Goal: Task Accomplishment & Management: Use online tool/utility

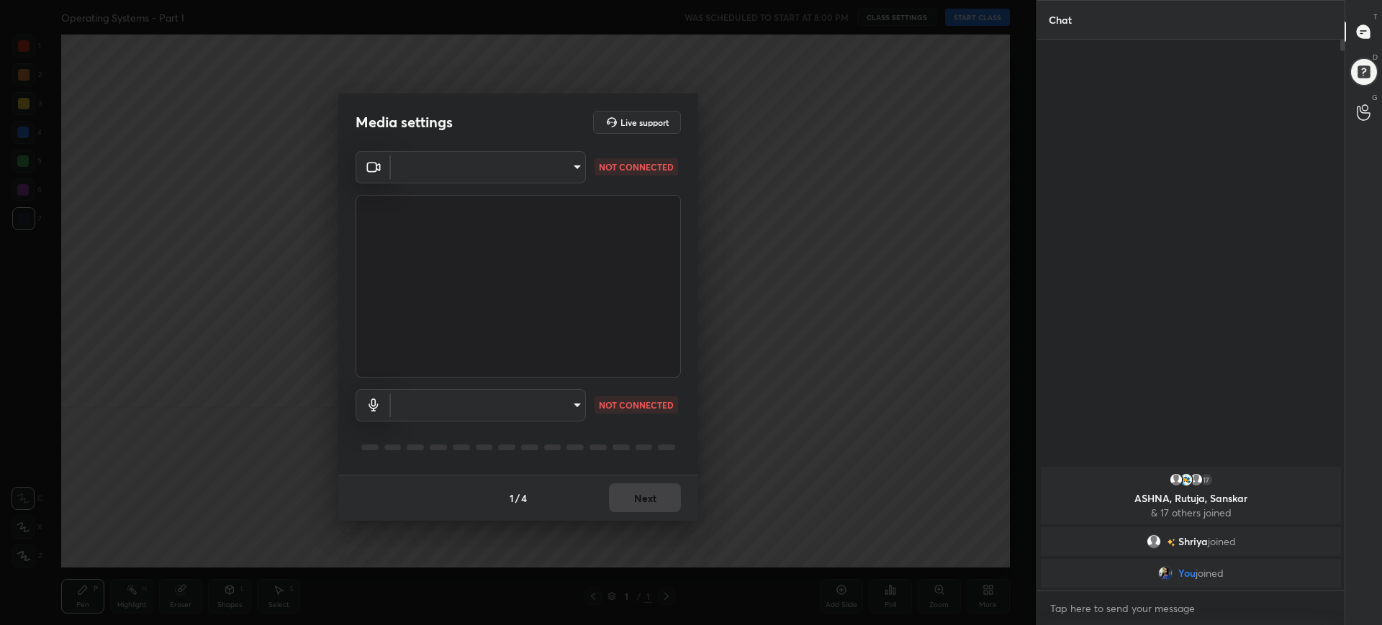
scroll to position [5, 5]
type input "e39487b93436666484405891b14838b5c436cc16d6e5649cb50dab6837aec9a5"
type input "default"
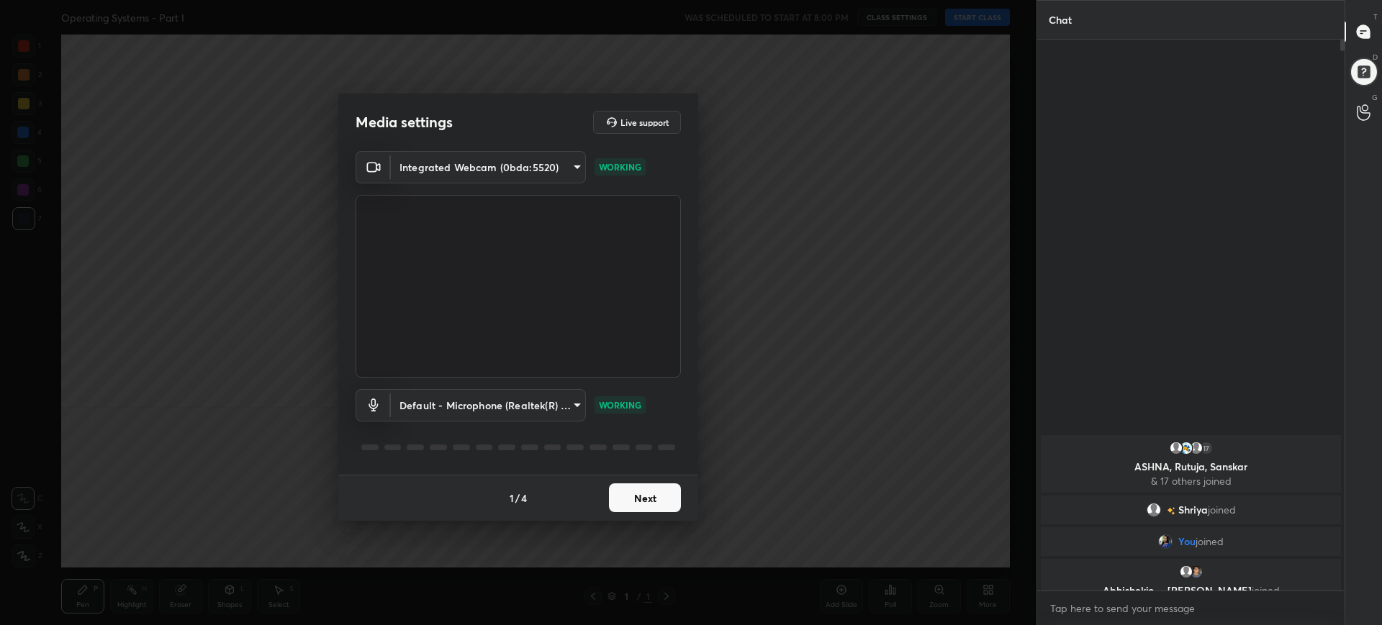
click at [655, 498] on button "Next" at bounding box center [645, 498] width 72 height 29
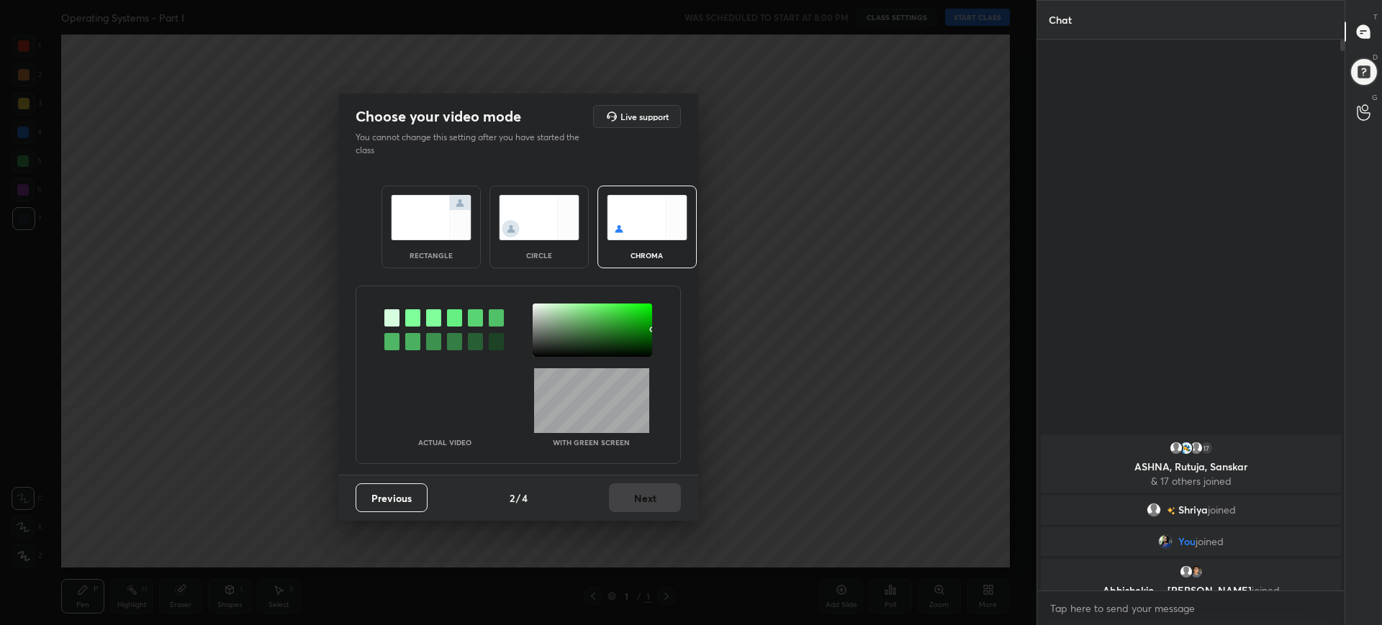
click at [474, 249] on div "rectangle" at bounding box center [430, 227] width 99 height 83
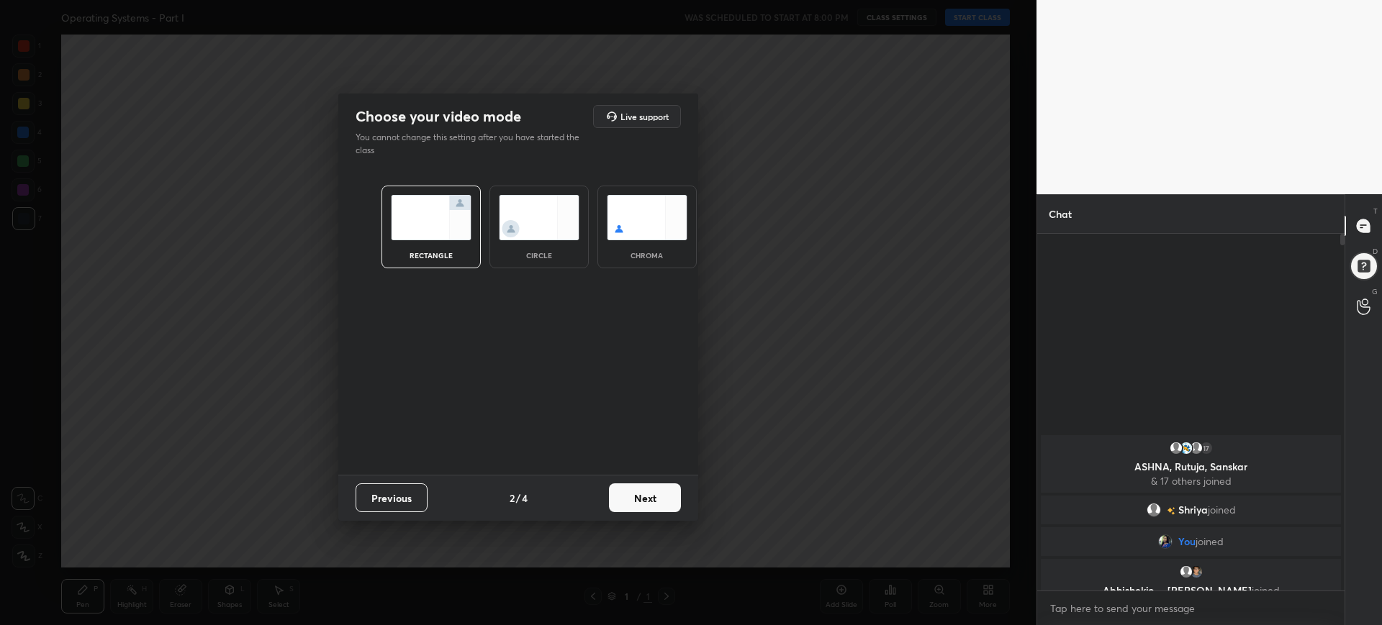
scroll to position [248, 303]
click at [474, 249] on div "rectangle" at bounding box center [430, 227] width 99 height 83
click at [655, 510] on button "Next" at bounding box center [645, 498] width 72 height 29
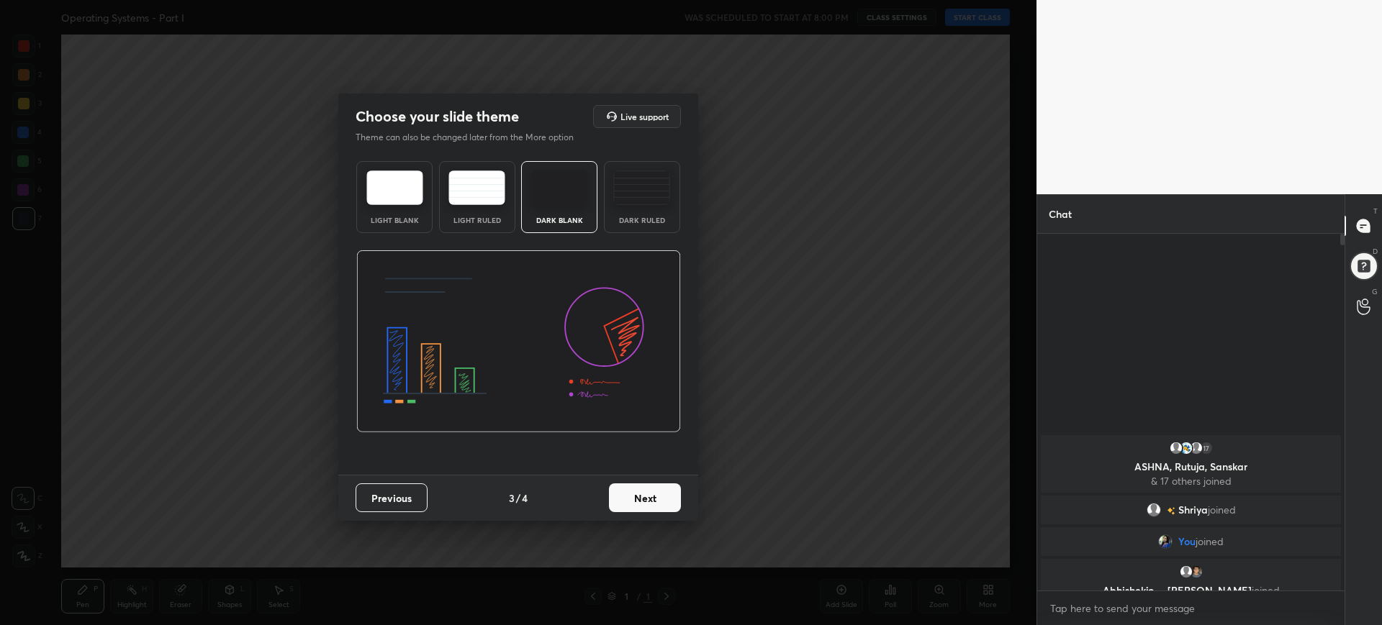
click at [659, 486] on button "Next" at bounding box center [645, 498] width 72 height 29
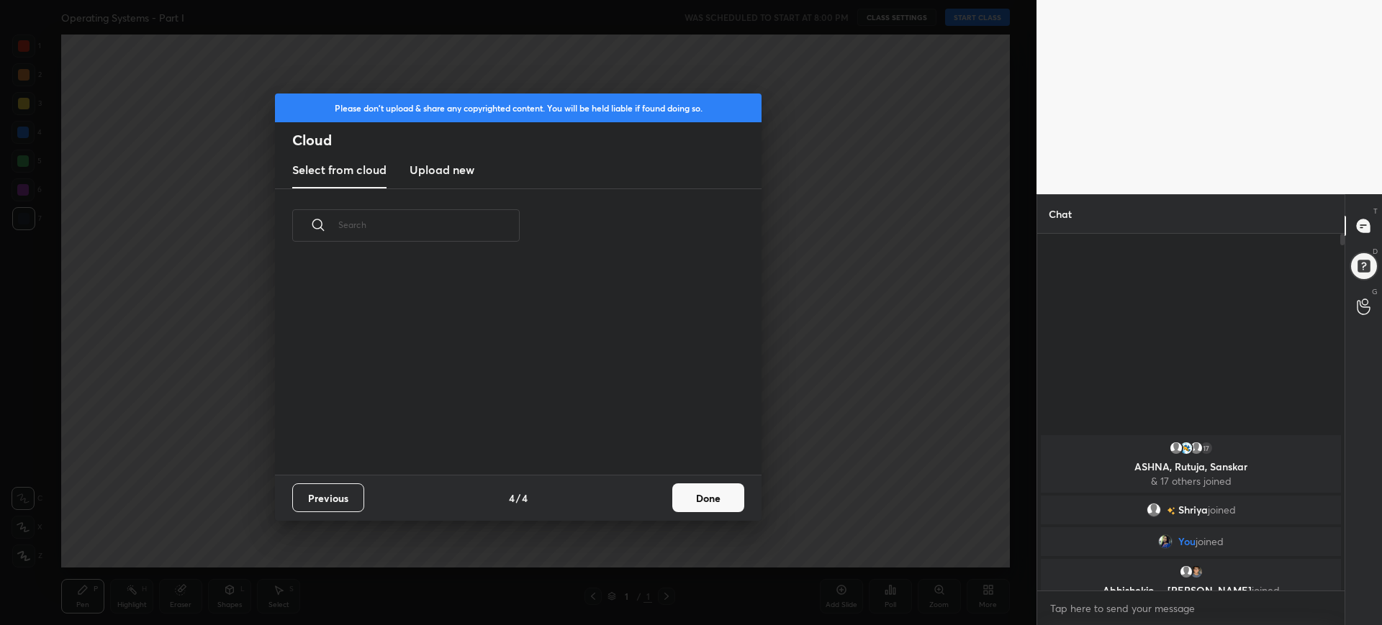
scroll to position [212, 462]
click at [717, 499] on button "Done" at bounding box center [708, 498] width 72 height 29
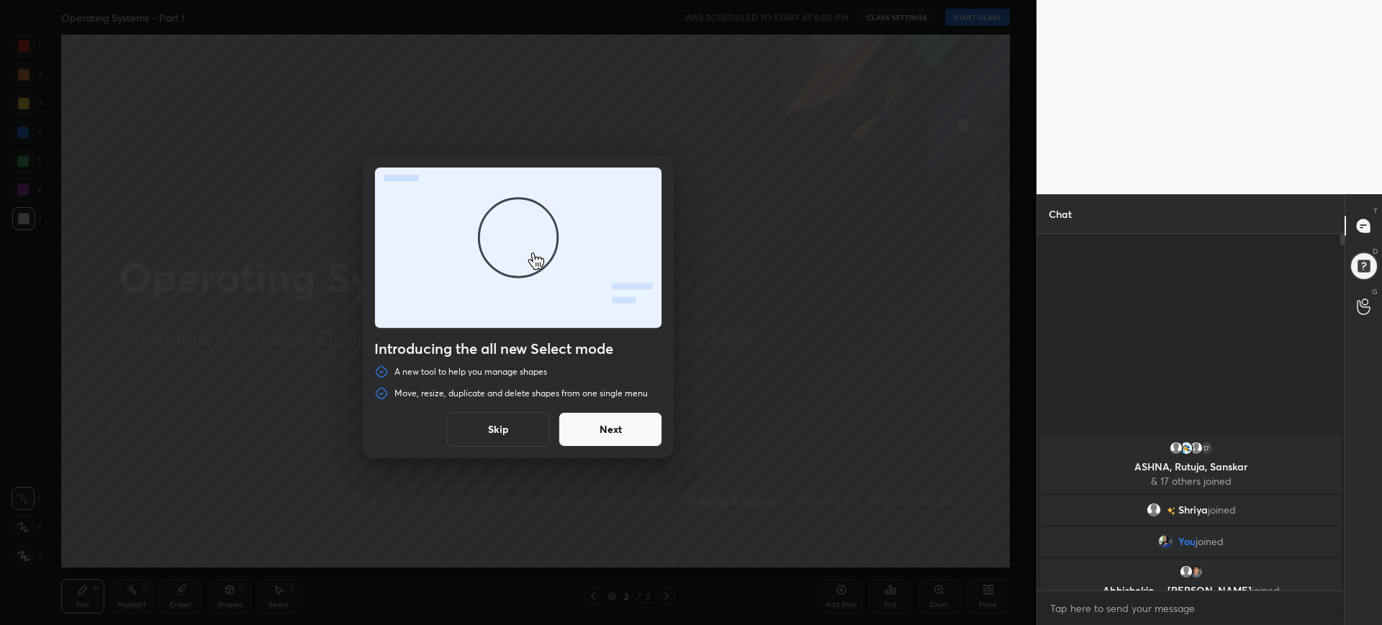
click at [605, 433] on button "Next" at bounding box center [610, 429] width 104 height 35
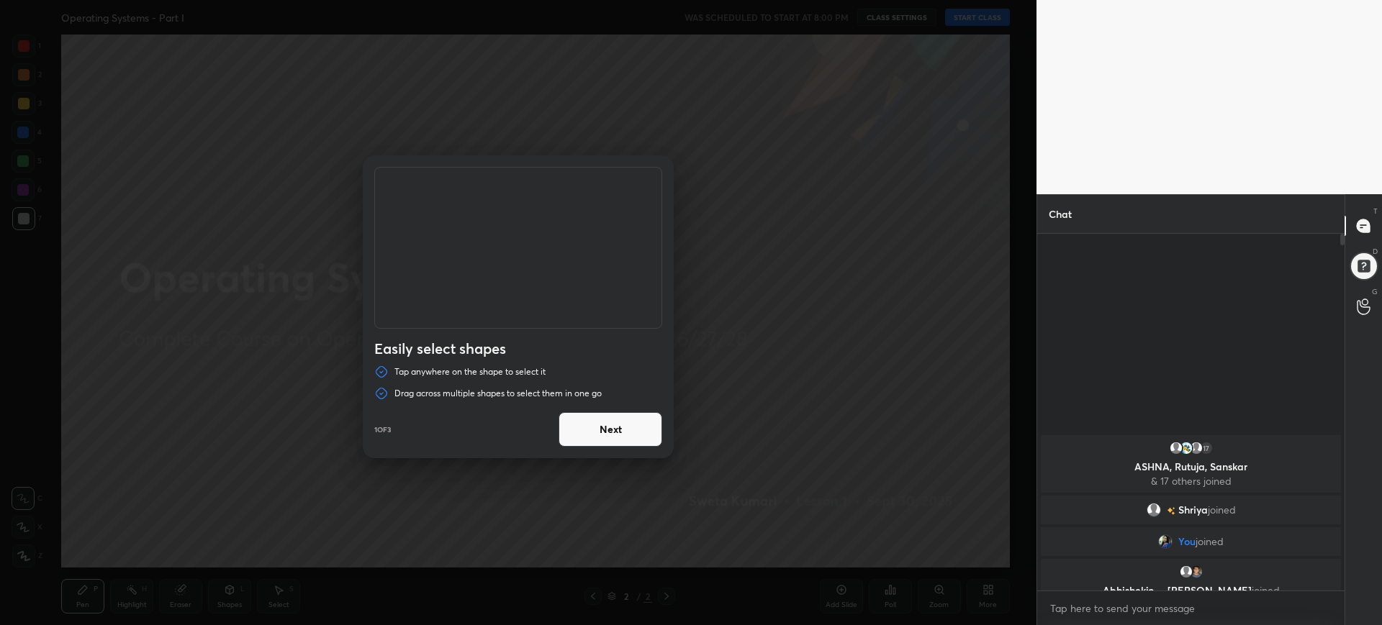
click at [605, 433] on button "Next" at bounding box center [610, 429] width 104 height 35
click at [605, 433] on button "Done" at bounding box center [610, 429] width 104 height 35
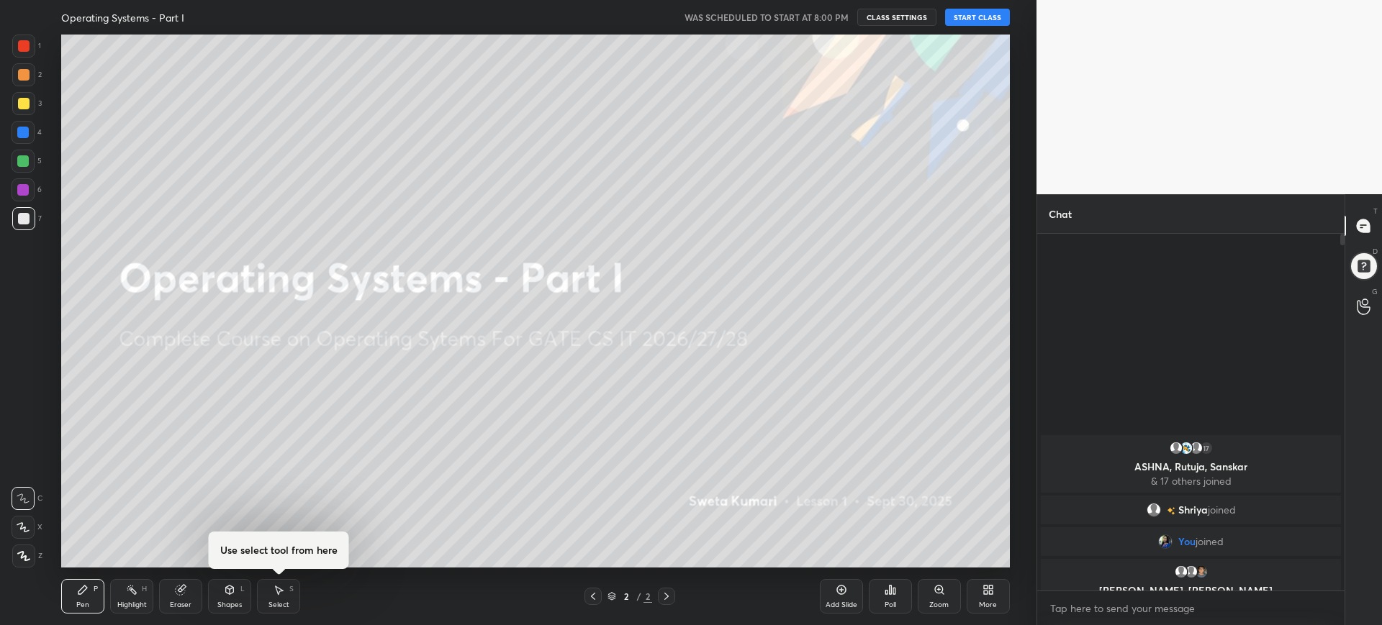
click at [895, 17] on button "CLASS SETTINGS" at bounding box center [896, 17] width 79 height 17
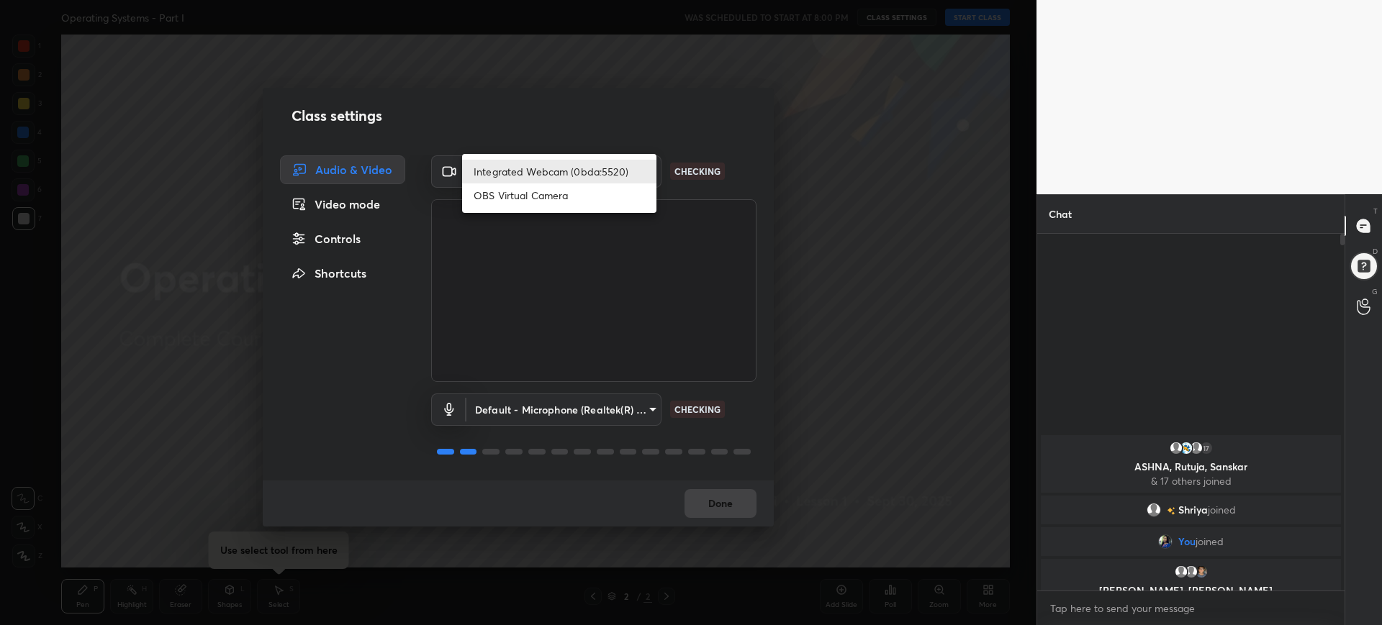
click at [561, 185] on body "1 2 3 4 5 6 7 C X Z C X Z E E Erase all H H Operating Systems - Part I WAS SCHE…" at bounding box center [691, 312] width 1382 height 625
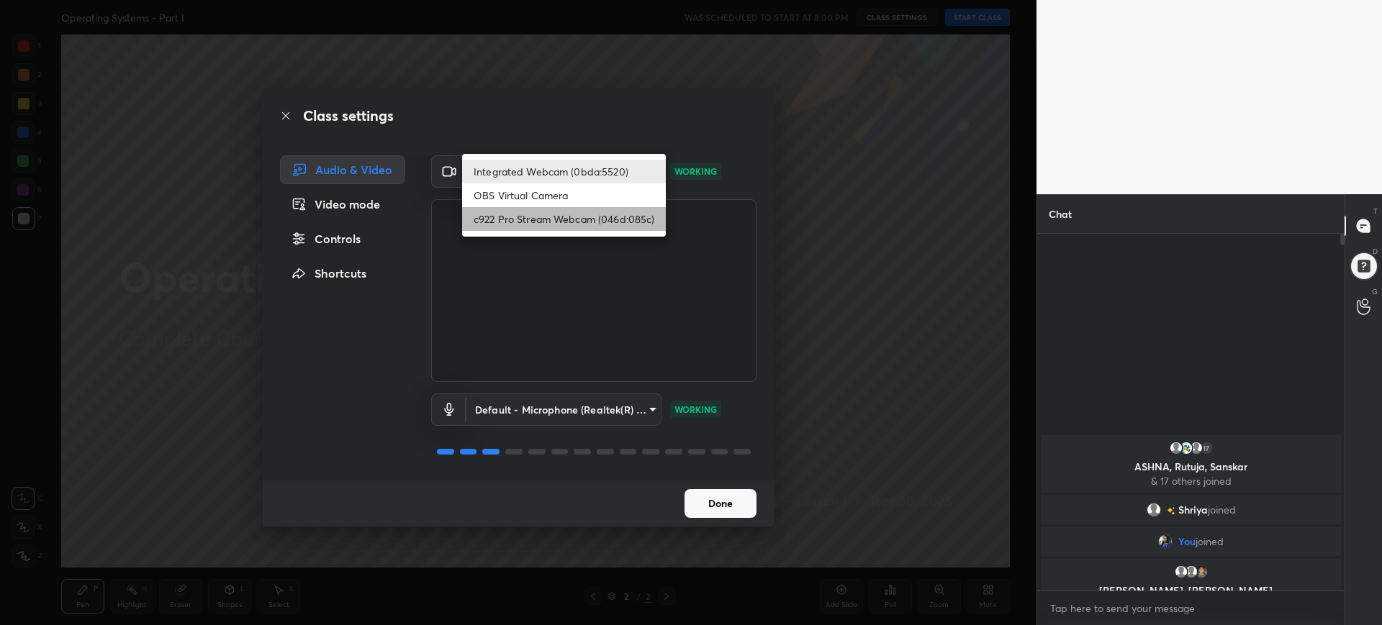
click at [543, 211] on li "c922 Pro Stream Webcam (046d:085c)" at bounding box center [564, 219] width 204 height 24
type input "d9115b2f929475016315a2c25d8338b72e881f843449f6f30eb7e1e03e8f855d"
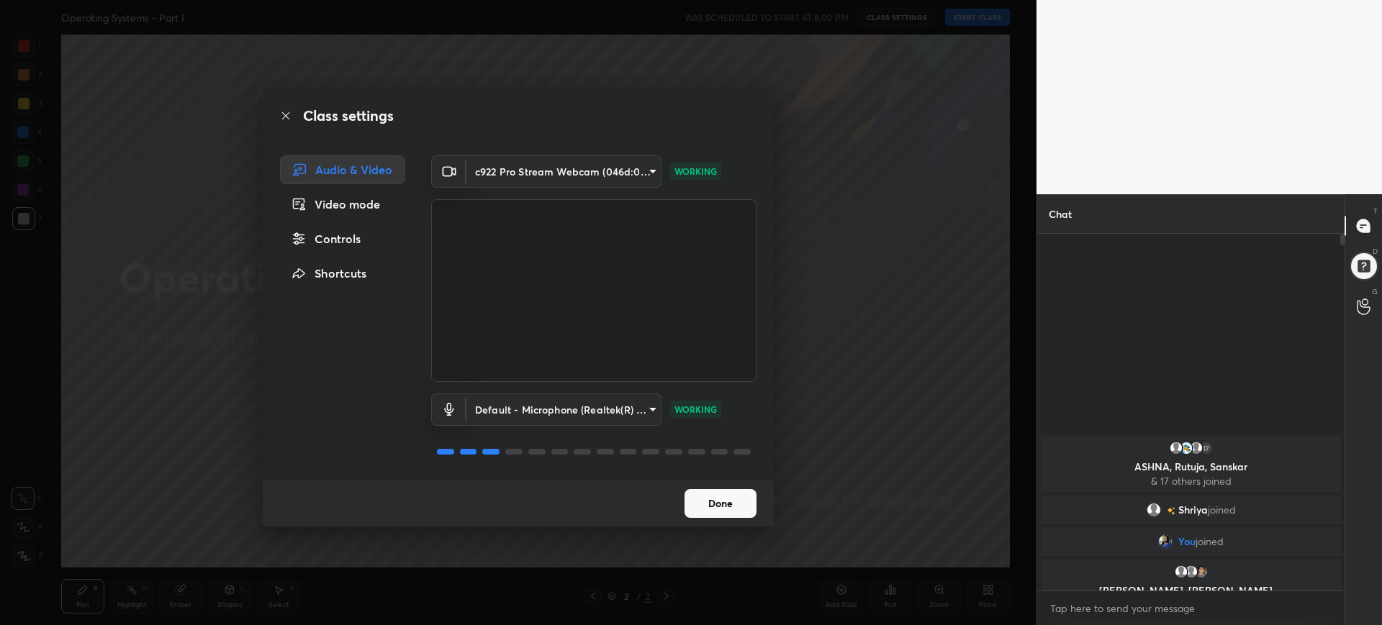
click at [714, 499] on button "Done" at bounding box center [720, 503] width 72 height 29
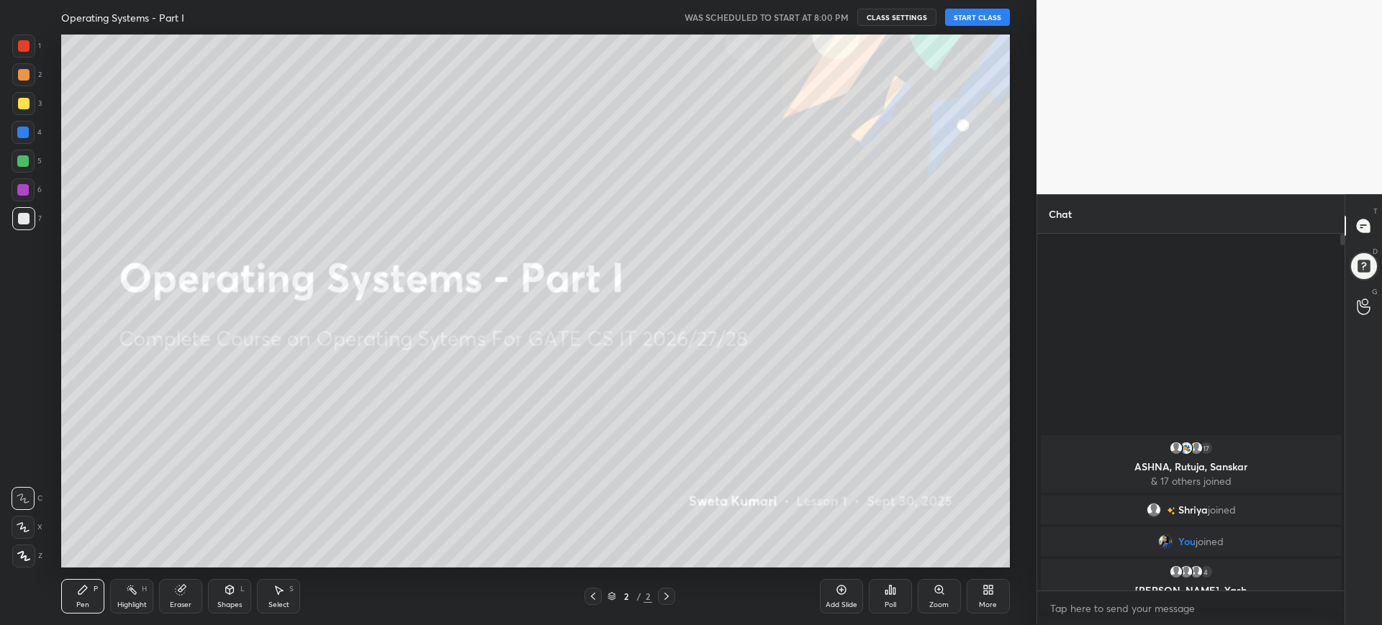
click at [986, 12] on button "START CLASS" at bounding box center [977, 17] width 65 height 17
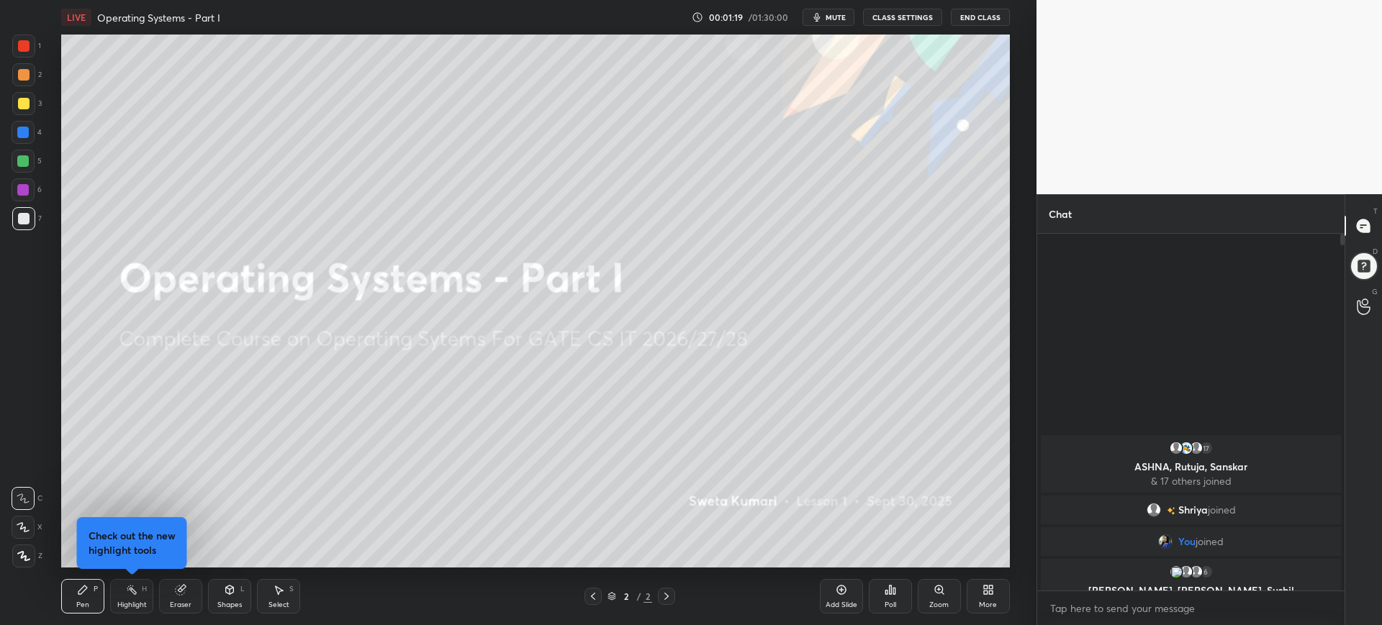
drag, startPoint x: 26, startPoint y: 106, endPoint x: 58, endPoint y: 103, distance: 31.8
click at [28, 105] on div at bounding box center [24, 104] width 12 height 12
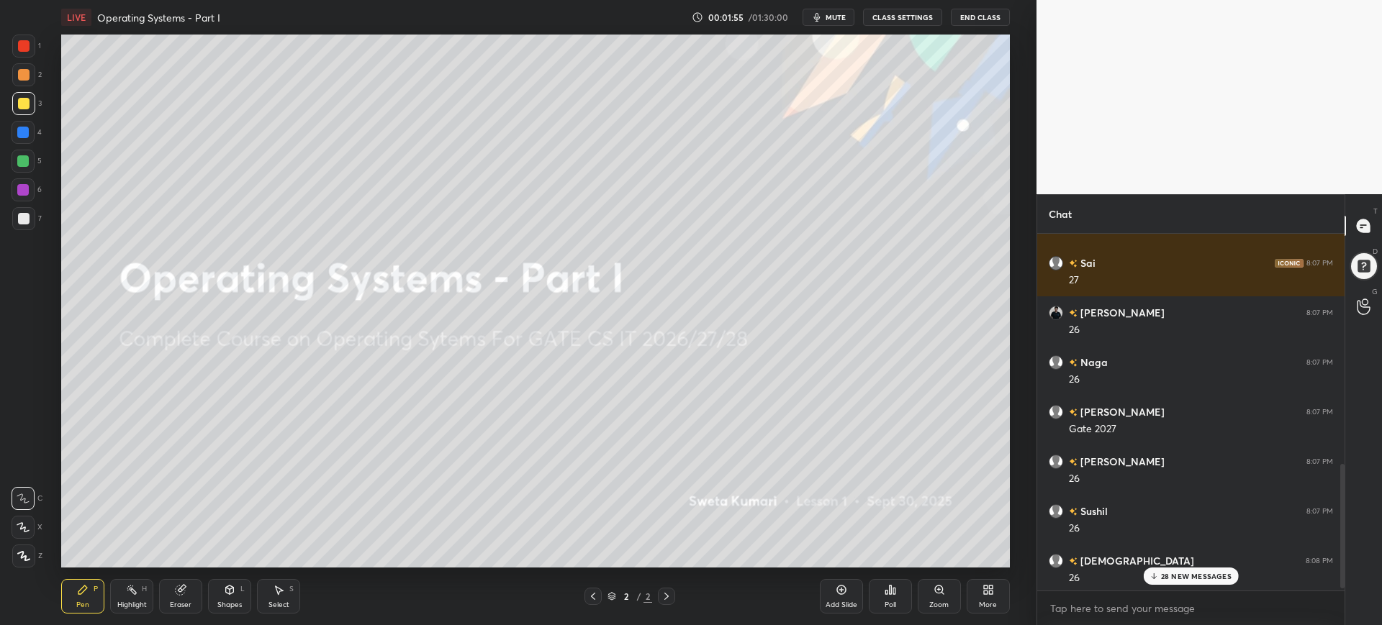
scroll to position [680, 0]
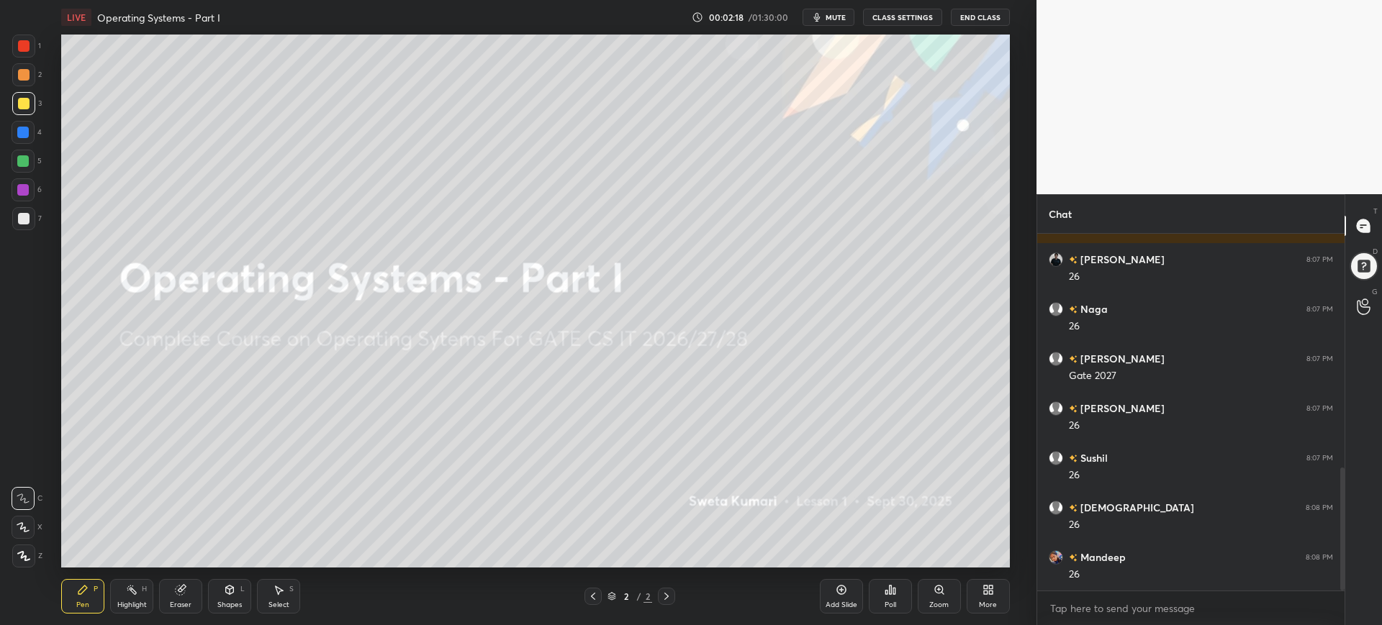
click at [24, 222] on div at bounding box center [24, 219] width 12 height 12
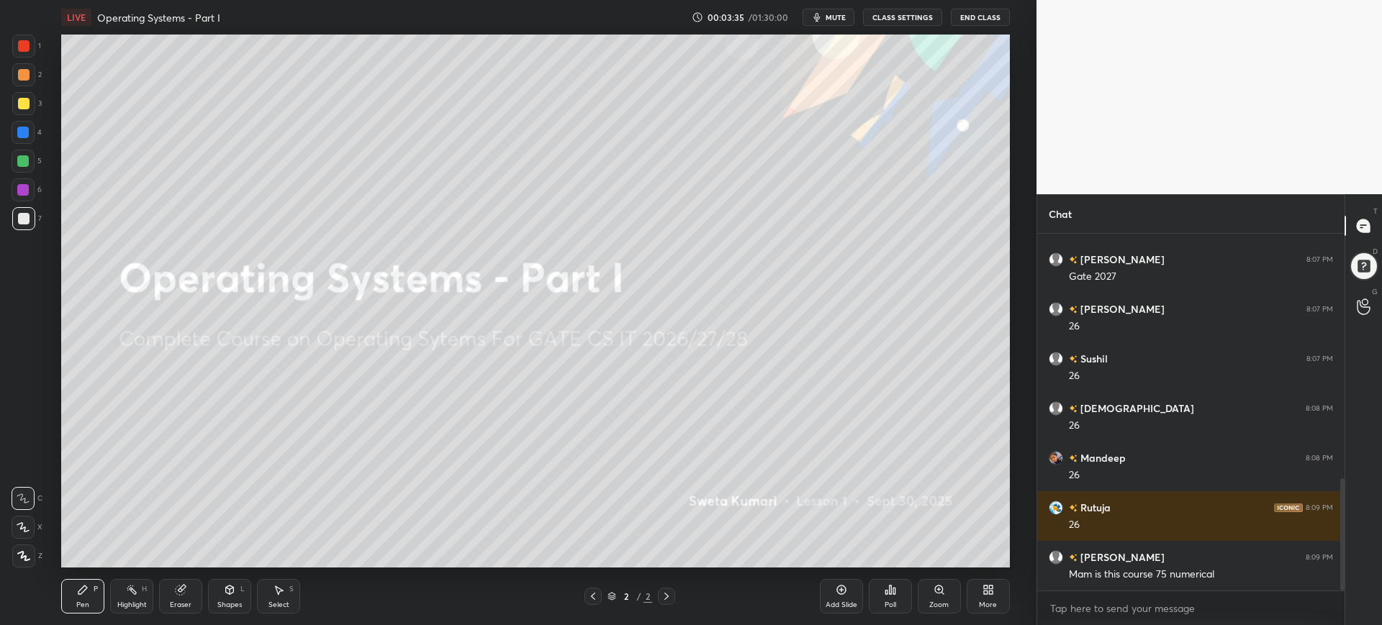
scroll to position [794, 0]
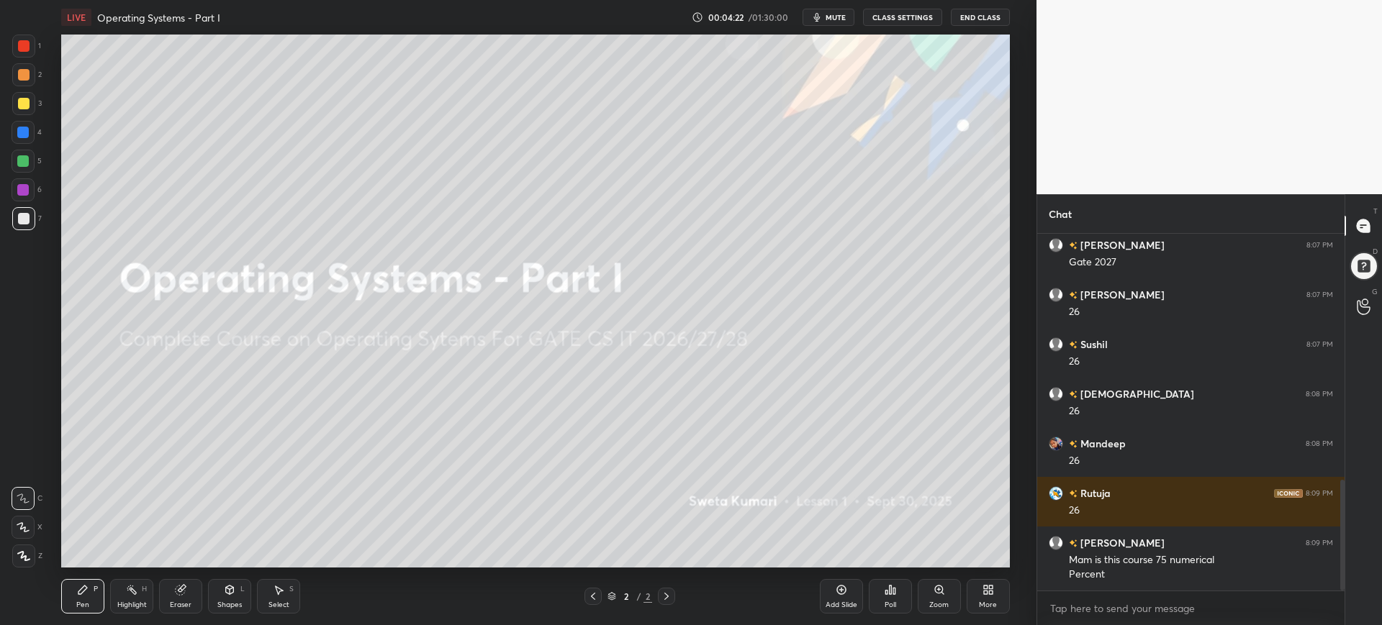
click at [839, 607] on div "Add Slide" at bounding box center [842, 605] width 32 height 7
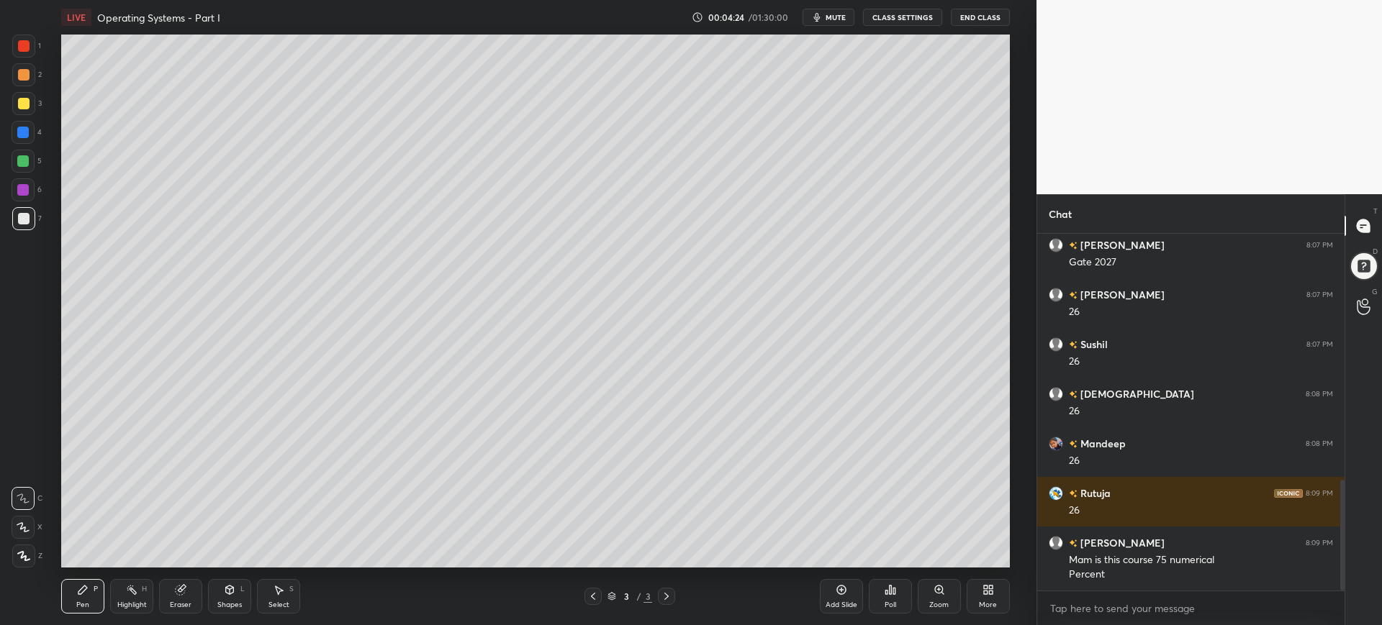
drag, startPoint x: 27, startPoint y: 109, endPoint x: 53, endPoint y: 106, distance: 26.8
click at [28, 108] on div at bounding box center [23, 103] width 23 height 23
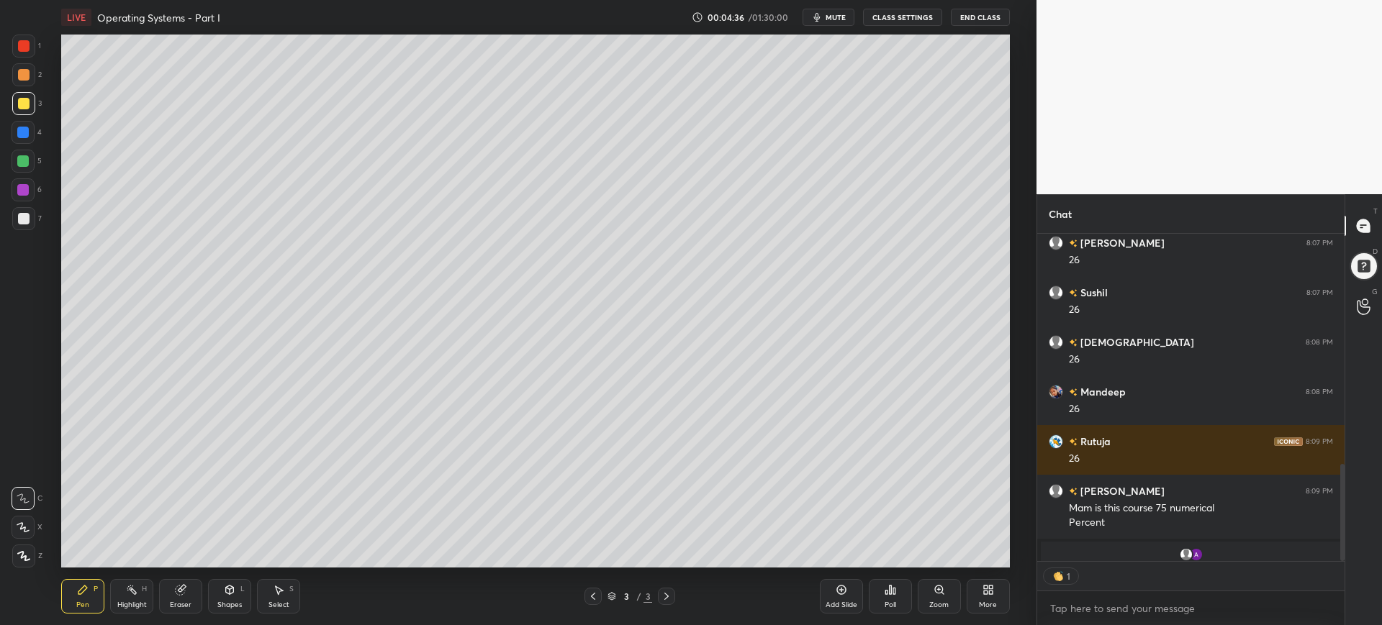
scroll to position [323, 303]
click at [894, 607] on div "Poll" at bounding box center [891, 605] width 12 height 7
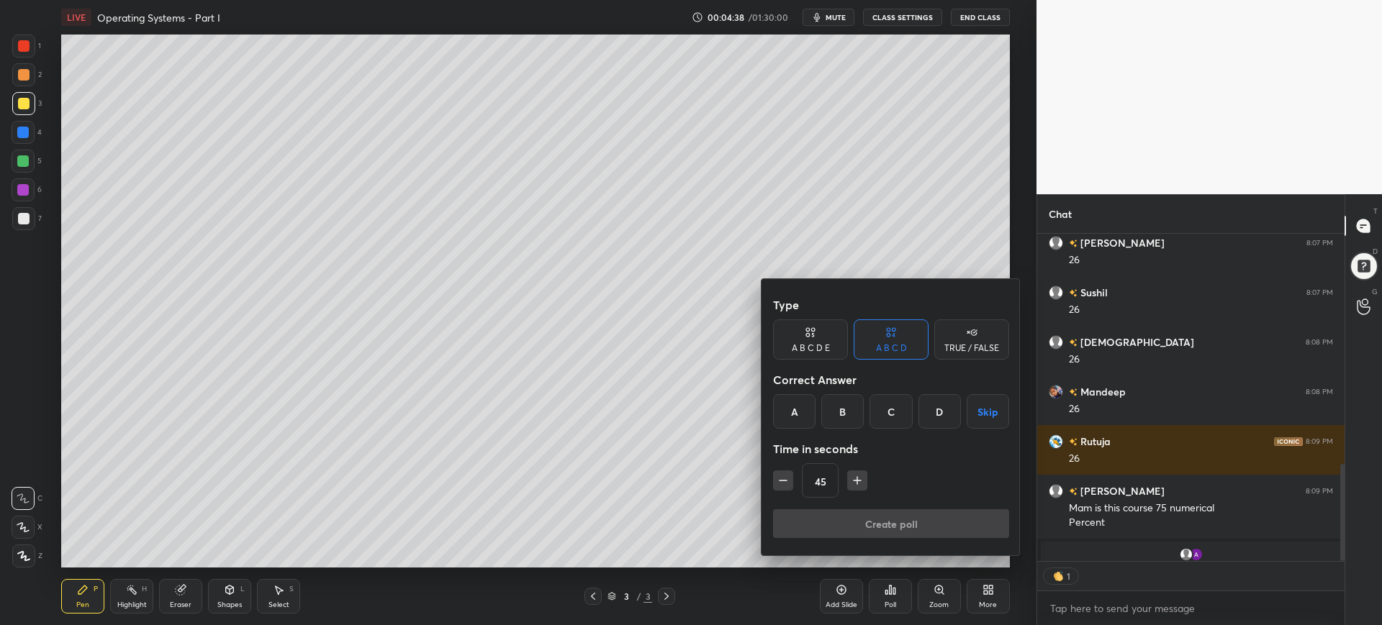
scroll to position [869, 0]
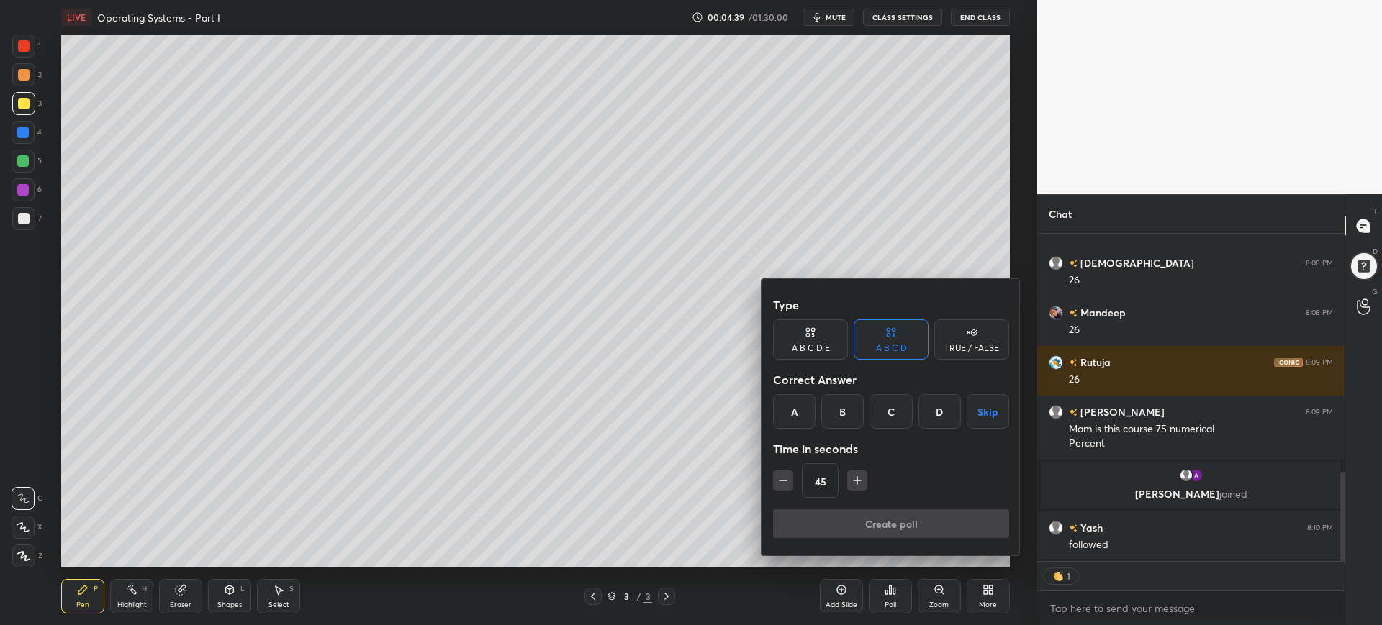
click at [809, 426] on div "A" at bounding box center [794, 411] width 42 height 35
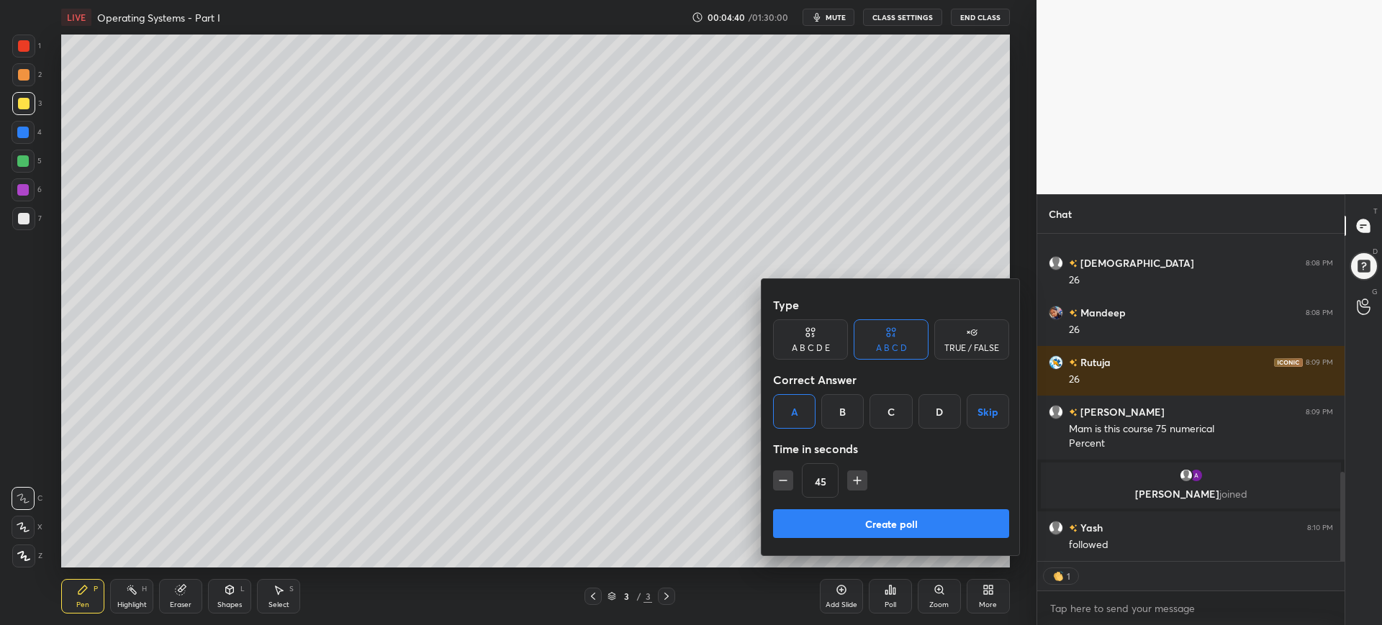
click at [861, 520] on button "Create poll" at bounding box center [891, 524] width 236 height 29
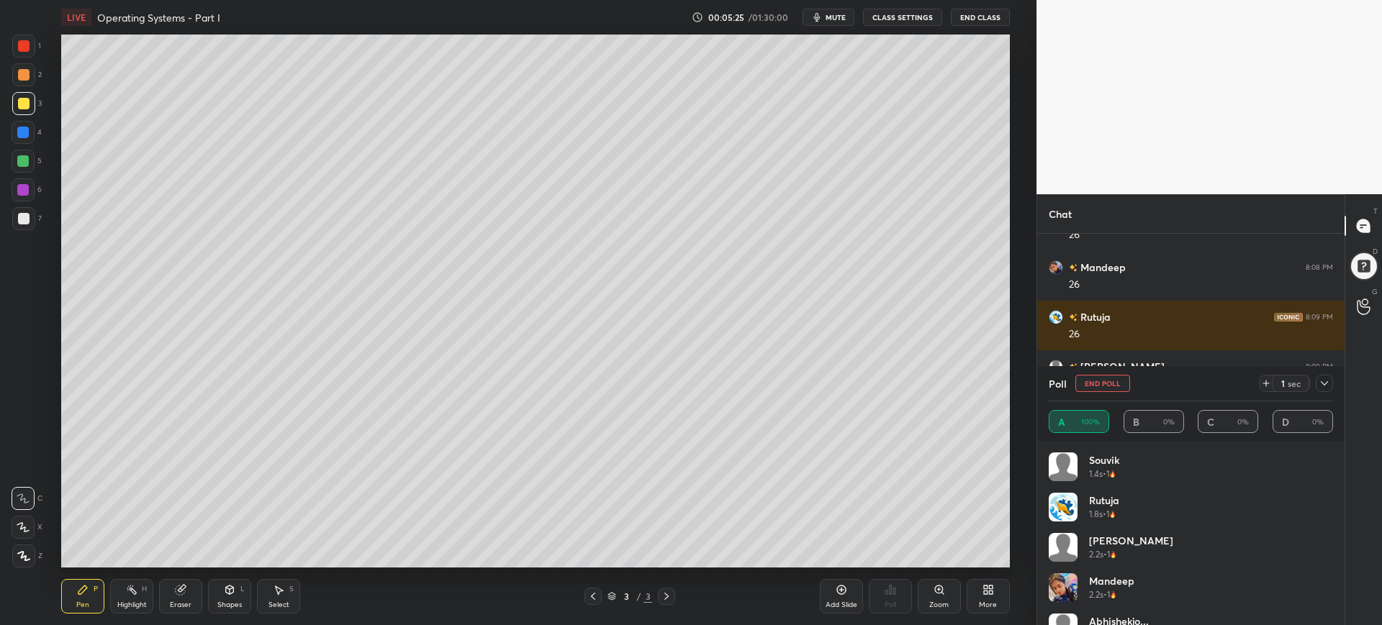
scroll to position [949, 0]
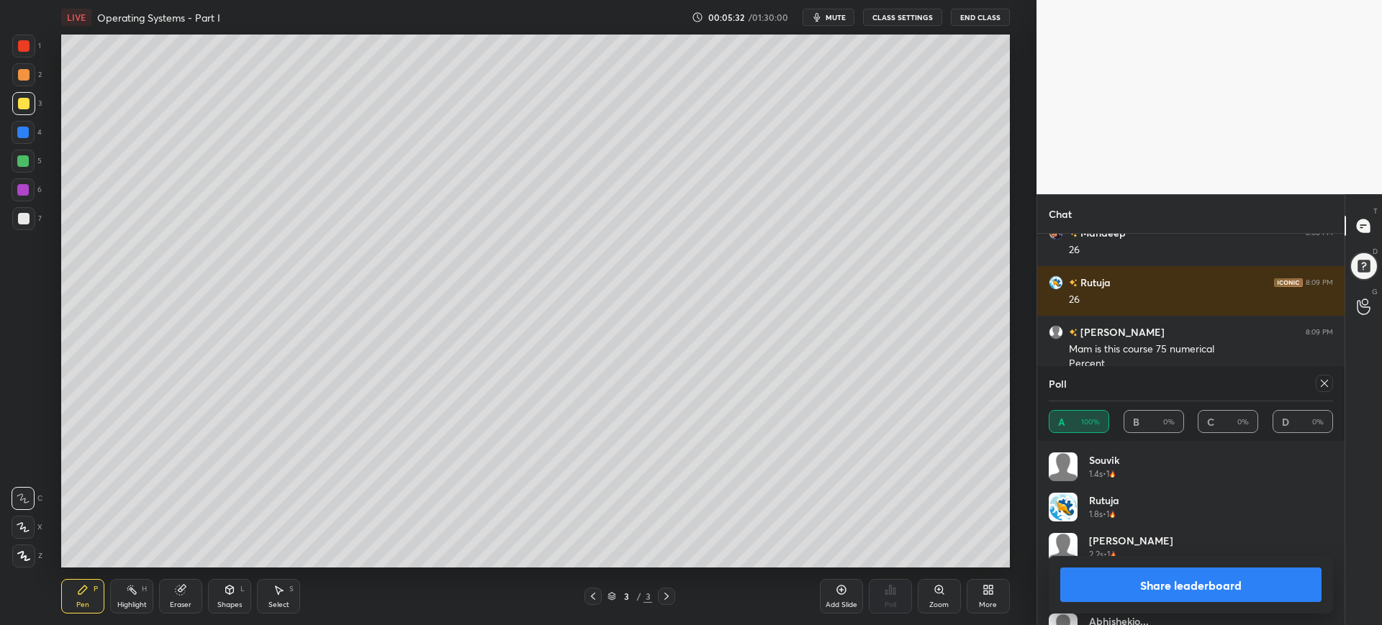
click at [1138, 584] on button "Share leaderboard" at bounding box center [1190, 585] width 261 height 35
type textarea "x"
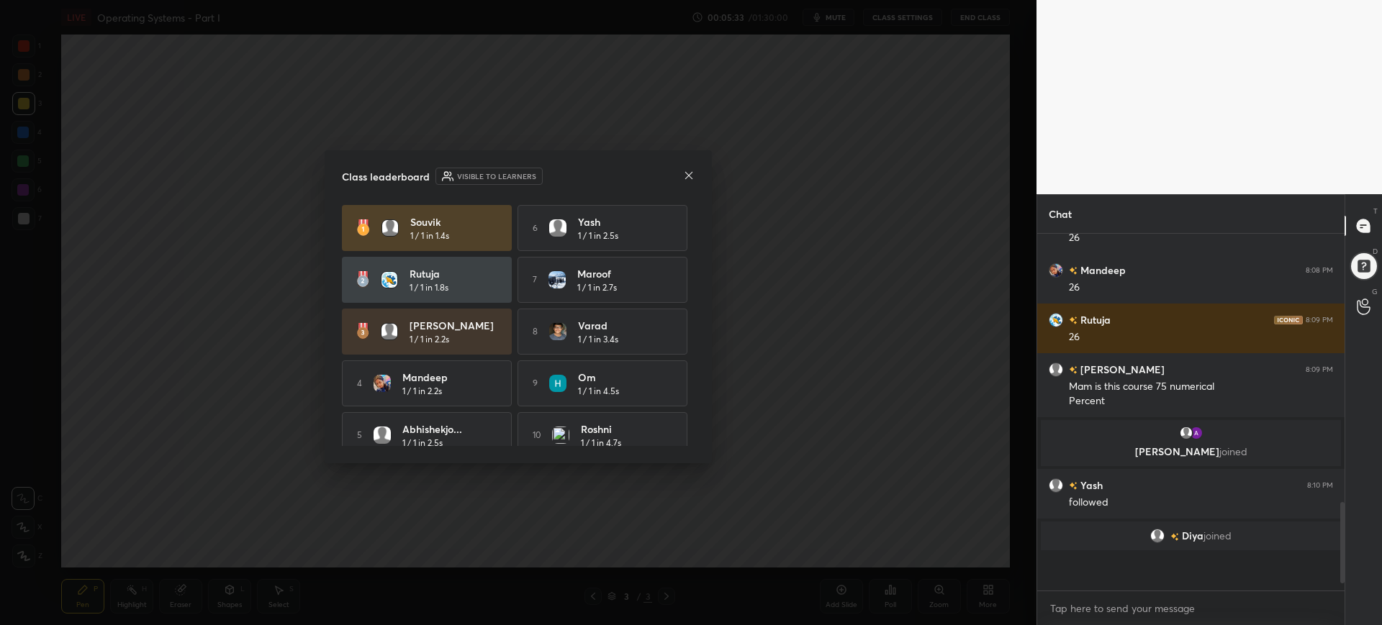
scroll to position [0, 0]
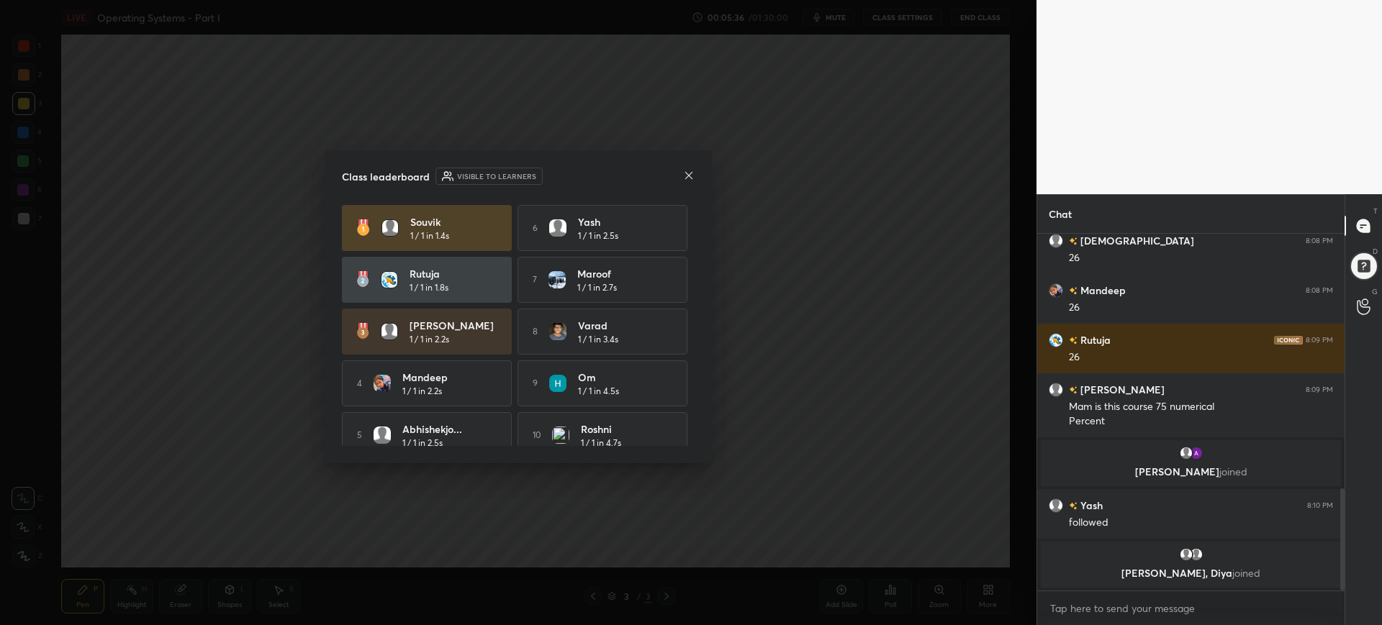
click at [684, 179] on icon at bounding box center [689, 176] width 12 height 12
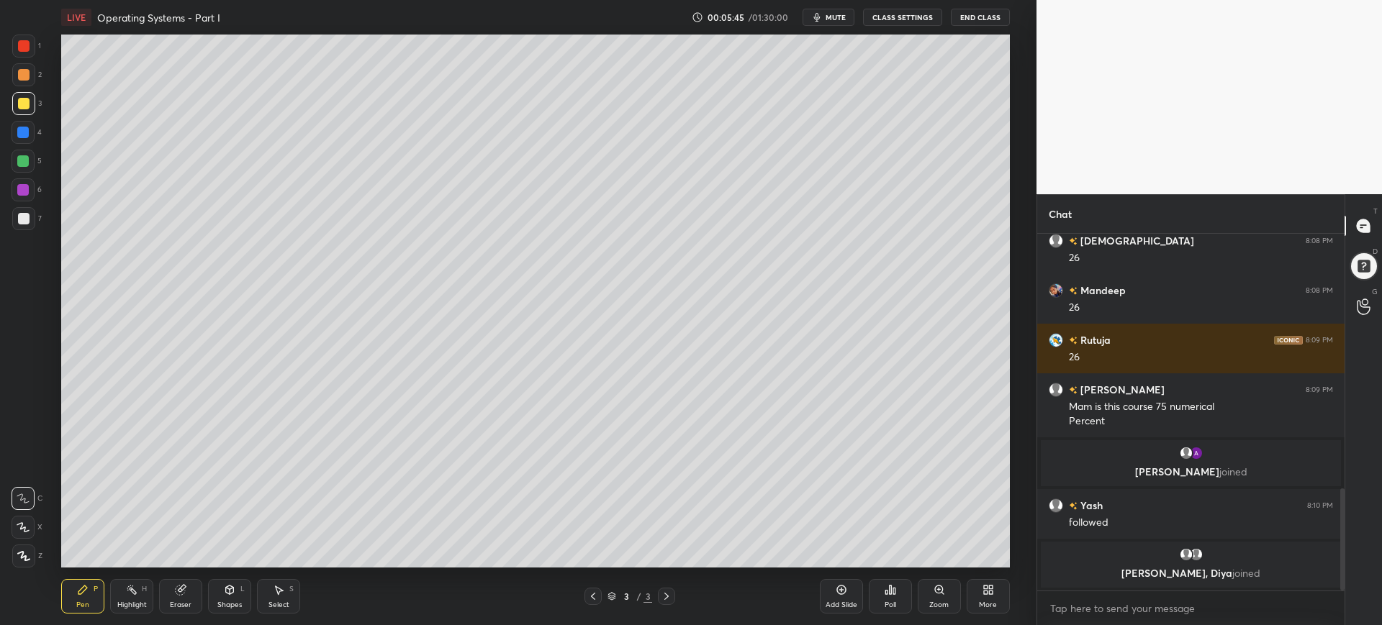
click at [849, 596] on div "Add Slide" at bounding box center [841, 596] width 43 height 35
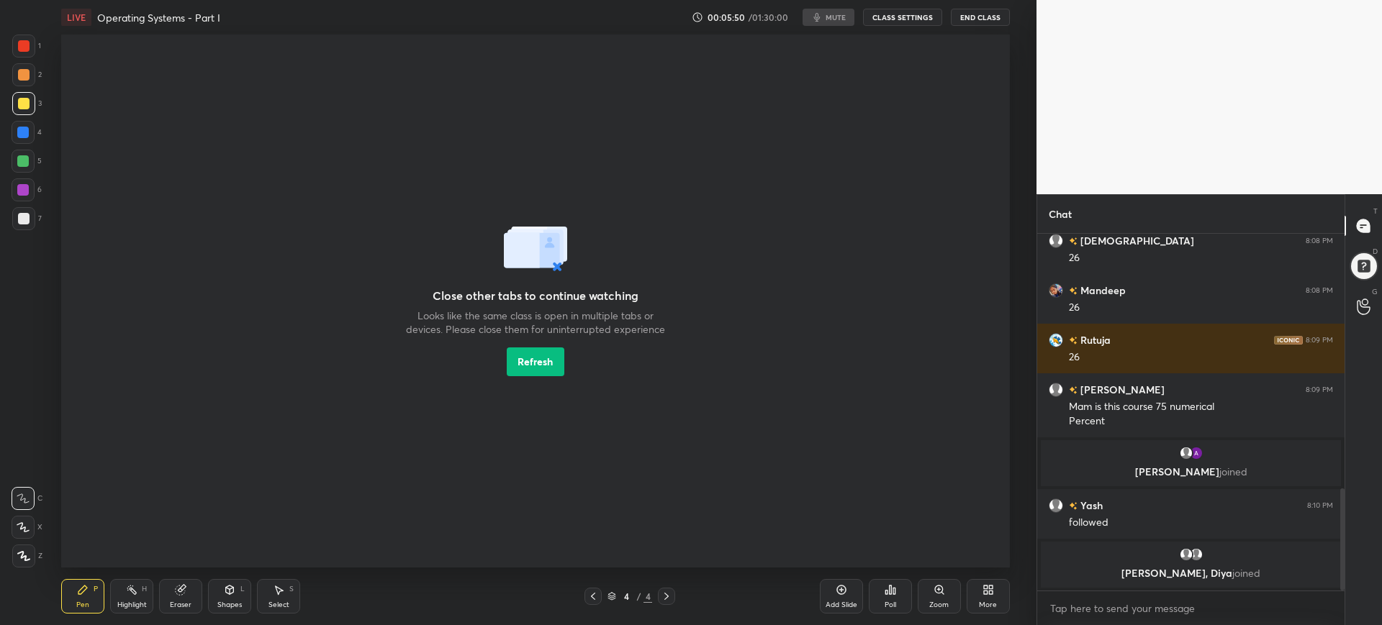
click at [525, 355] on button "Refresh" at bounding box center [536, 362] width 58 height 29
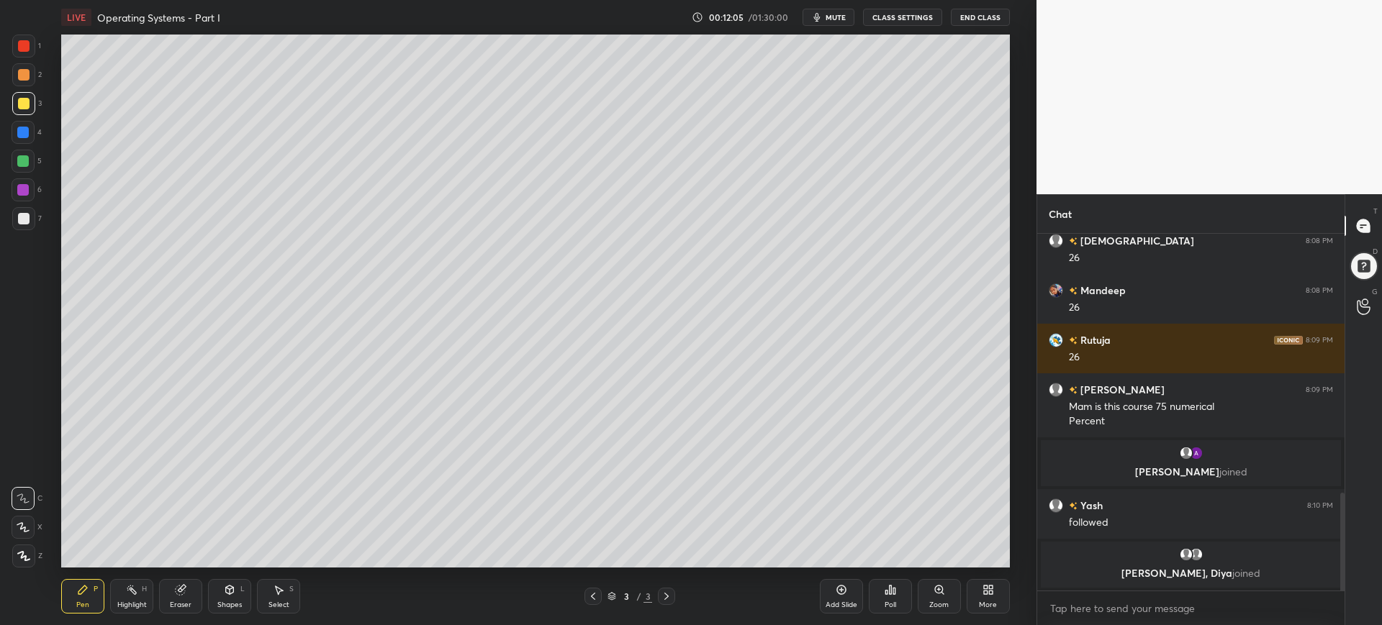
scroll to position [71438, 70992]
click at [827, 598] on div "Add Slide" at bounding box center [841, 596] width 43 height 35
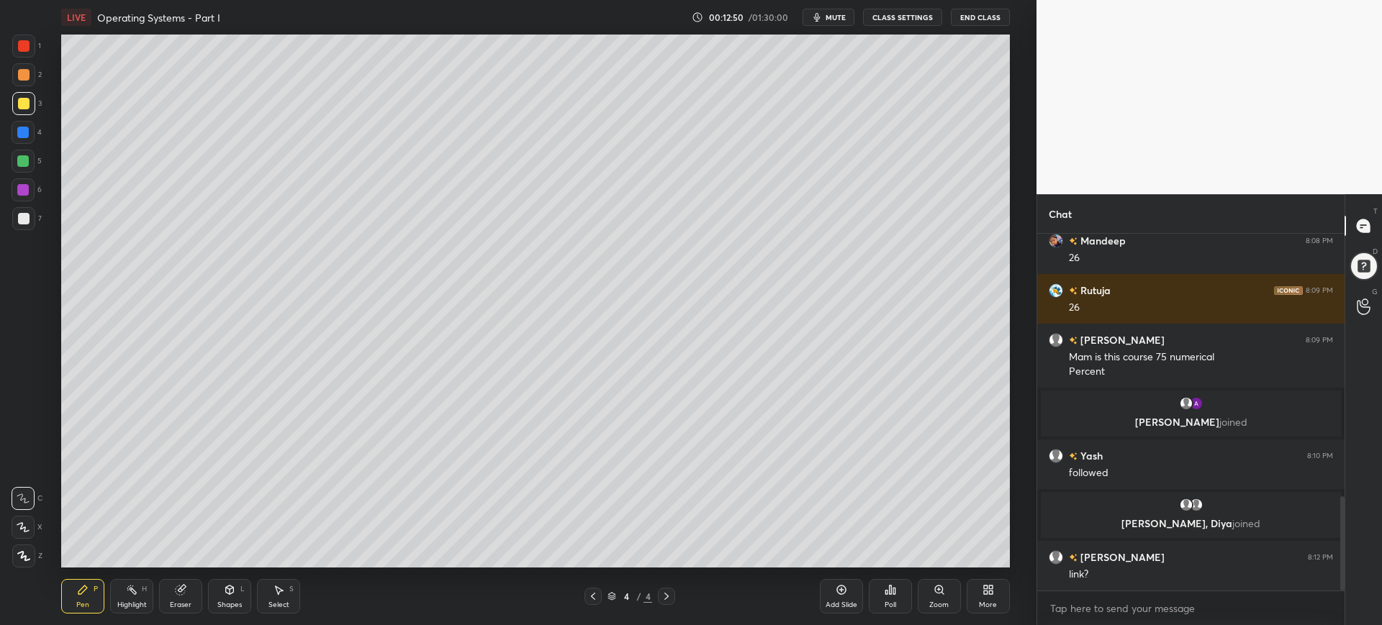
click at [30, 224] on div at bounding box center [23, 218] width 23 height 23
click at [853, 592] on div "Add Slide" at bounding box center [841, 596] width 43 height 35
drag, startPoint x: 17, startPoint y: 104, endPoint x: 25, endPoint y: 104, distance: 7.9
click at [20, 104] on div at bounding box center [23, 103] width 23 height 23
drag, startPoint x: 19, startPoint y: 221, endPoint x: 45, endPoint y: 212, distance: 27.3
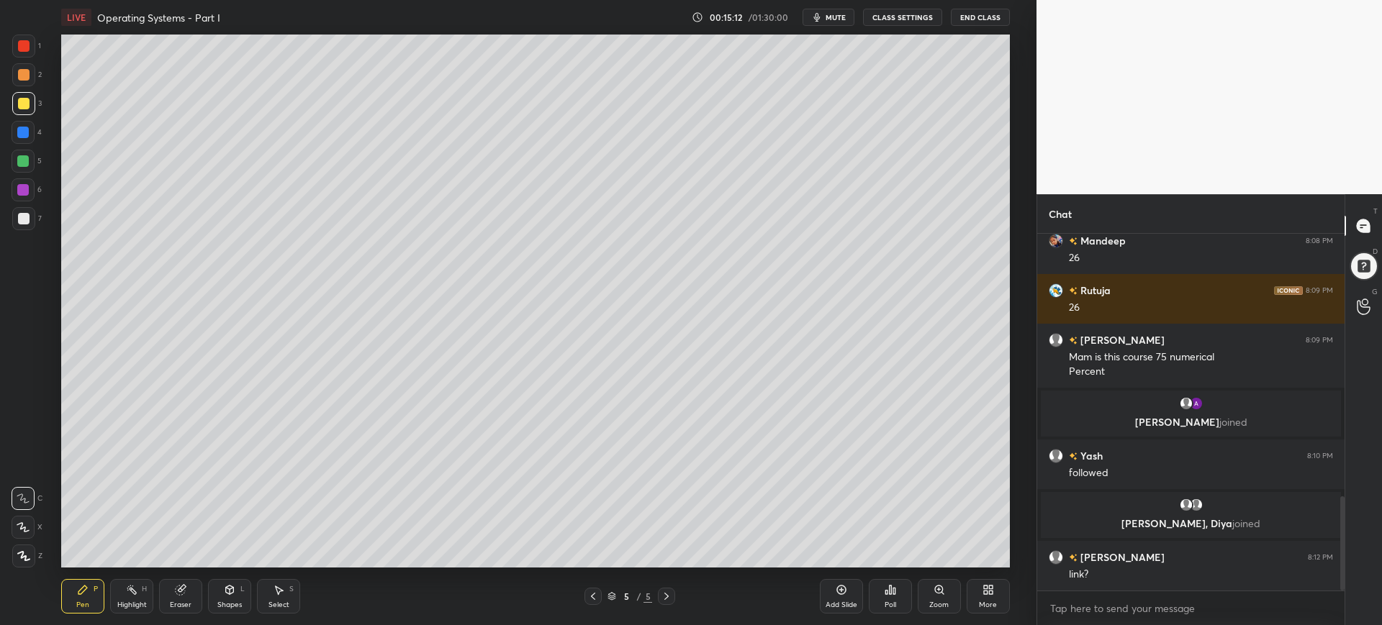
click at [19, 220] on div at bounding box center [24, 219] width 12 height 12
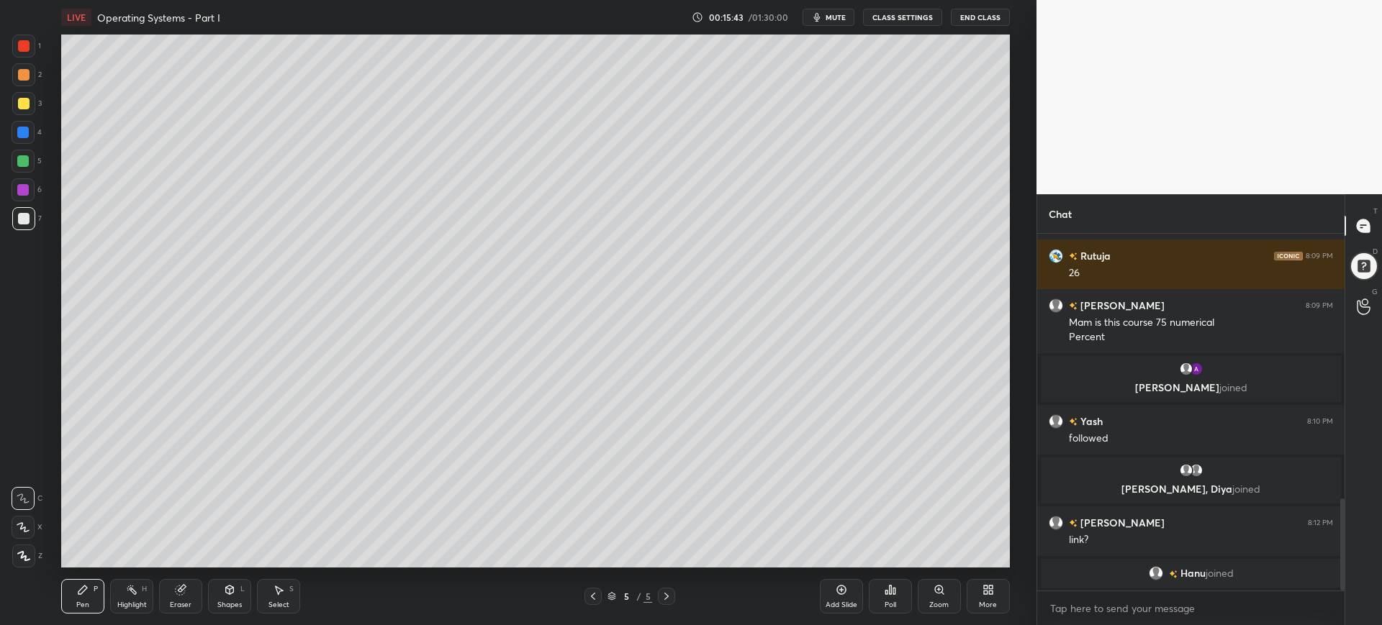
click at [846, 590] on div "Add Slide" at bounding box center [841, 596] width 43 height 35
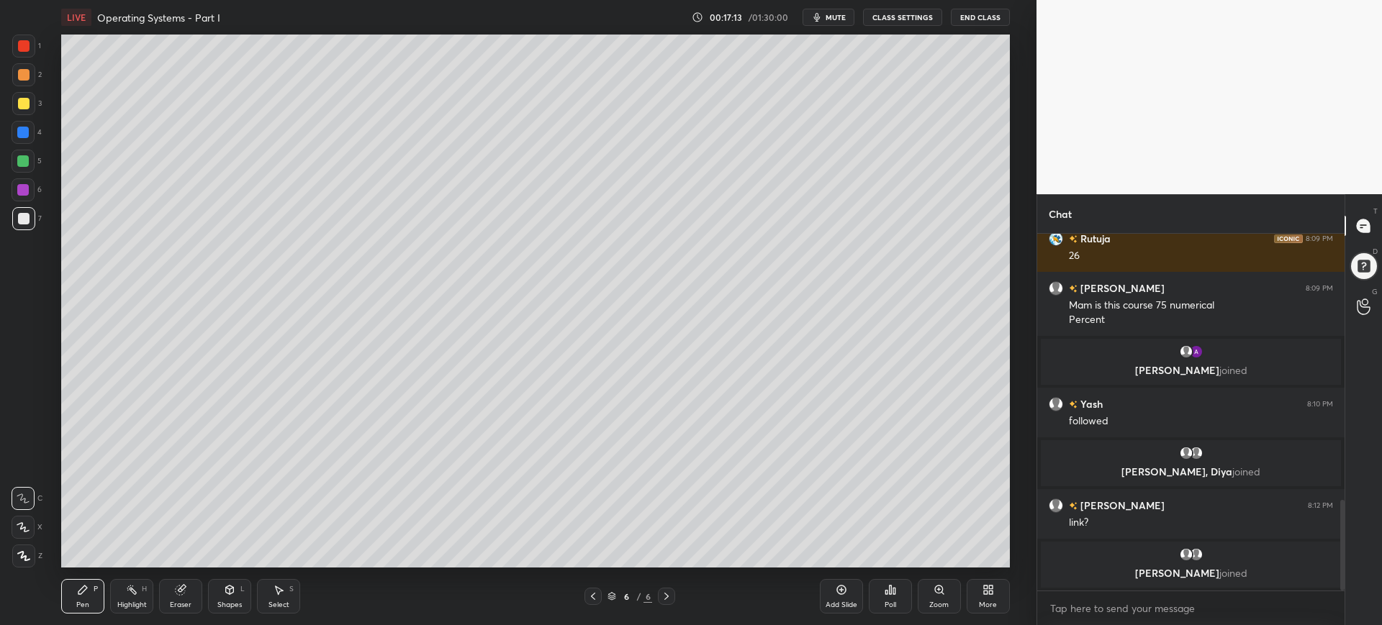
click at [32, 115] on div "3" at bounding box center [27, 106] width 30 height 29
click at [833, 586] on div "Add Slide" at bounding box center [841, 596] width 43 height 35
click at [837, 597] on div "Add Slide" at bounding box center [841, 596] width 43 height 35
click at [851, 592] on div "Add Slide" at bounding box center [841, 596] width 43 height 35
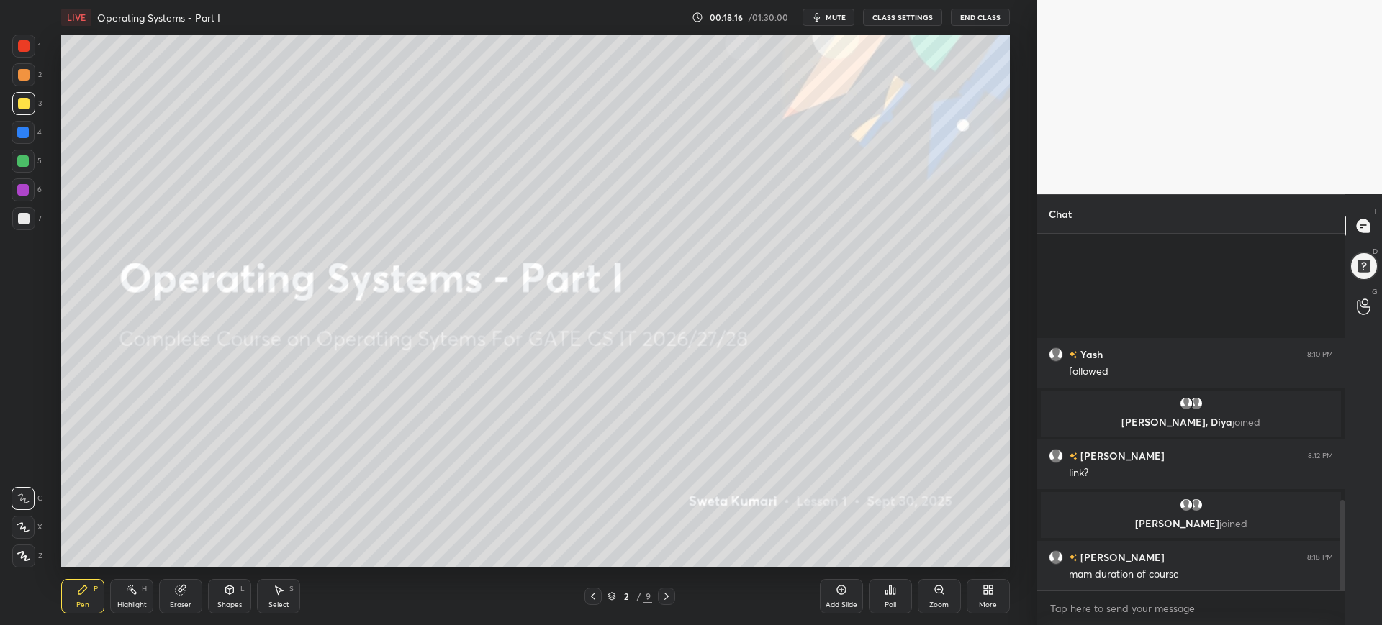
scroll to position [952, 0]
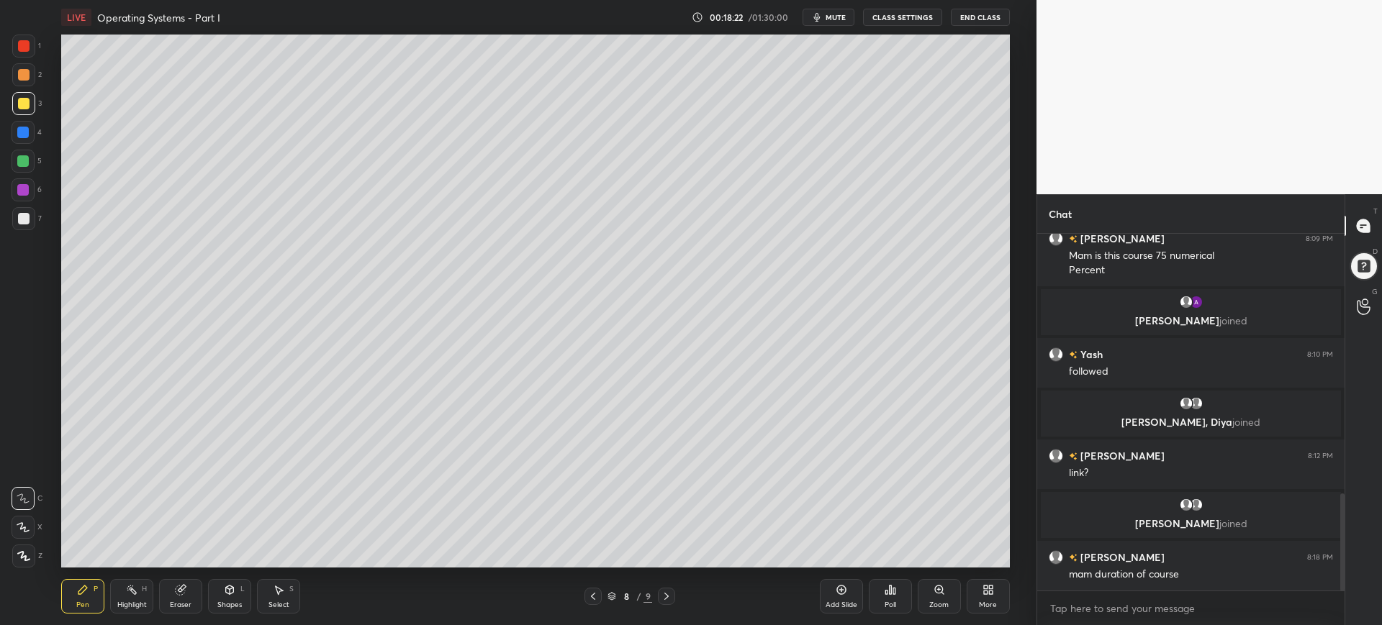
drag, startPoint x: 843, startPoint y: 588, endPoint x: 826, endPoint y: 569, distance: 26.0
click at [842, 587] on icon at bounding box center [842, 590] width 12 height 12
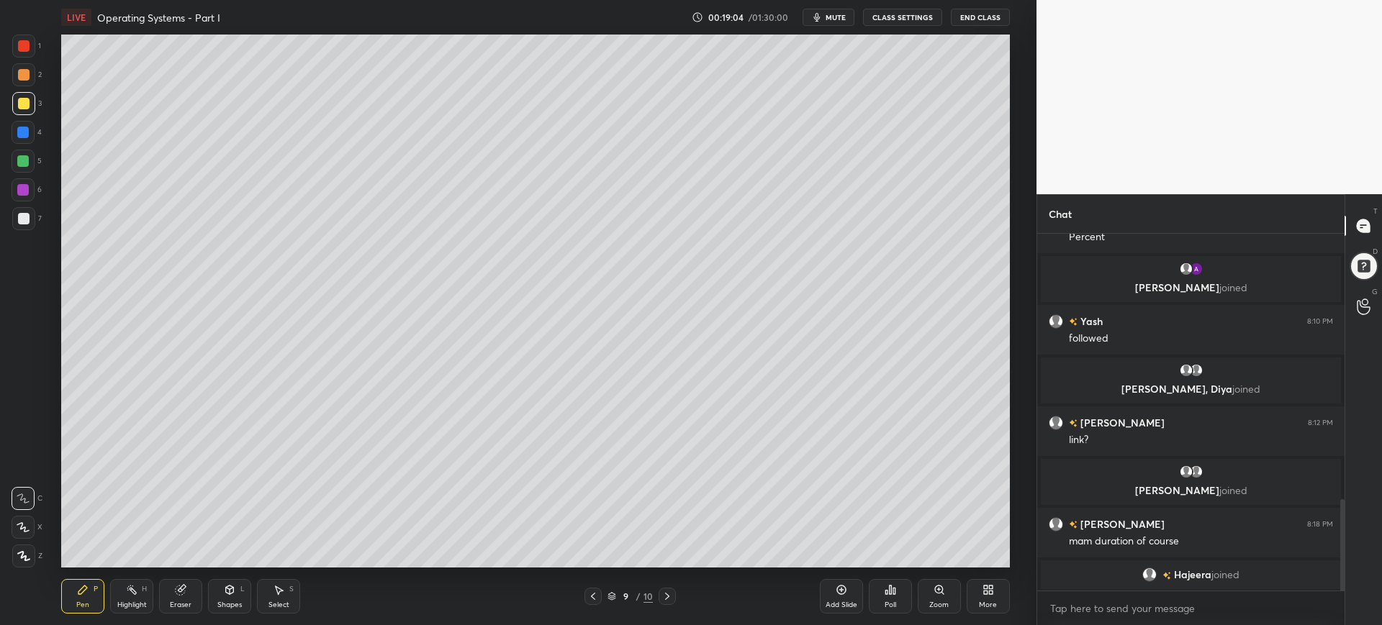
scroll to position [1038, 0]
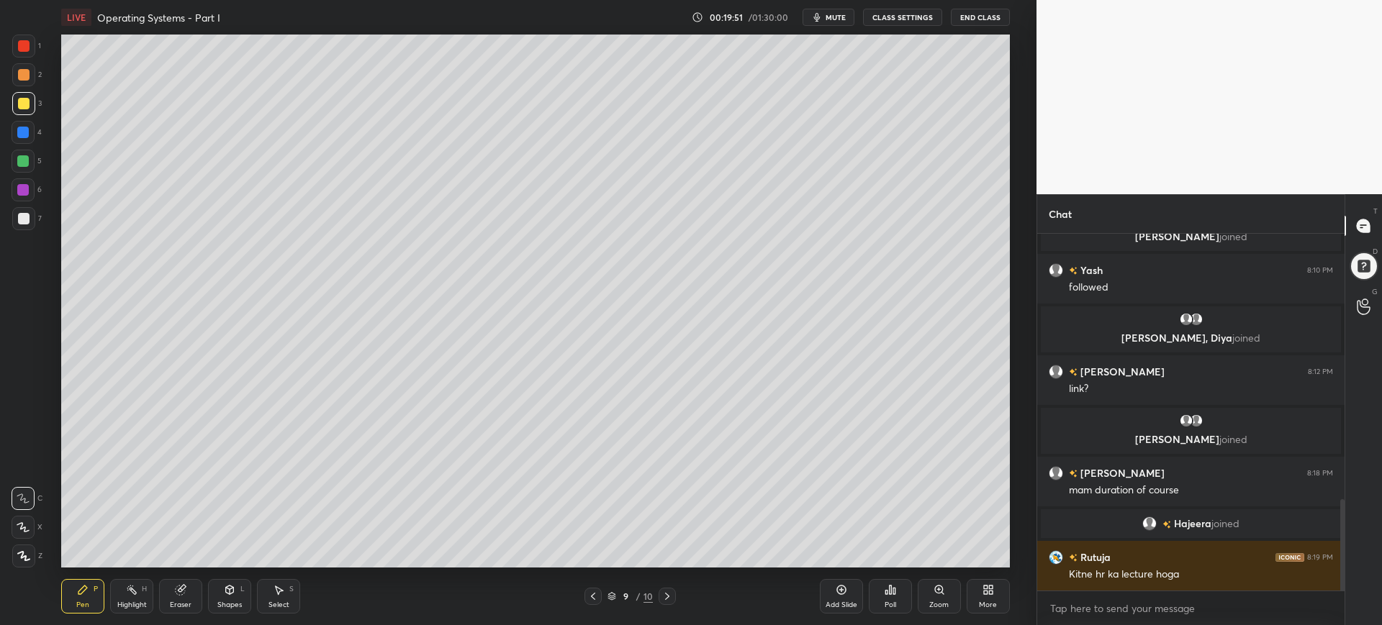
click at [31, 49] on div at bounding box center [23, 46] width 23 height 23
click at [855, 598] on div "Add Slide" at bounding box center [841, 596] width 43 height 35
click at [597, 592] on icon at bounding box center [593, 597] width 12 height 12
click at [837, 597] on div "Add Slide" at bounding box center [841, 596] width 43 height 35
click at [20, 104] on div at bounding box center [24, 104] width 12 height 12
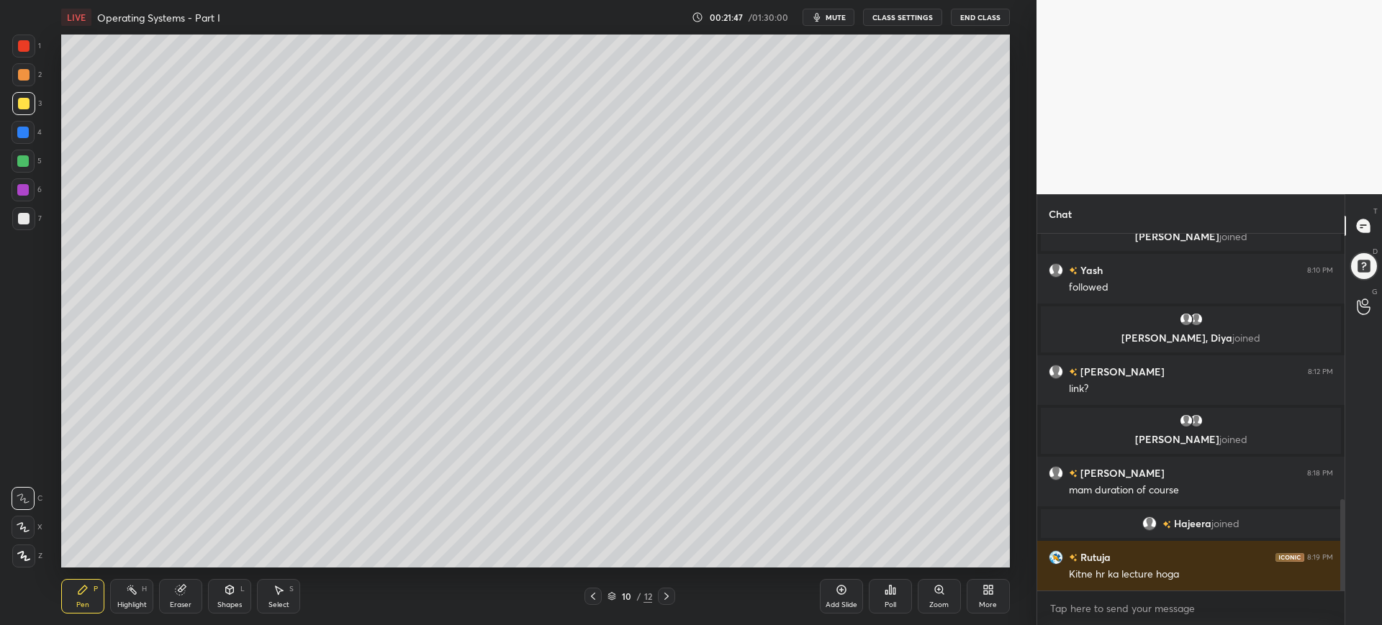
scroll to position [1072, 0]
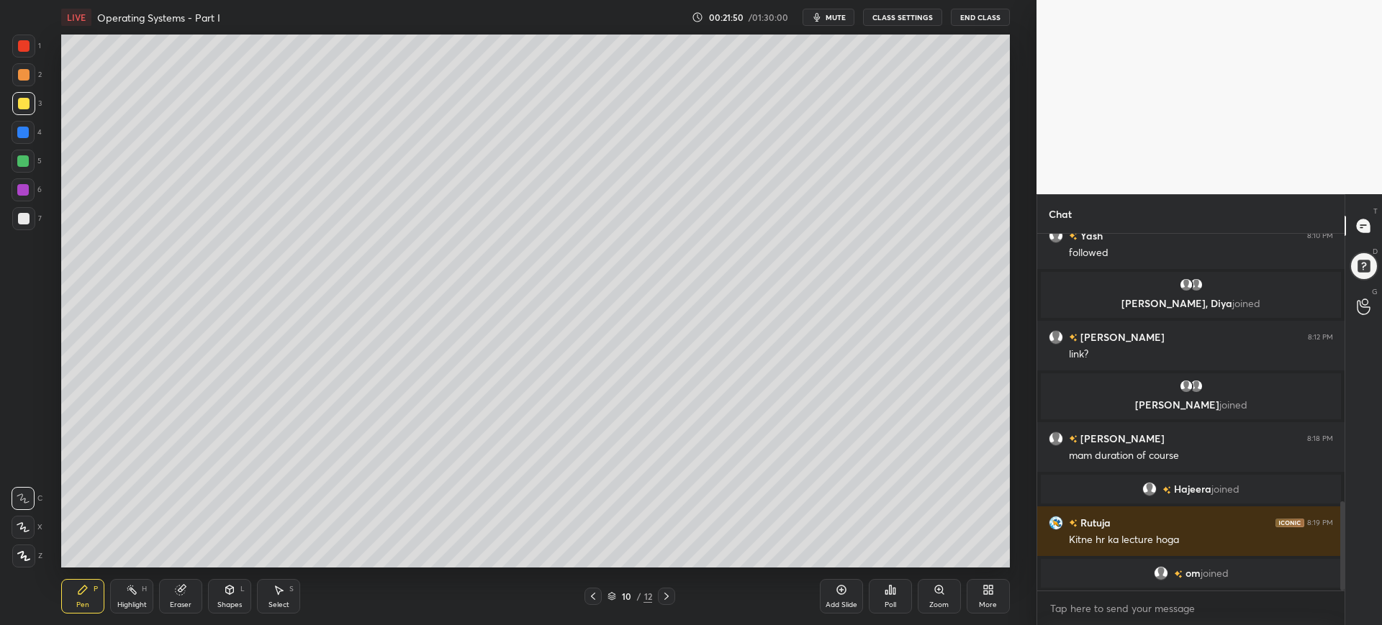
click at [957, 560] on div "LIVE Operating Systems - Part I 00:21:50 / 01:30:00 mute CLASS SETTINGS End Cla…" at bounding box center [535, 312] width 979 height 625
click at [959, 556] on div "LIVE Operating Systems - Part I 00:21:51 / 01:30:00 mute CLASS SETTINGS End Cla…" at bounding box center [535, 312] width 979 height 625
click at [956, 557] on div "LIVE Operating Systems - Part I 00:21:53 / 01:30:00 mute CLASS SETTINGS End Cla…" at bounding box center [535, 312] width 979 height 625
click at [959, 556] on div "LIVE Operating Systems - Part I 00:21:54 / 01:30:00 mute CLASS SETTINGS End Cla…" at bounding box center [535, 312] width 979 height 625
click at [809, 580] on div "Pen P Highlight H Eraser Shapes L Select S 10 / 12 Add Slide Poll Zoom More" at bounding box center [535, 597] width 948 height 58
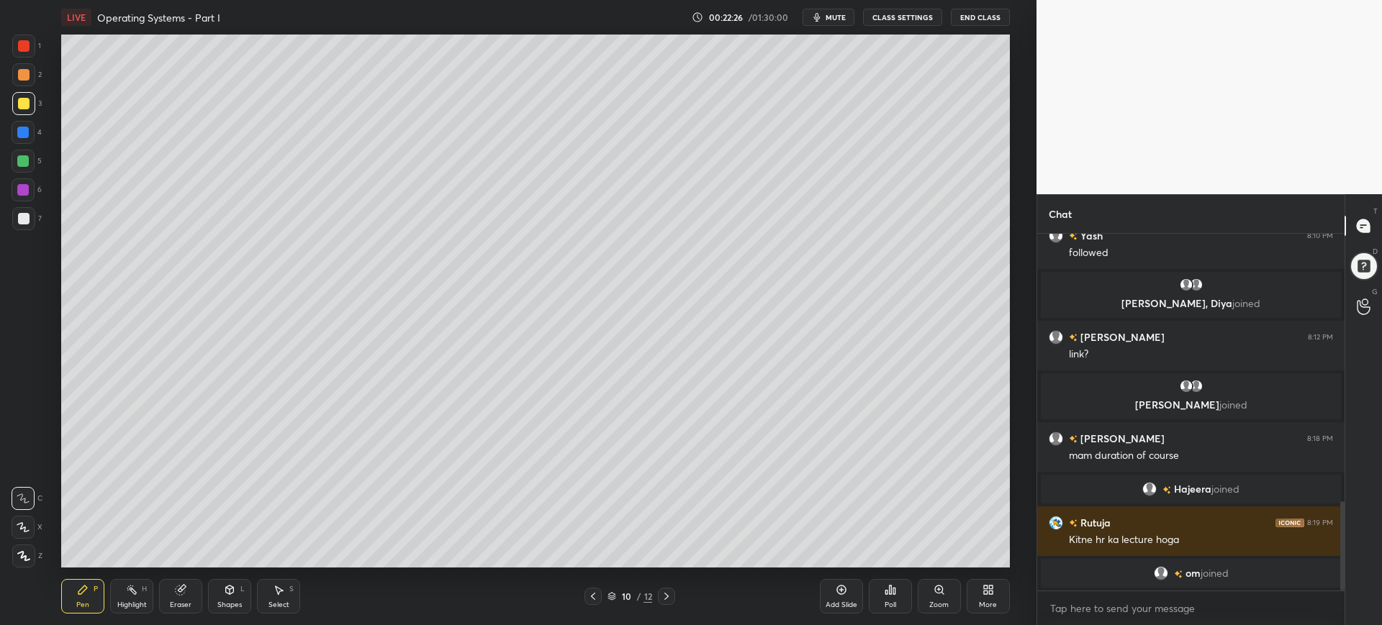
click at [828, 587] on div "Add Slide" at bounding box center [841, 596] width 43 height 35
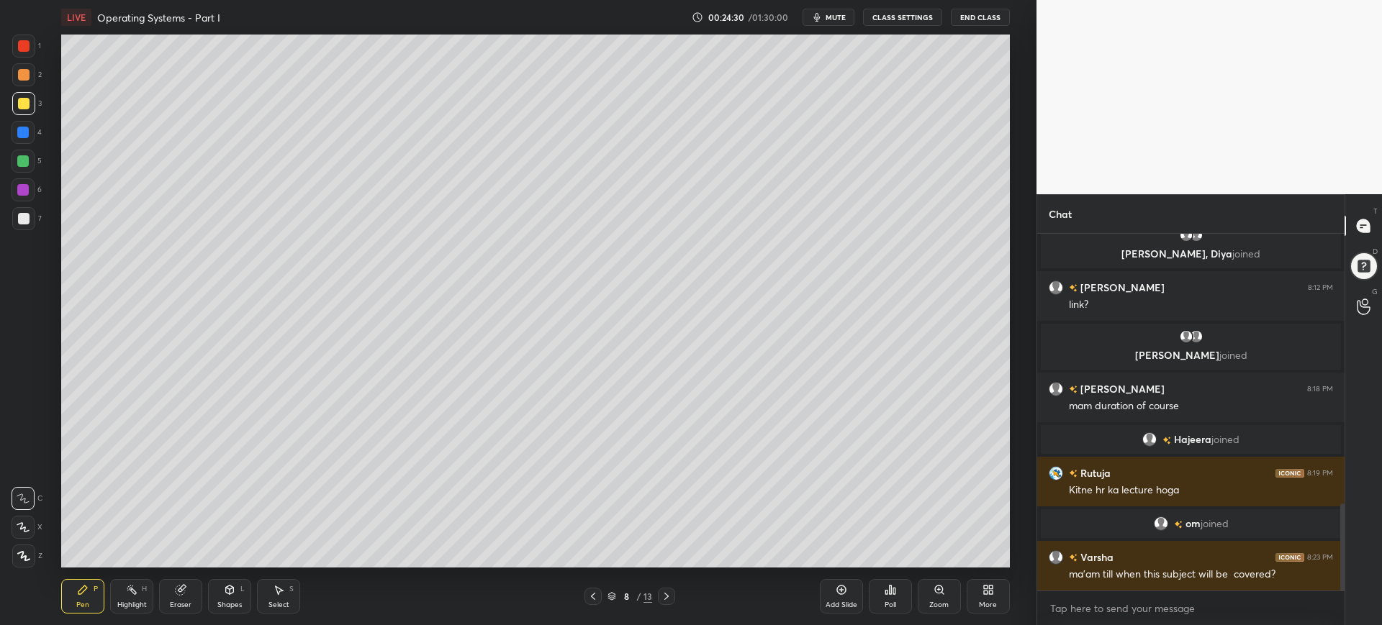
scroll to position [1158, 0]
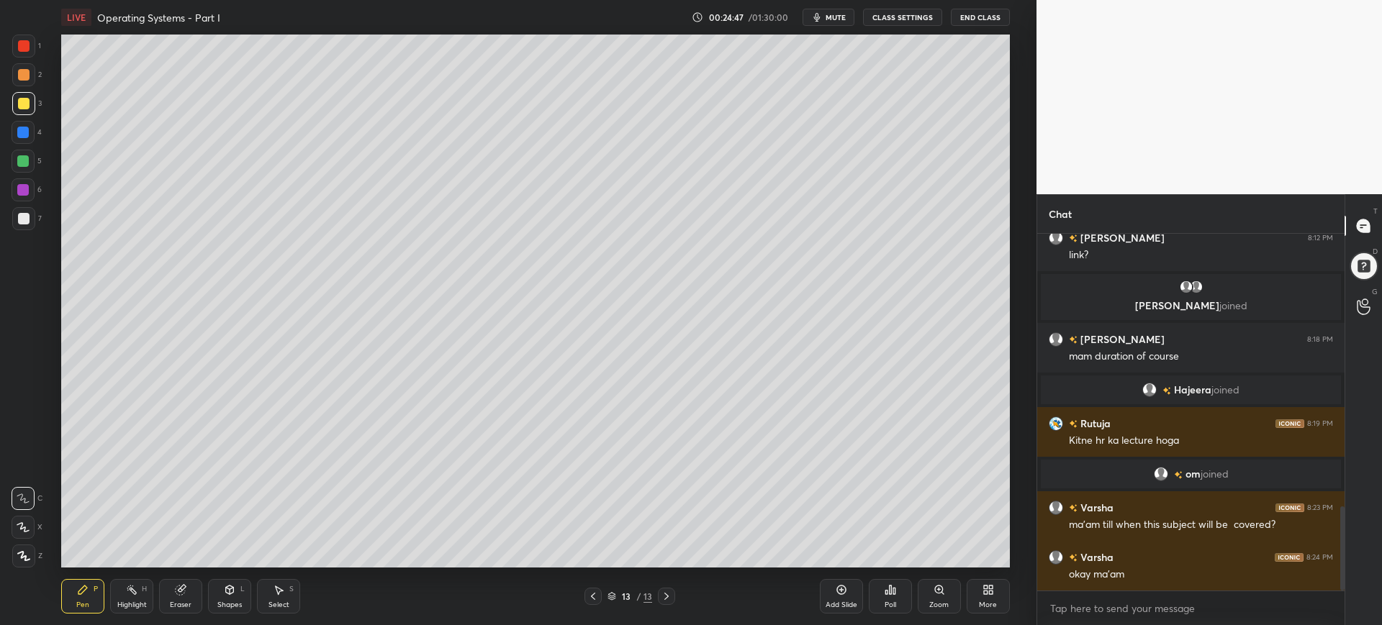
click at [20, 217] on div at bounding box center [24, 219] width 12 height 12
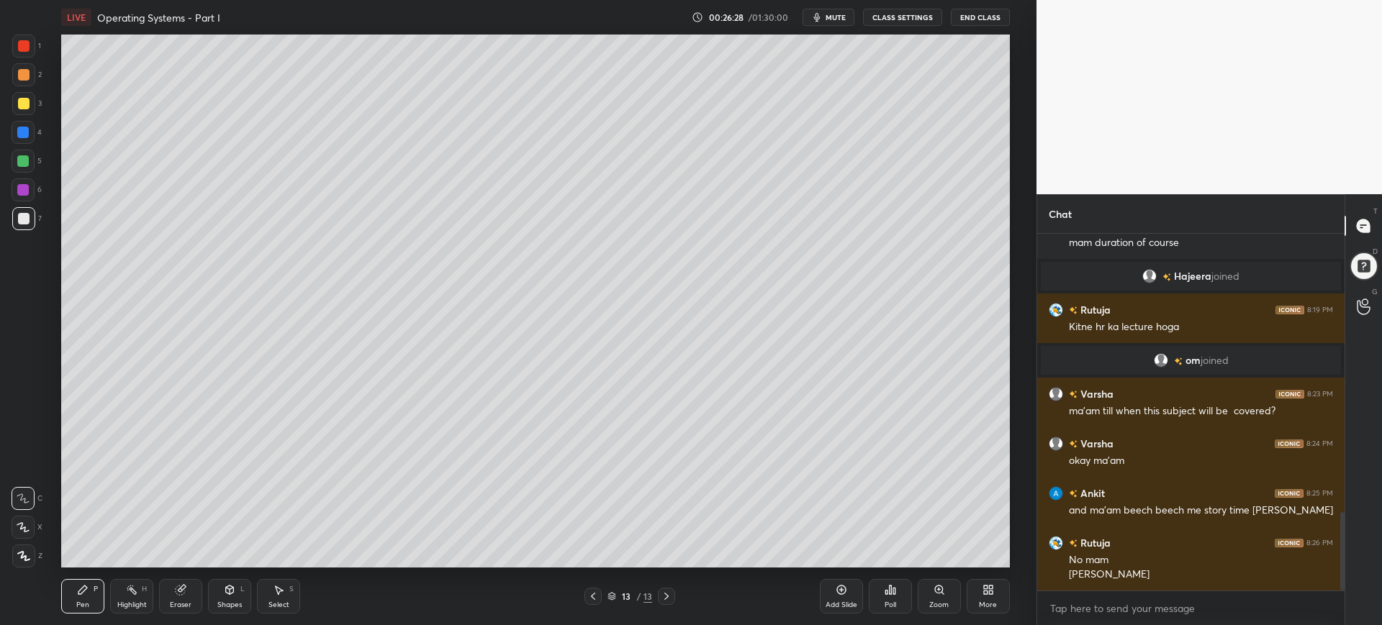
scroll to position [1321, 0]
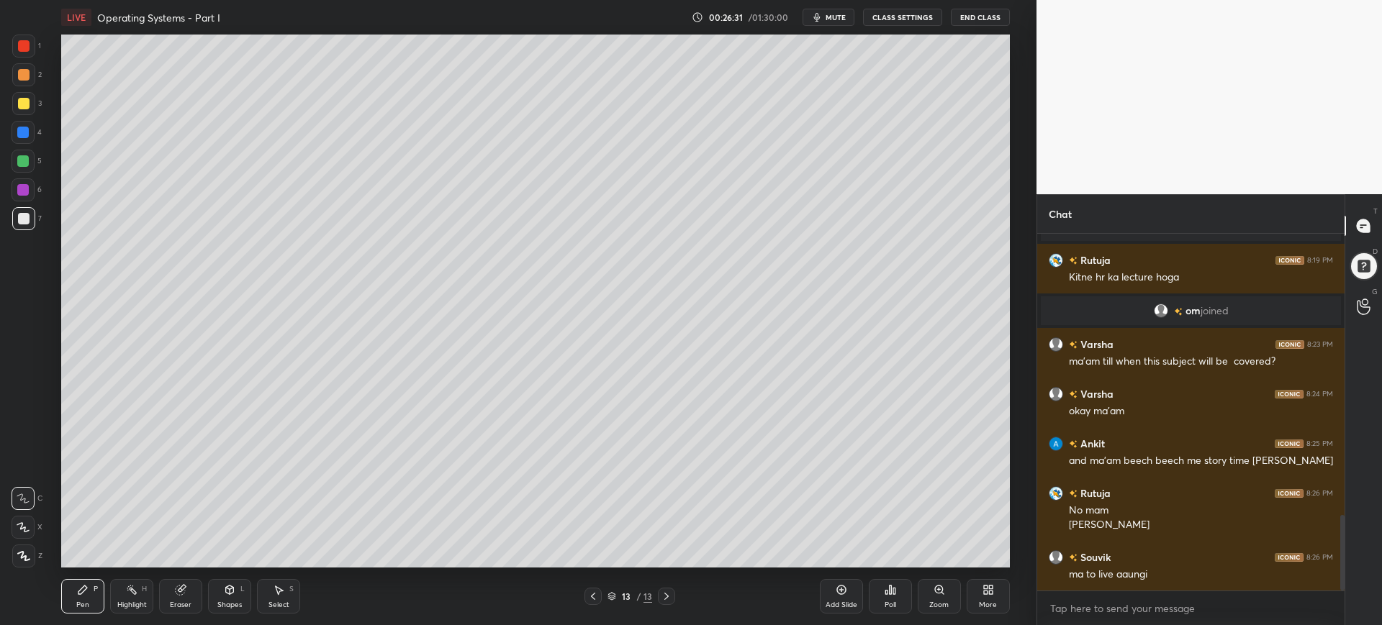
click at [26, 107] on div at bounding box center [24, 104] width 12 height 12
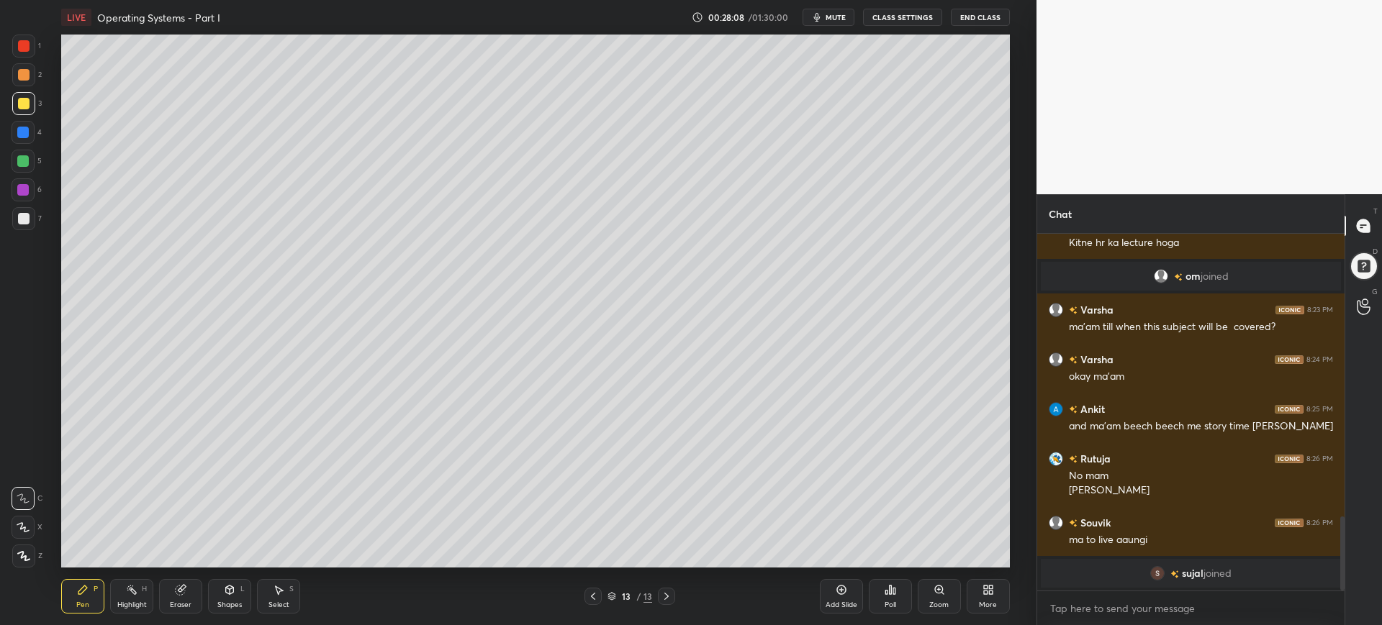
drag, startPoint x: 844, startPoint y: 589, endPoint x: 836, endPoint y: 581, distance: 11.2
click at [844, 589] on icon at bounding box center [842, 590] width 12 height 12
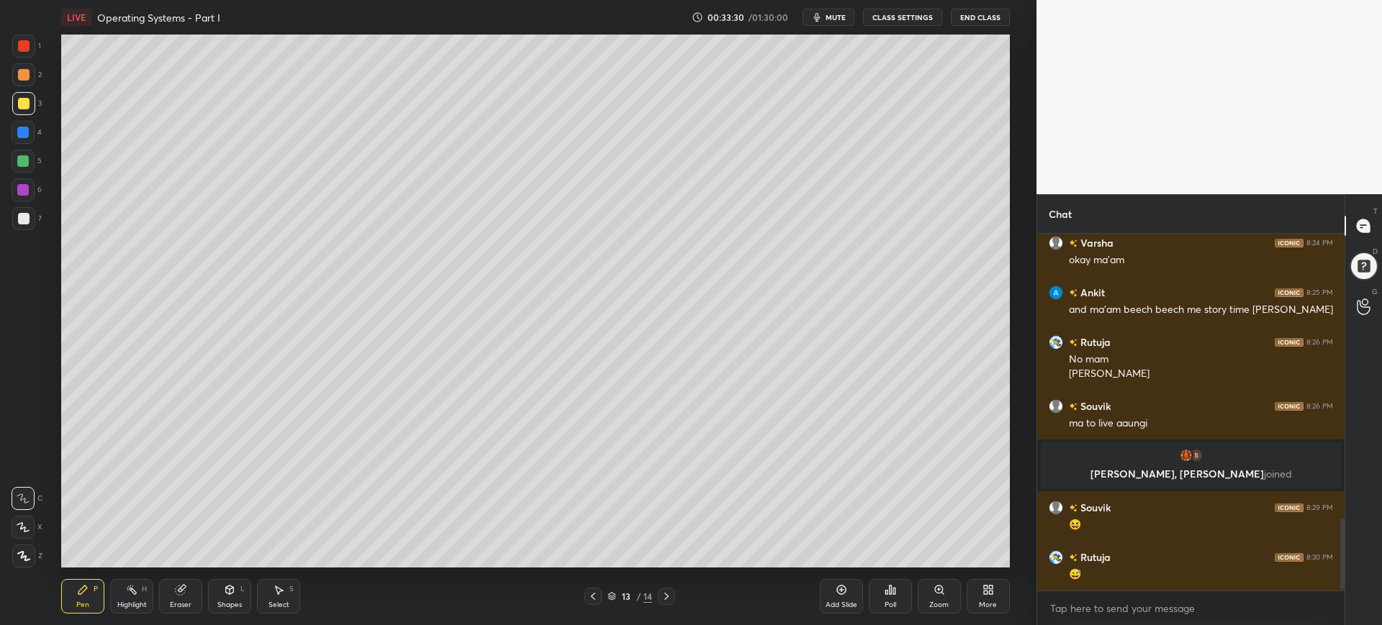
scroll to position [1425, 0]
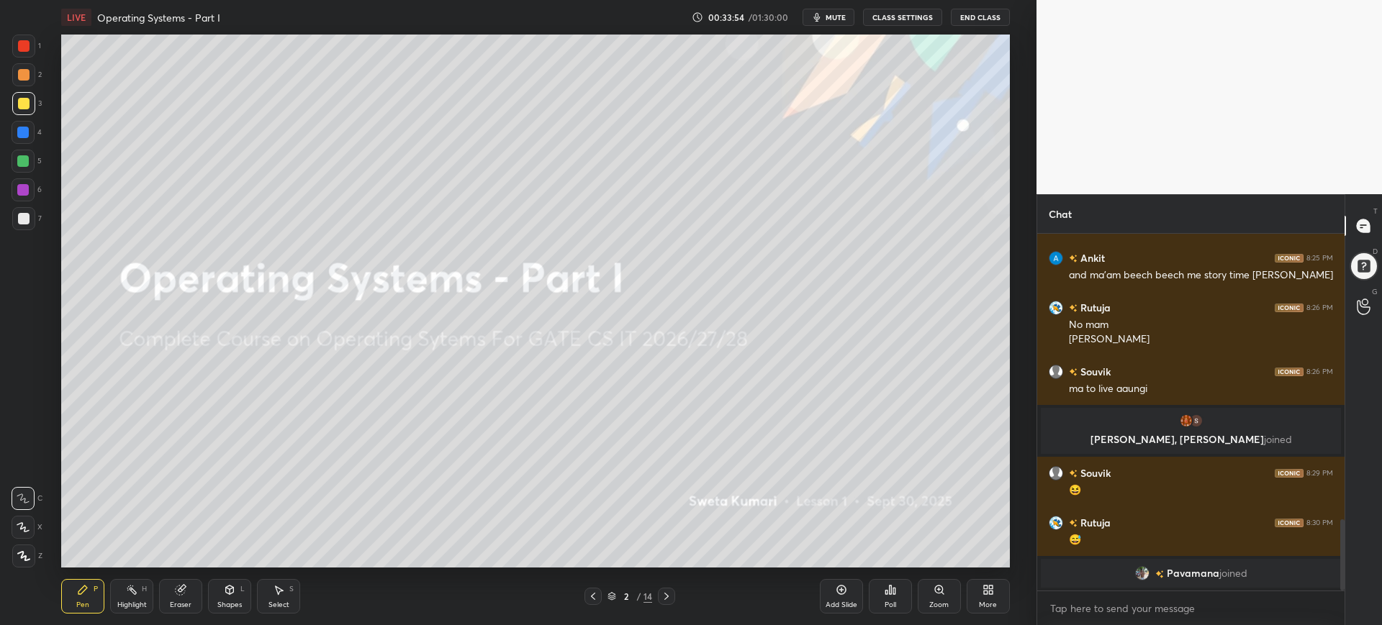
click at [29, 139] on div at bounding box center [23, 132] width 23 height 23
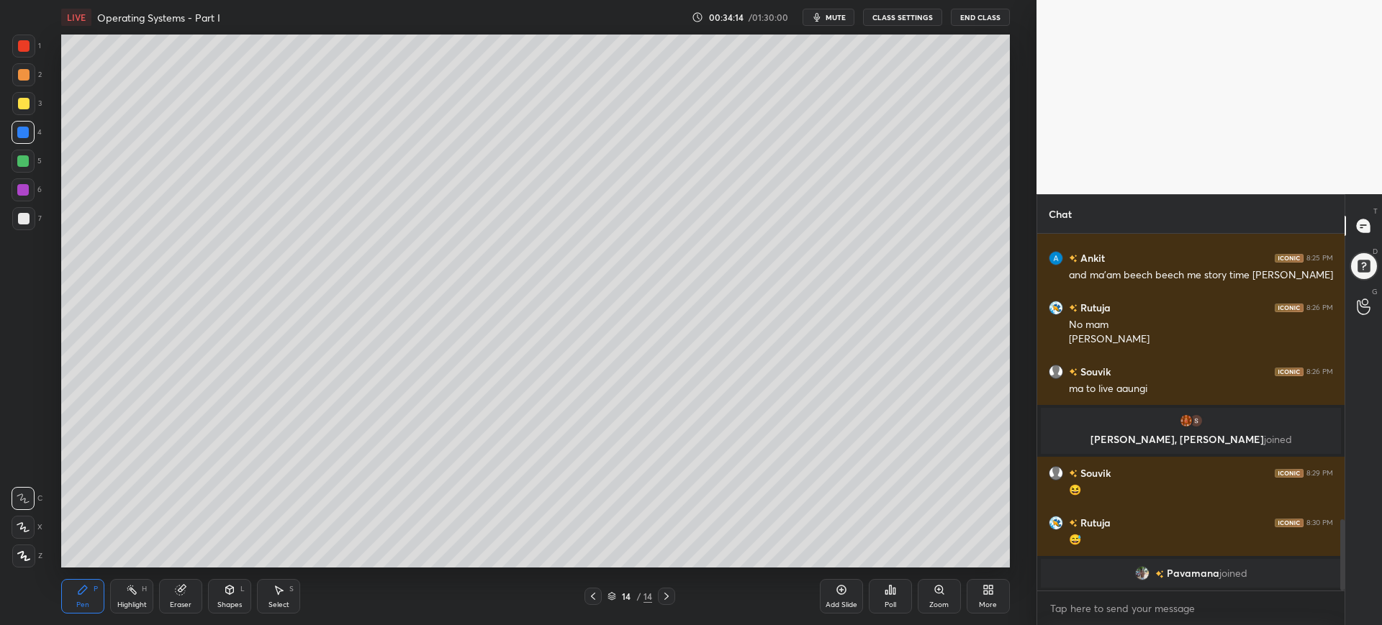
click at [835, 604] on div "Add Slide" at bounding box center [842, 605] width 32 height 7
click at [25, 217] on div at bounding box center [24, 219] width 12 height 12
click at [26, 217] on div at bounding box center [24, 219] width 12 height 12
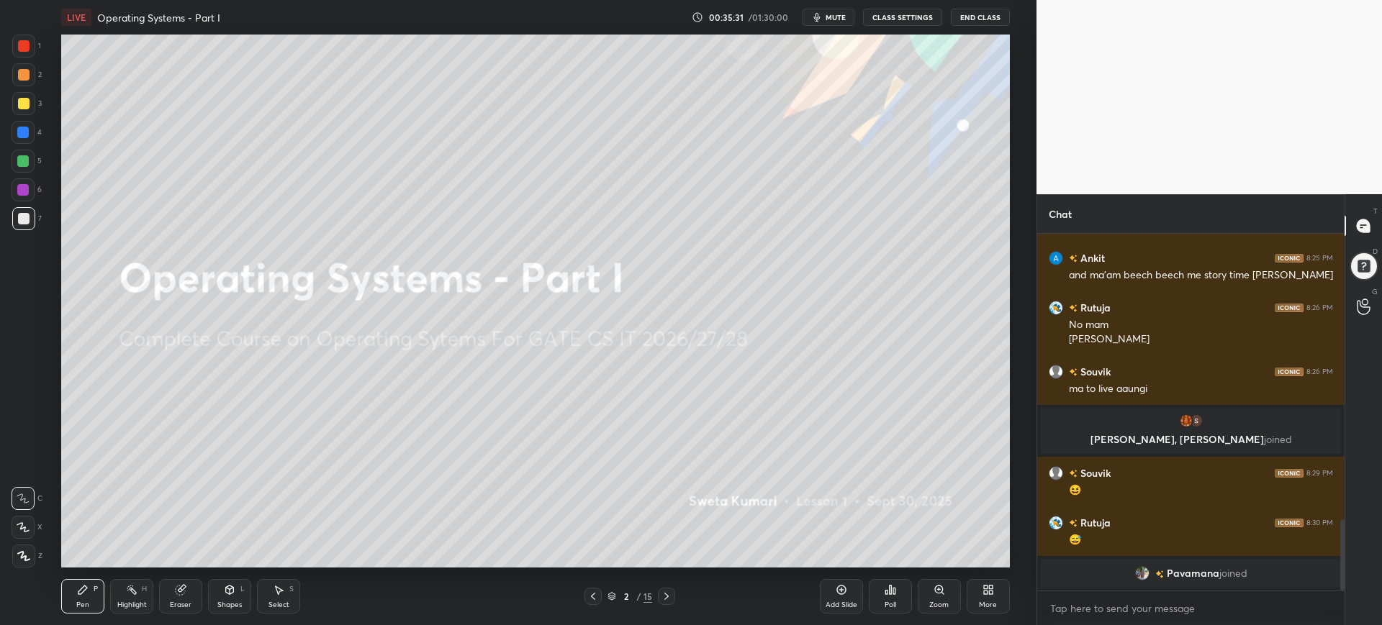
click at [846, 597] on div "Add Slide" at bounding box center [841, 596] width 43 height 35
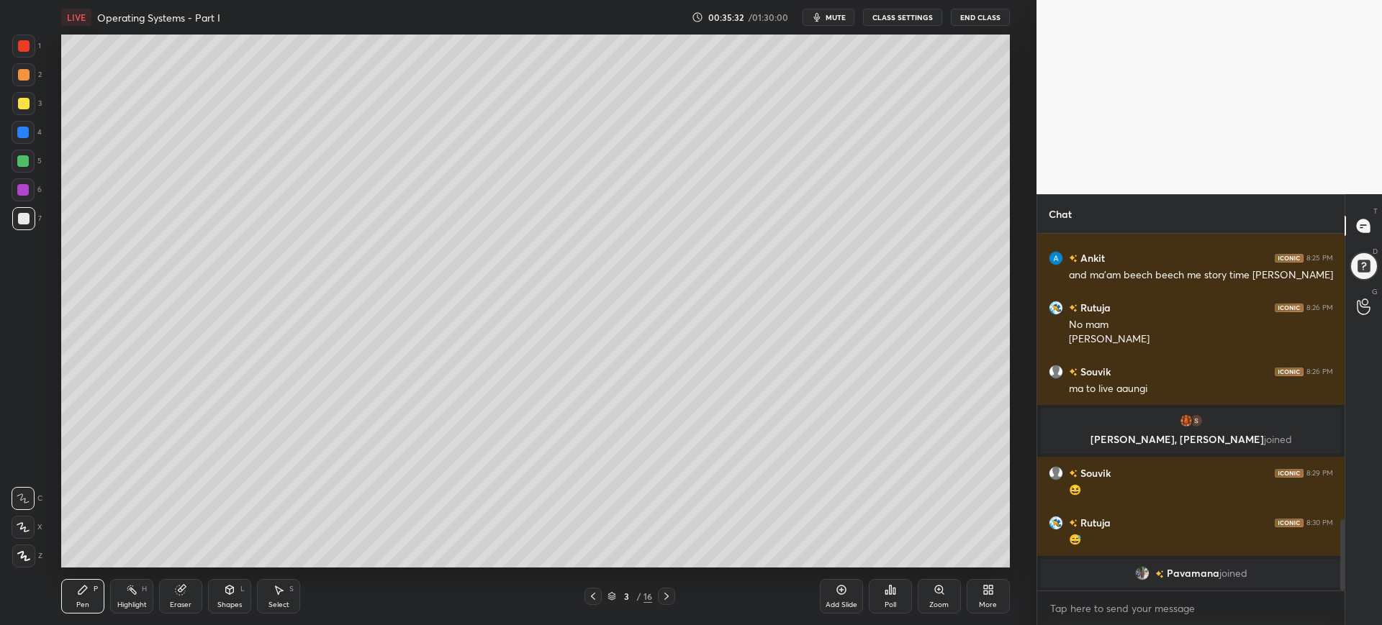
click at [25, 104] on div at bounding box center [24, 104] width 12 height 12
click at [877, 589] on div "Poll" at bounding box center [890, 596] width 43 height 35
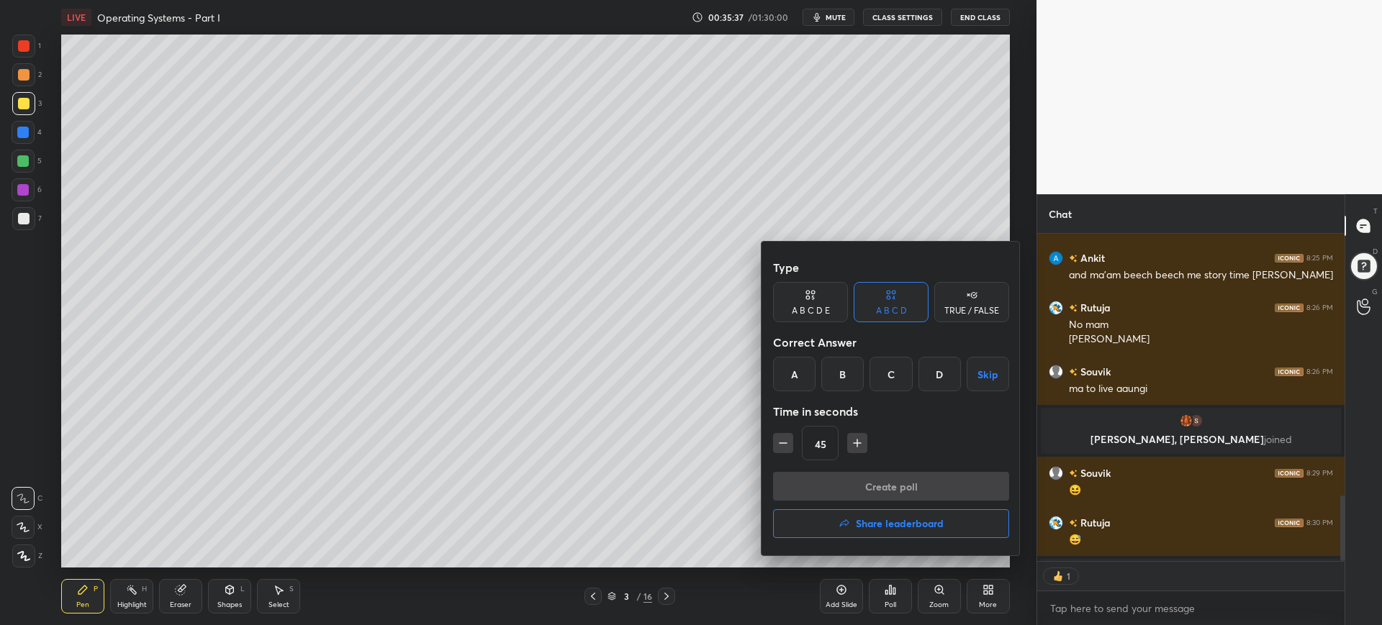
click at [807, 386] on div "A" at bounding box center [794, 374] width 42 height 35
click at [832, 489] on button "Create poll" at bounding box center [891, 486] width 236 height 29
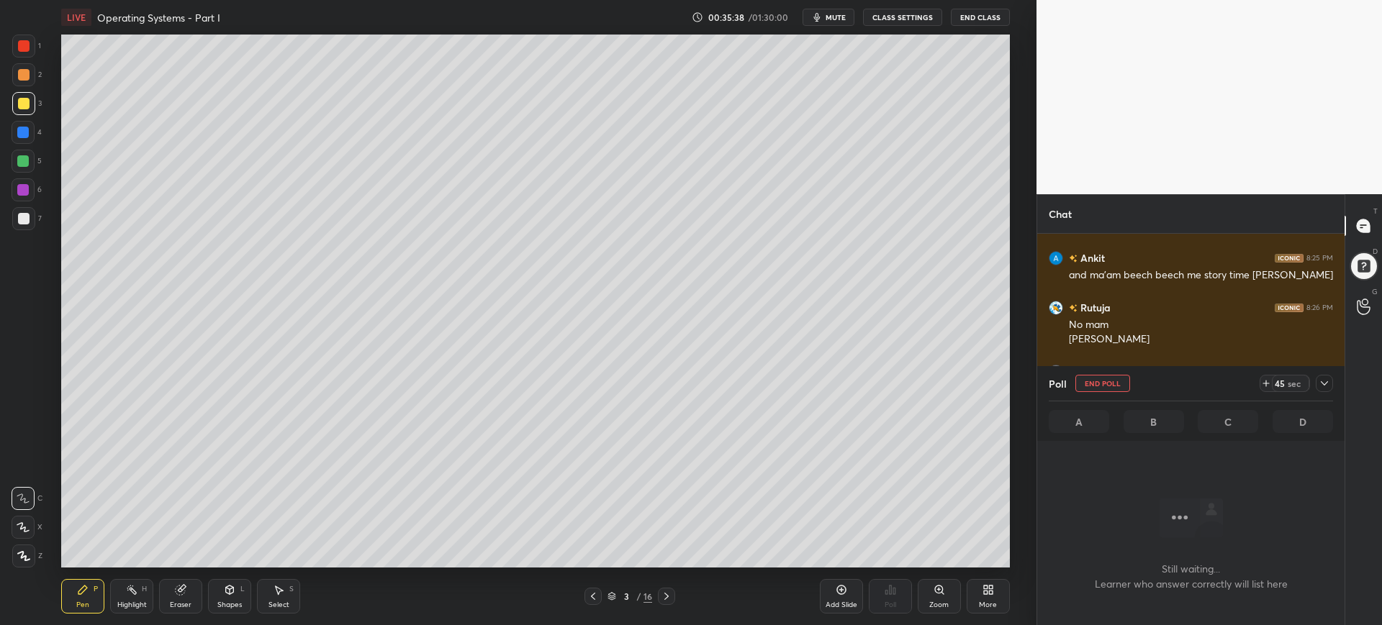
scroll to position [173, 303]
click at [1265, 386] on icon at bounding box center [1266, 384] width 12 height 12
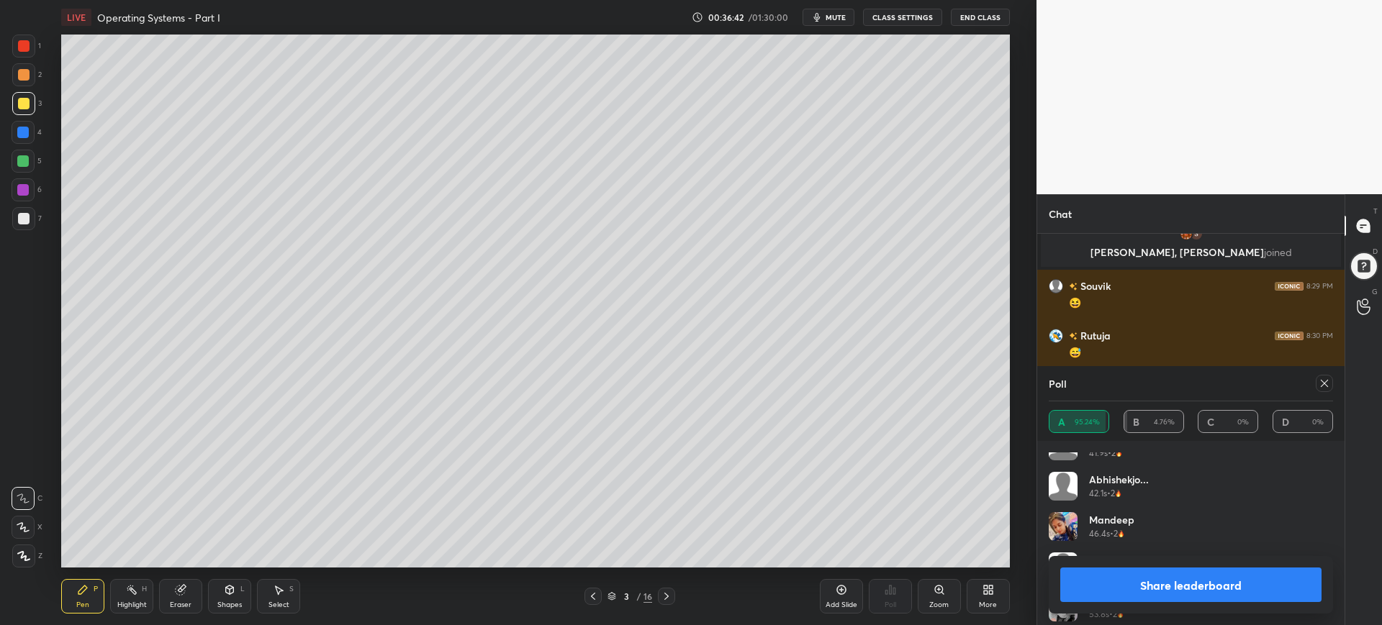
scroll to position [633, 0]
click at [1144, 589] on button "Share leaderboard" at bounding box center [1190, 585] width 261 height 35
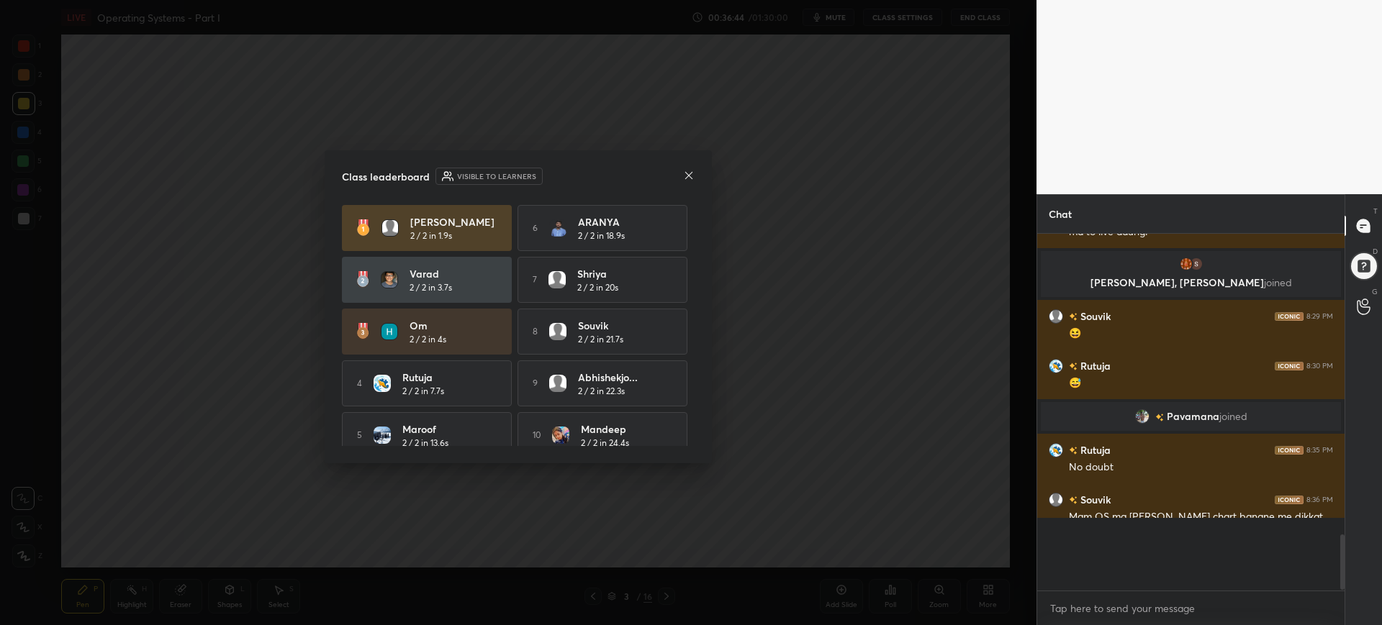
scroll to position [0, 0]
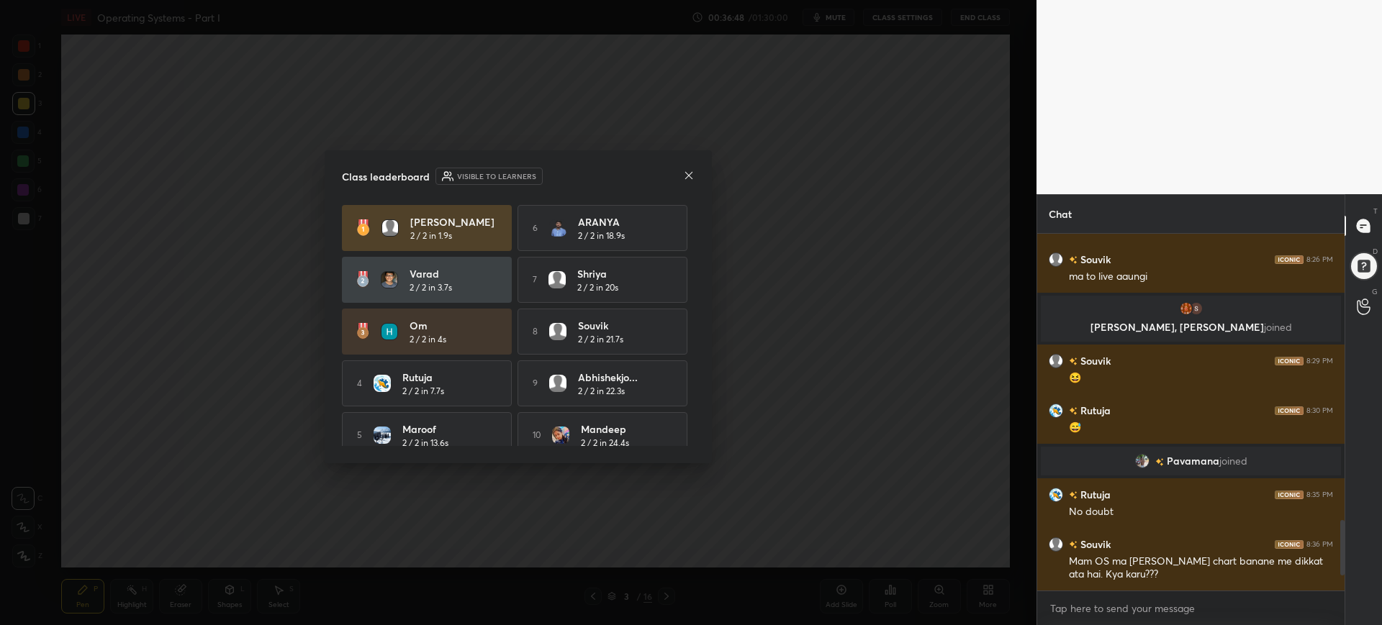
click at [687, 173] on icon at bounding box center [688, 175] width 7 height 7
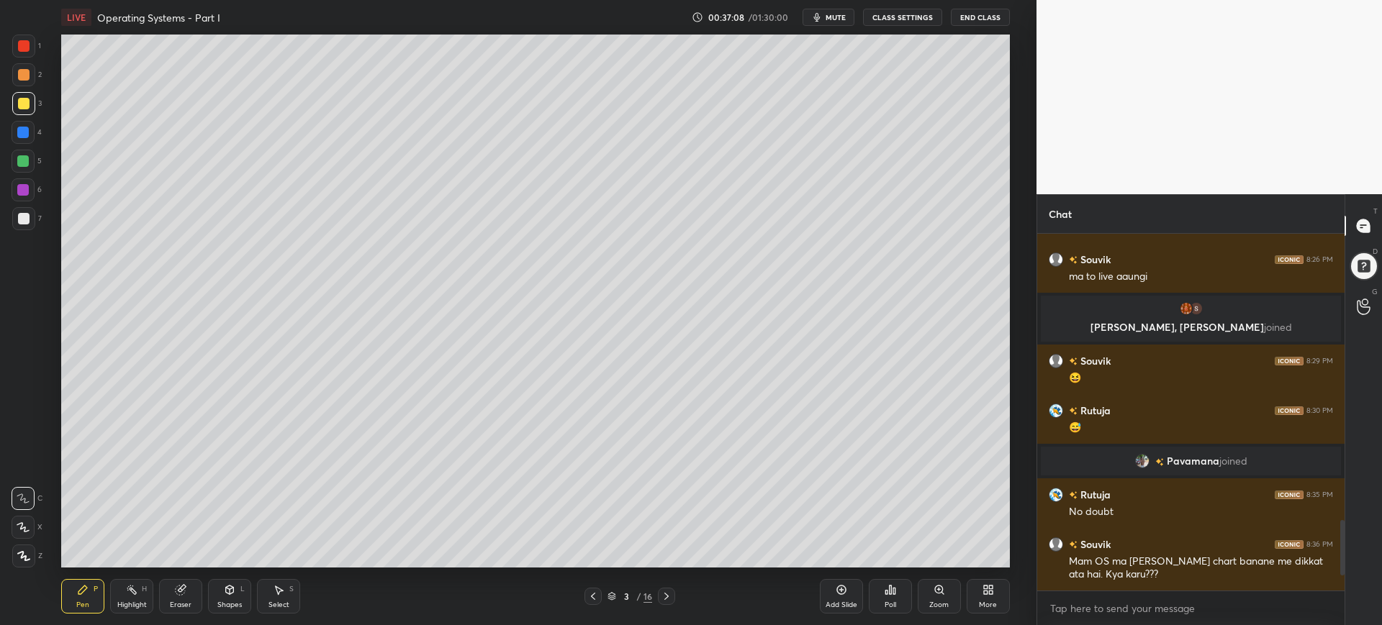
scroll to position [1504, 0]
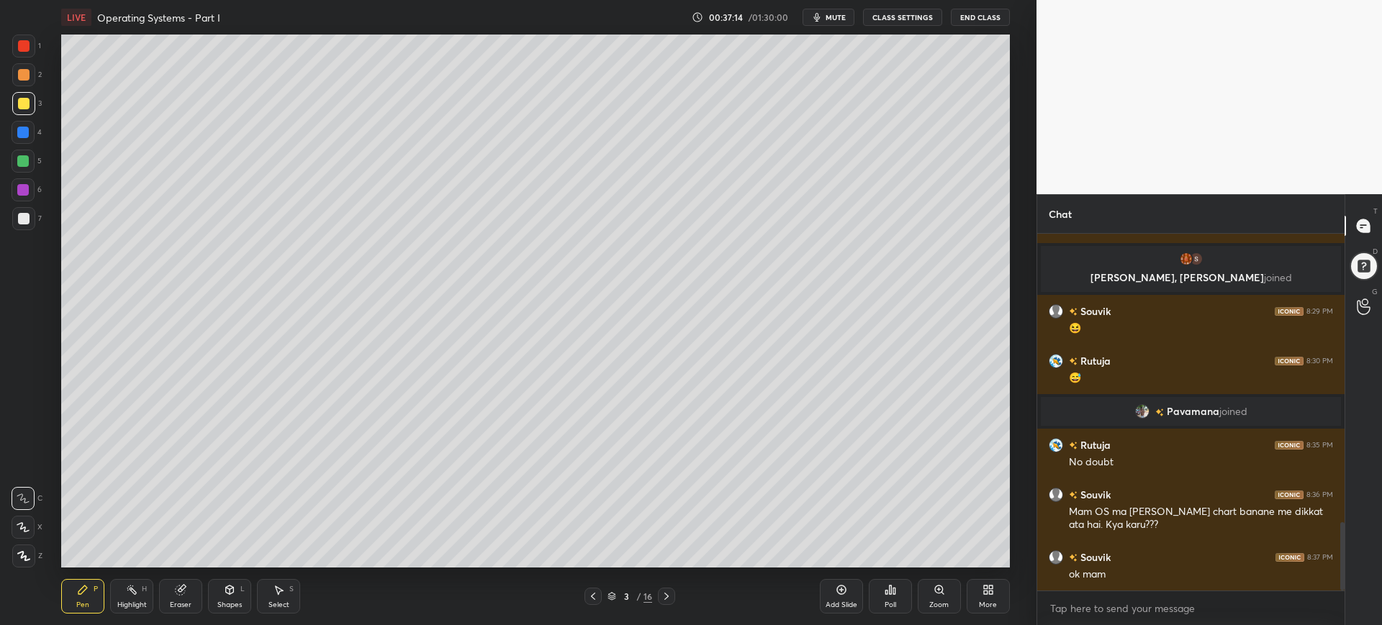
click at [838, 596] on div "Add Slide" at bounding box center [841, 596] width 43 height 35
drag, startPoint x: 26, startPoint y: 219, endPoint x: 54, endPoint y: 217, distance: 28.2
click at [26, 220] on div at bounding box center [24, 219] width 12 height 12
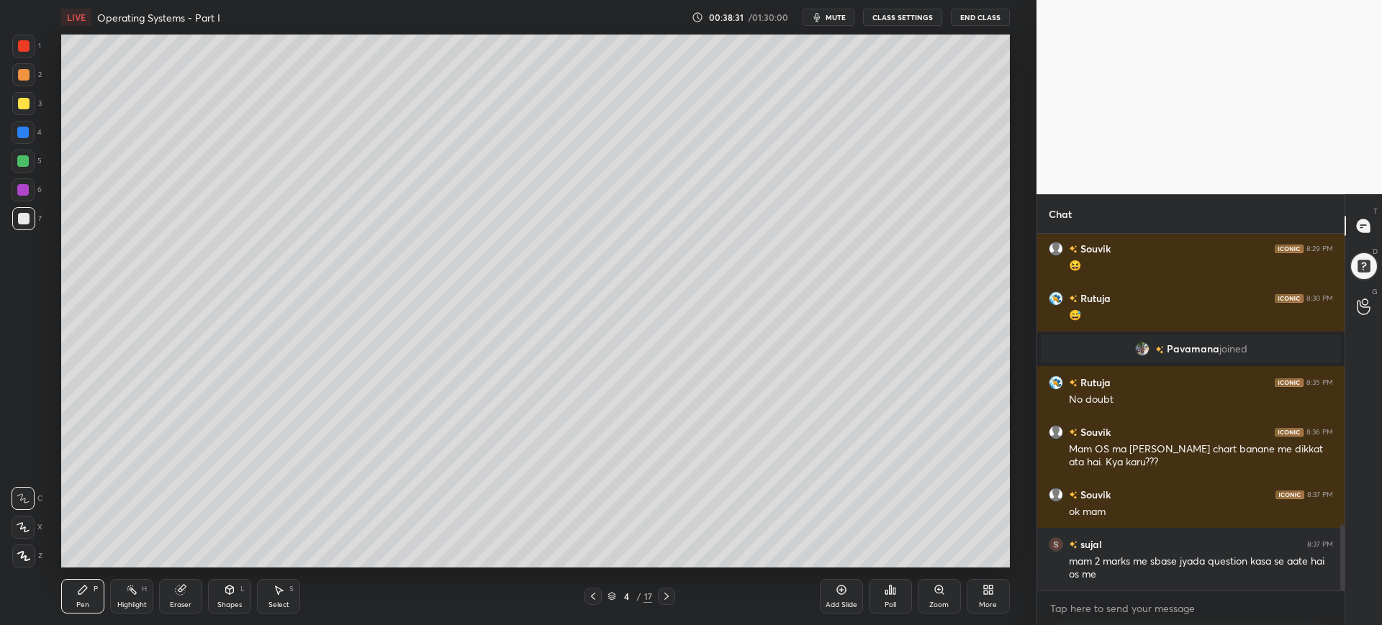
click at [179, 594] on icon at bounding box center [180, 590] width 9 height 9
click at [90, 597] on div "Pen P" at bounding box center [82, 596] width 43 height 35
click at [21, 105] on div at bounding box center [24, 104] width 12 height 12
click at [24, 163] on div at bounding box center [23, 161] width 12 height 12
click at [21, 225] on div at bounding box center [23, 218] width 23 height 23
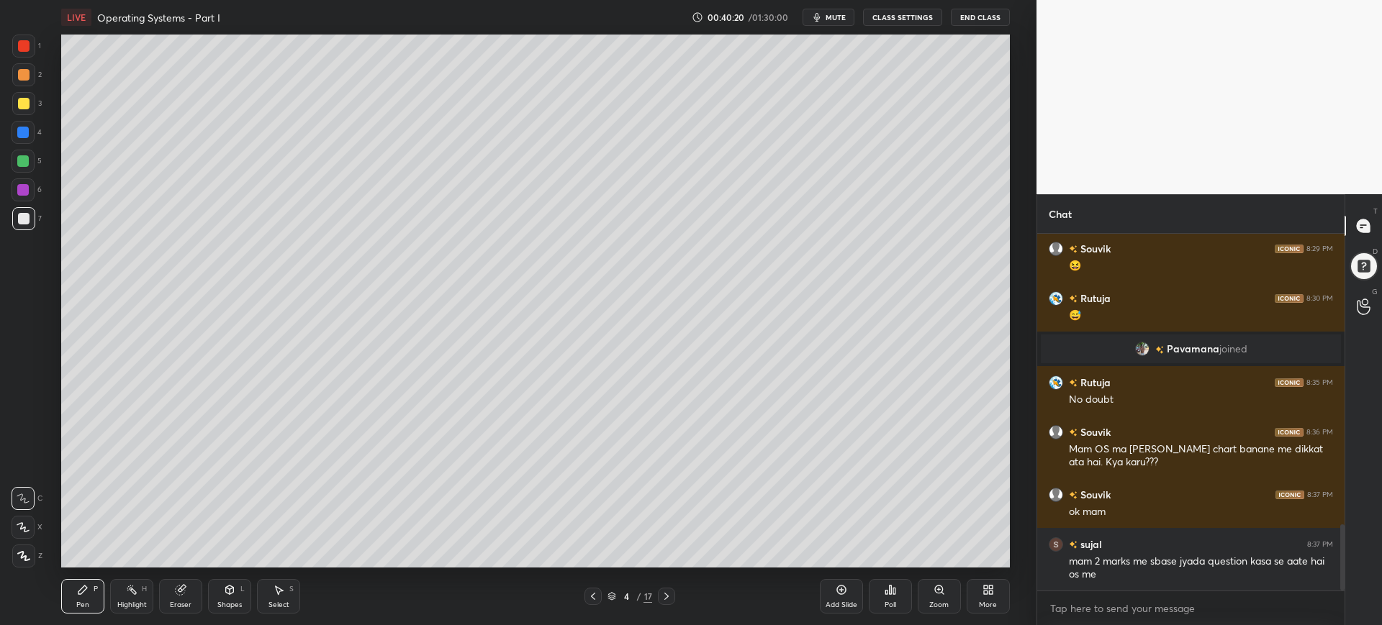
click at [173, 597] on div "Eraser" at bounding box center [180, 596] width 43 height 35
click at [78, 592] on icon at bounding box center [83, 590] width 12 height 12
click at [842, 593] on icon at bounding box center [842, 590] width 12 height 12
click at [29, 109] on div at bounding box center [23, 103] width 23 height 23
click at [836, 602] on div "Add Slide" at bounding box center [842, 605] width 32 height 7
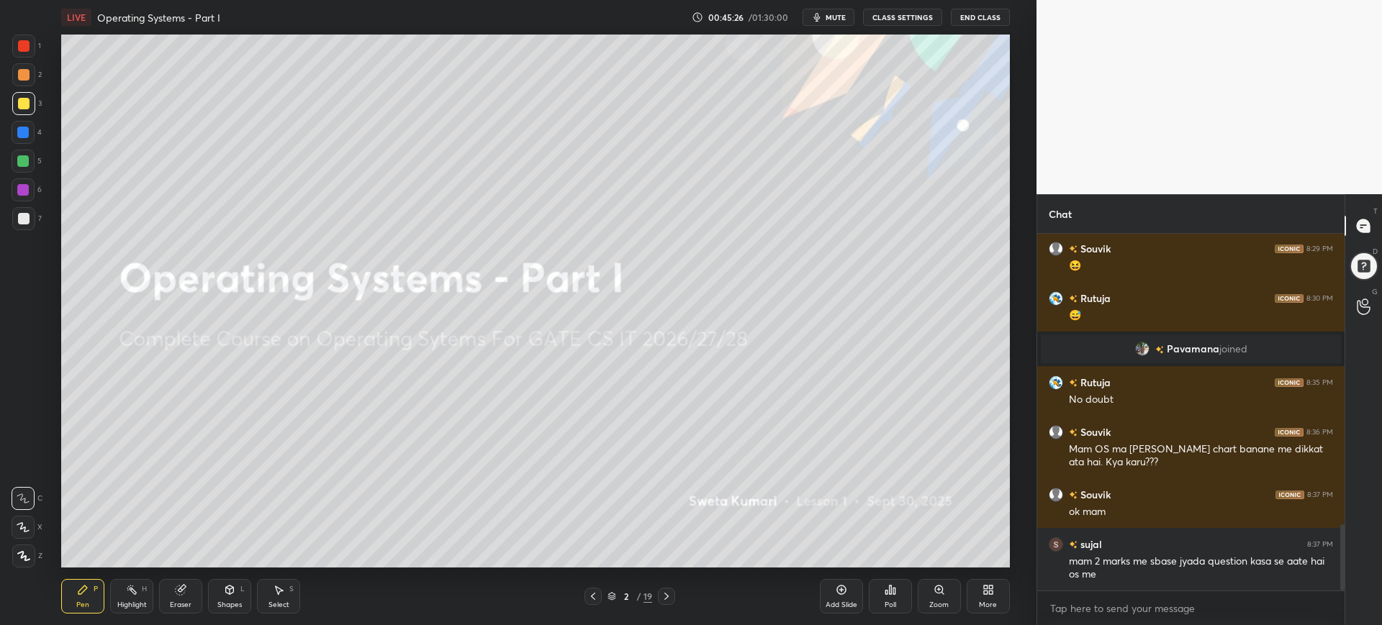
click at [614, 593] on icon at bounding box center [611, 596] width 9 height 9
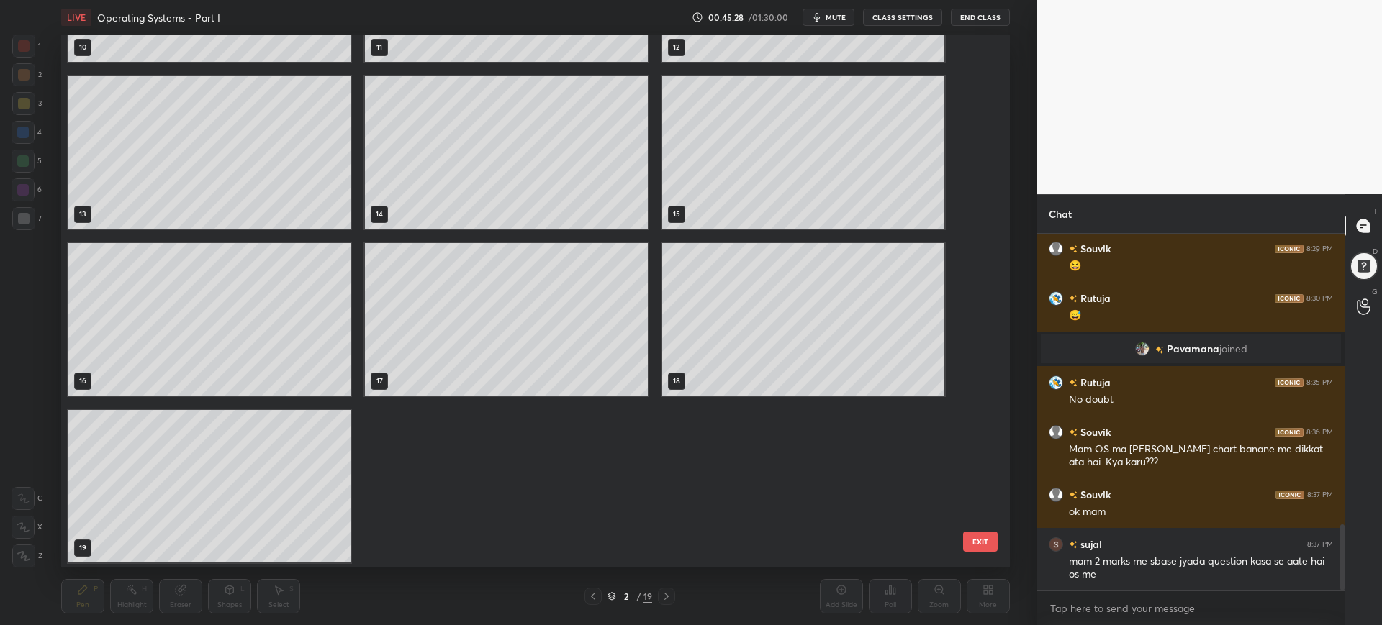
scroll to position [636, 0]
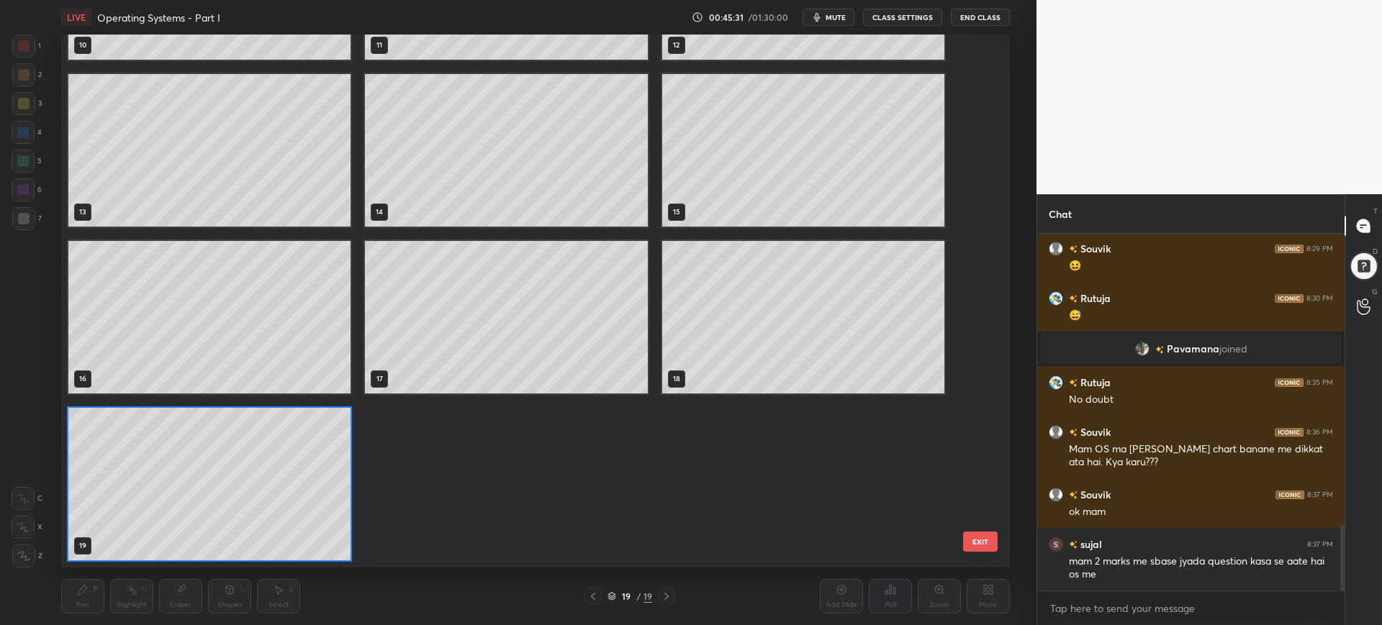
click at [991, 544] on button "EXIT" at bounding box center [980, 542] width 35 height 20
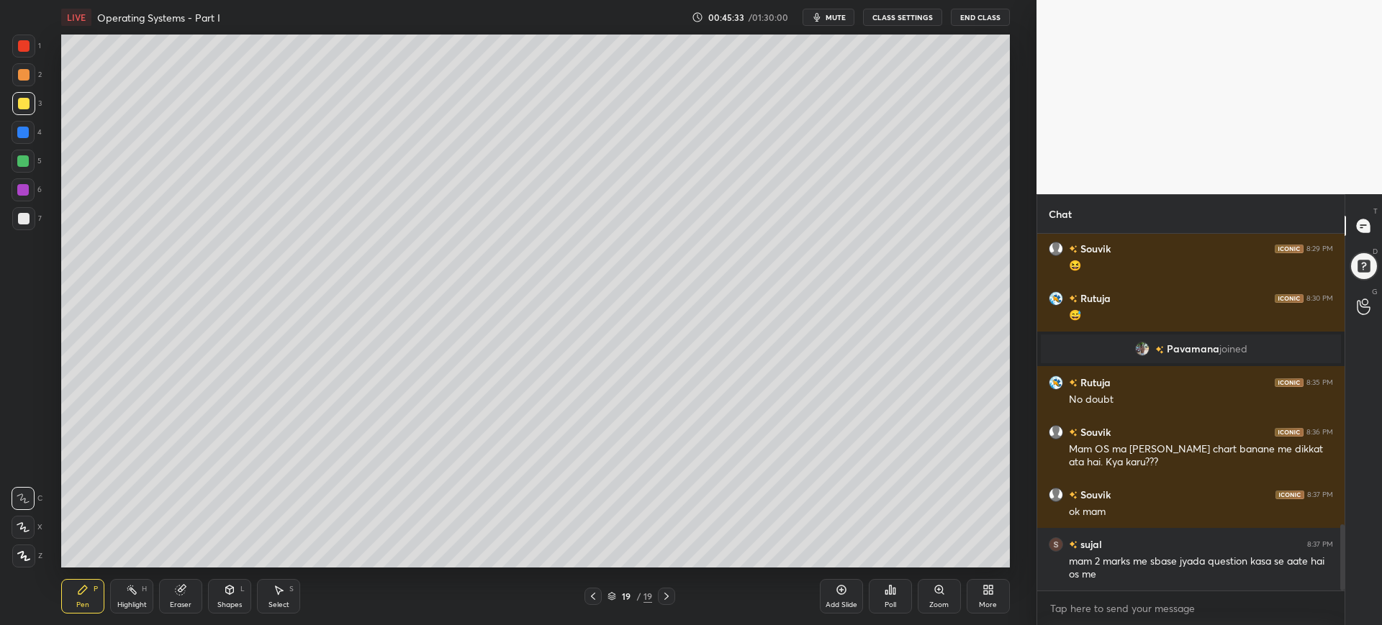
drag, startPoint x: 823, startPoint y: 610, endPoint x: 846, endPoint y: 605, distance: 23.4
click at [824, 610] on div "Add Slide" at bounding box center [841, 596] width 43 height 35
click at [861, 598] on div "Add Slide" at bounding box center [841, 596] width 43 height 35
click at [976, 589] on div "More" at bounding box center [988, 596] width 43 height 35
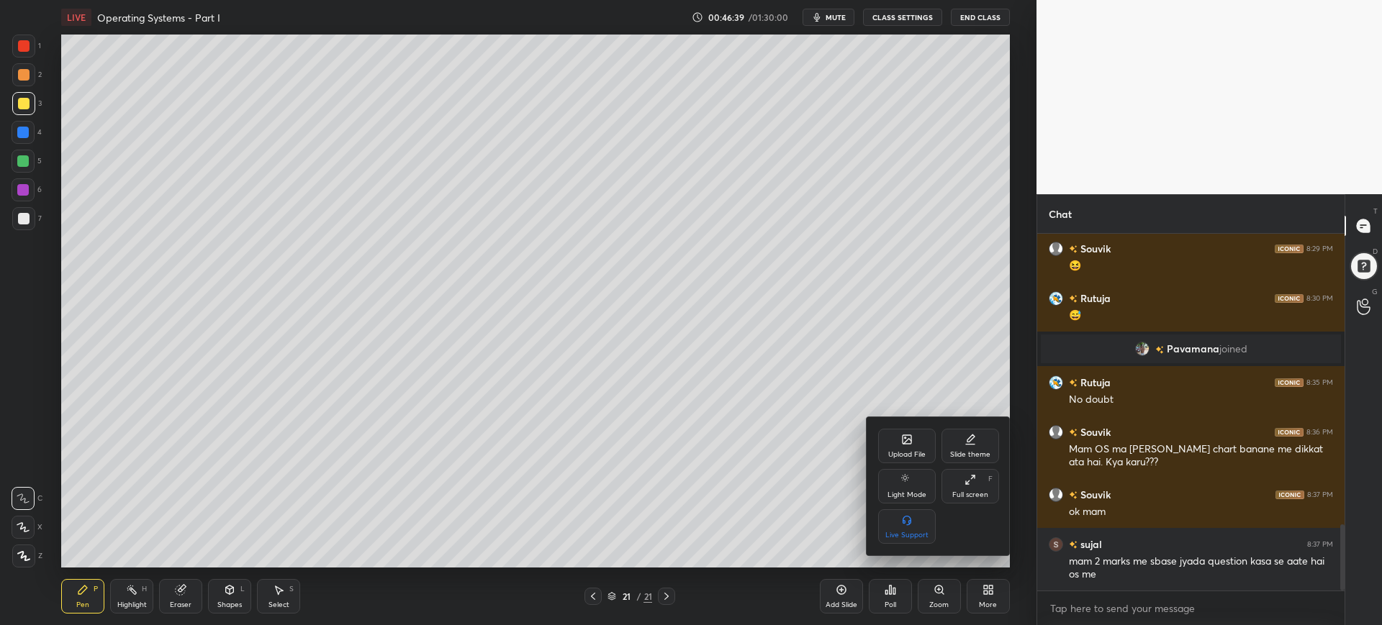
click at [784, 449] on div at bounding box center [691, 312] width 1382 height 625
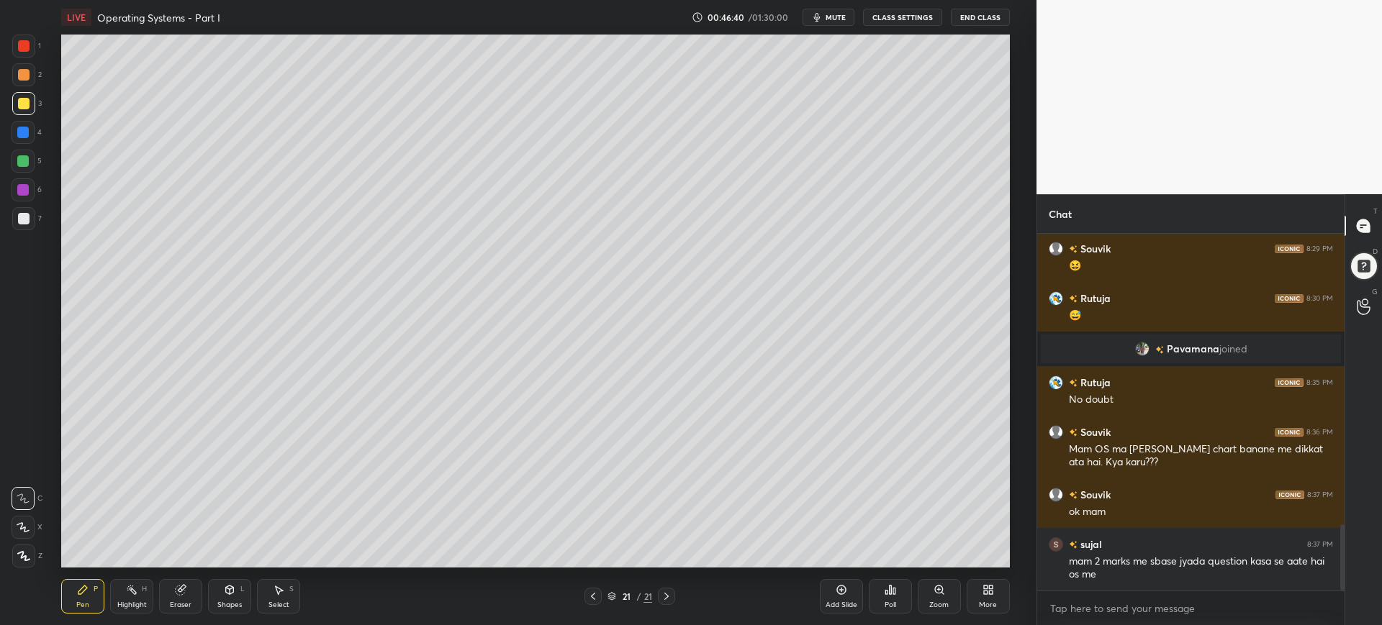
click at [890, 591] on icon at bounding box center [890, 590] width 2 height 9
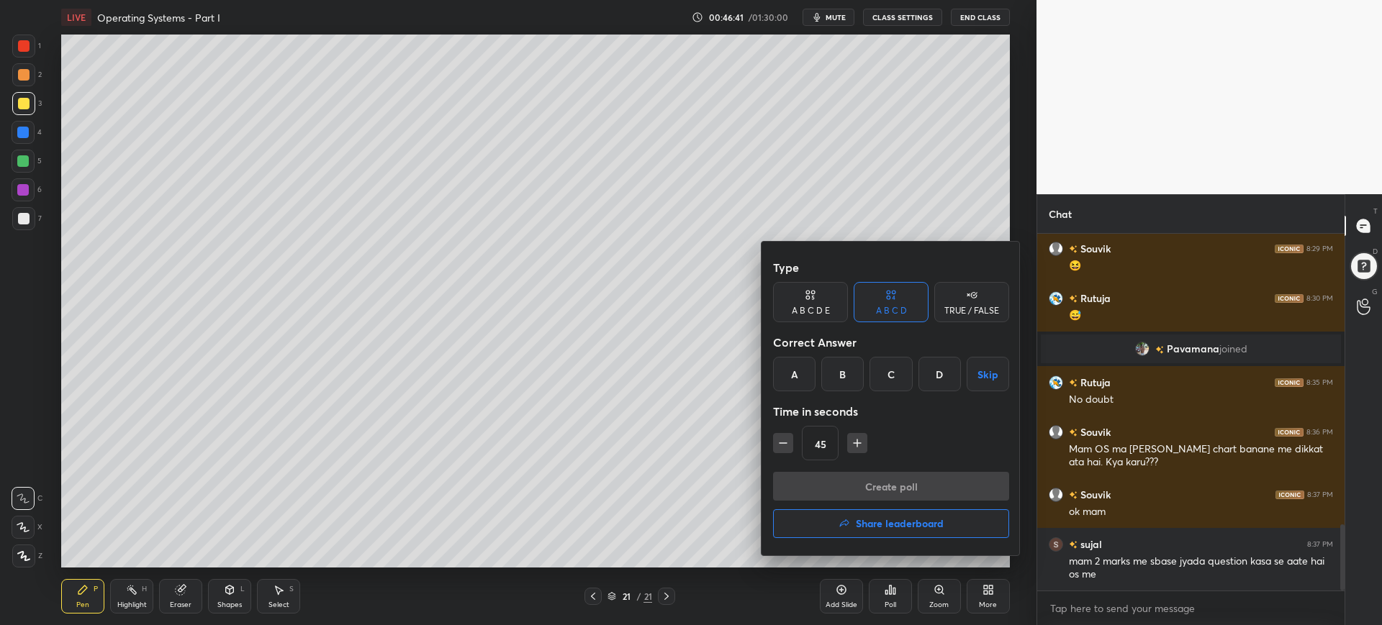
click at [797, 388] on div "A" at bounding box center [794, 374] width 42 height 35
click at [813, 487] on button "Create poll" at bounding box center [891, 486] width 236 height 29
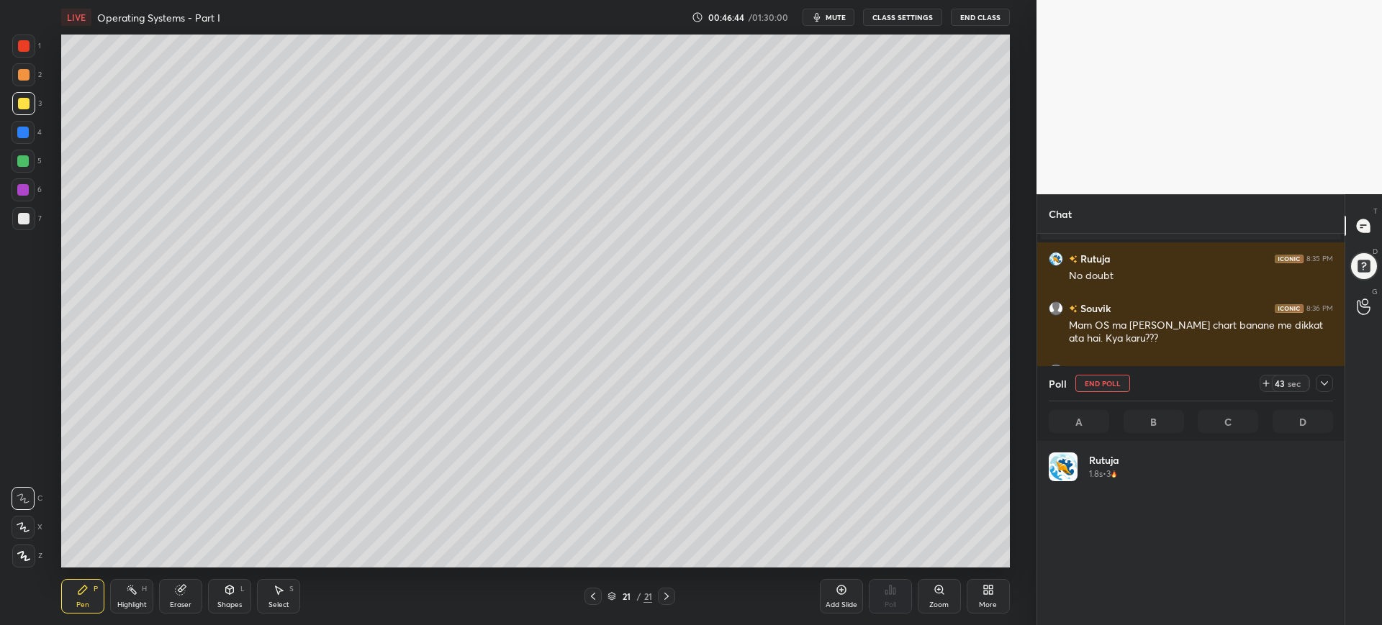
scroll to position [168, 280]
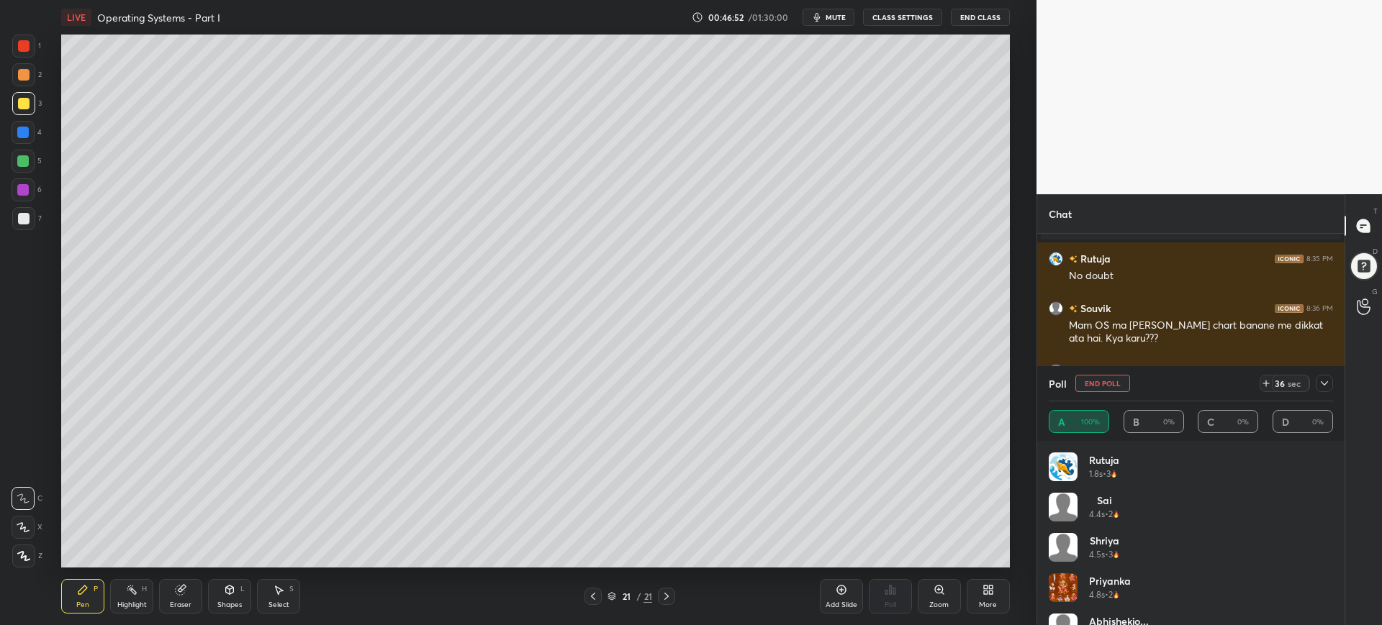
click at [979, 591] on div "More" at bounding box center [988, 596] width 43 height 35
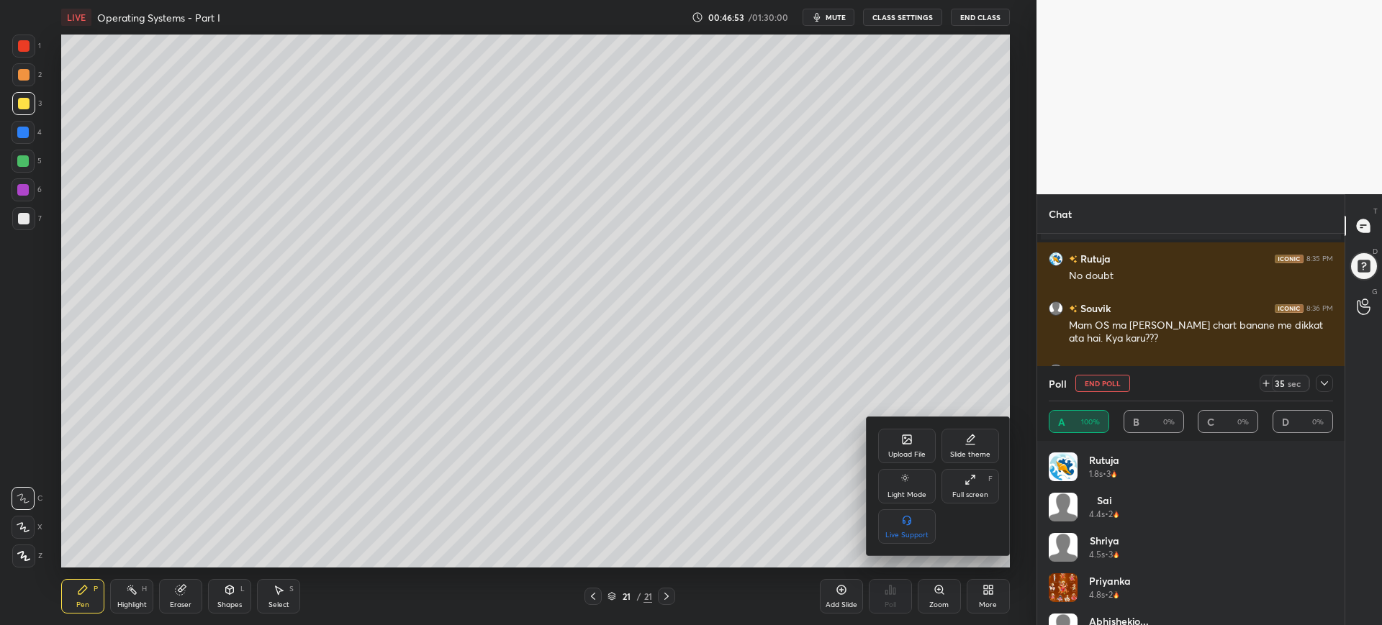
click at [895, 451] on div "Upload File" at bounding box center [906, 454] width 37 height 7
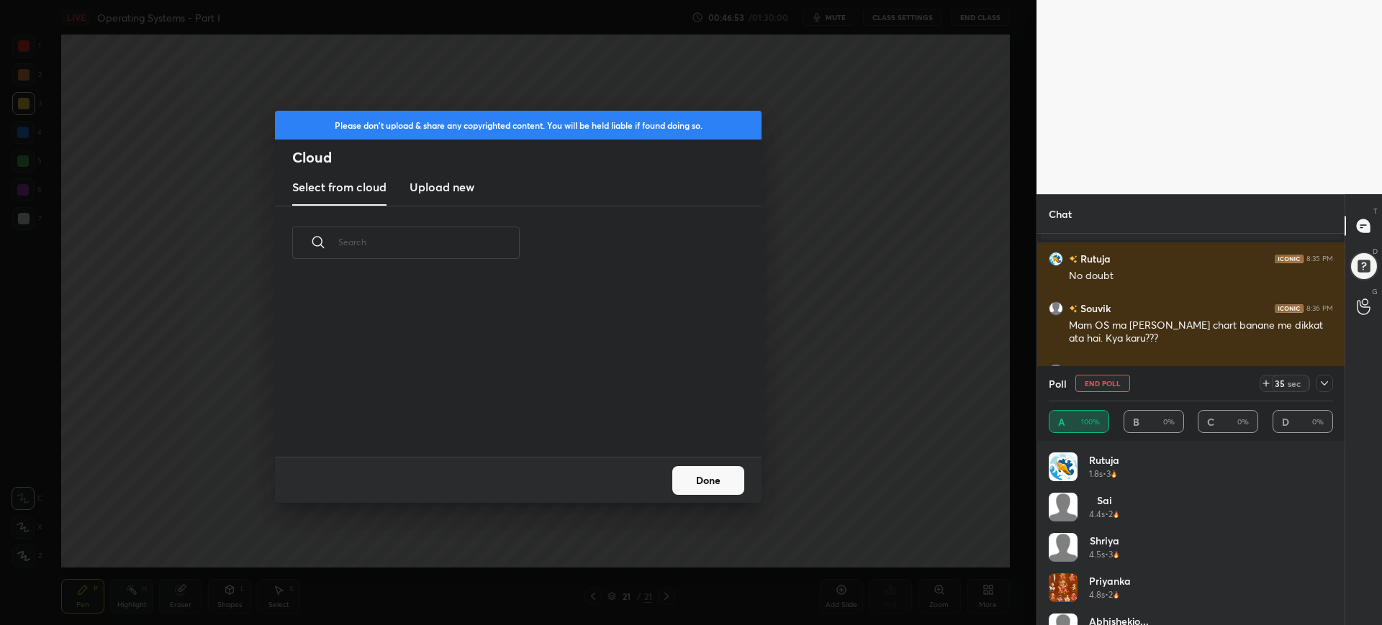
scroll to position [177, 462]
click at [462, 187] on h3 "Upload new" at bounding box center [442, 186] width 65 height 17
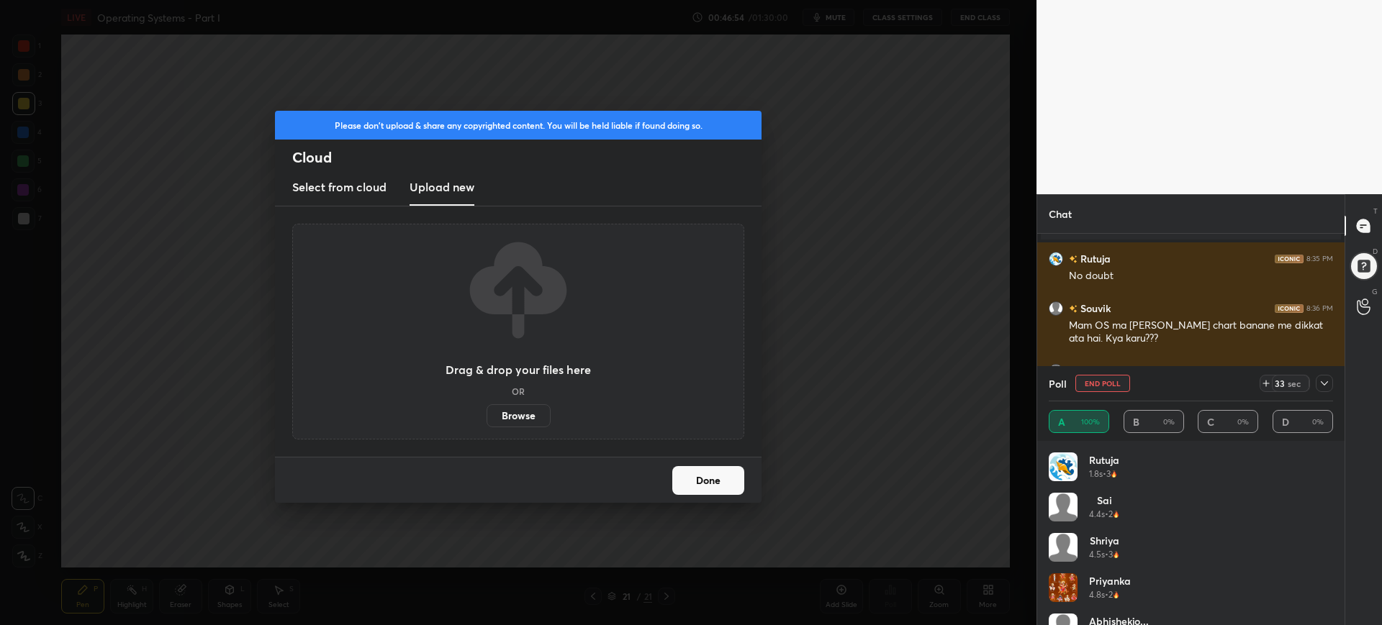
click at [499, 408] on label "Browse" at bounding box center [519, 415] width 64 height 23
click at [487, 408] on input "Browse" at bounding box center [487, 415] width 0 height 23
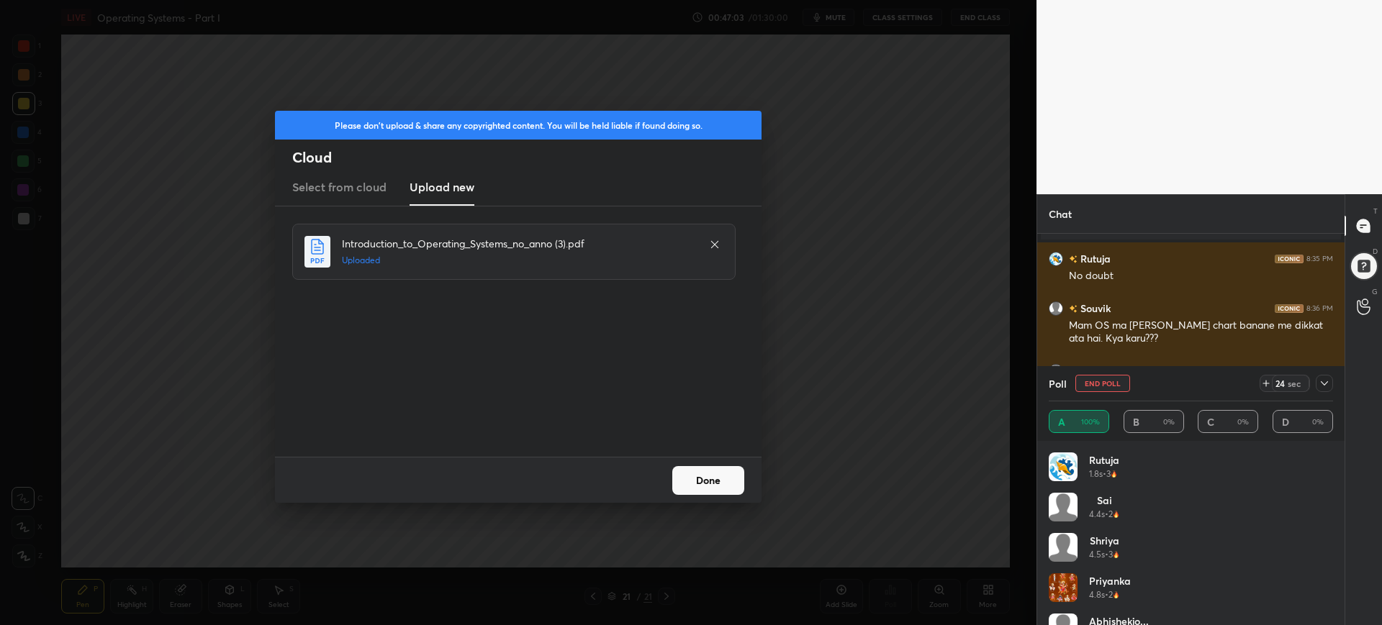
click at [717, 476] on button "Done" at bounding box center [708, 480] width 72 height 29
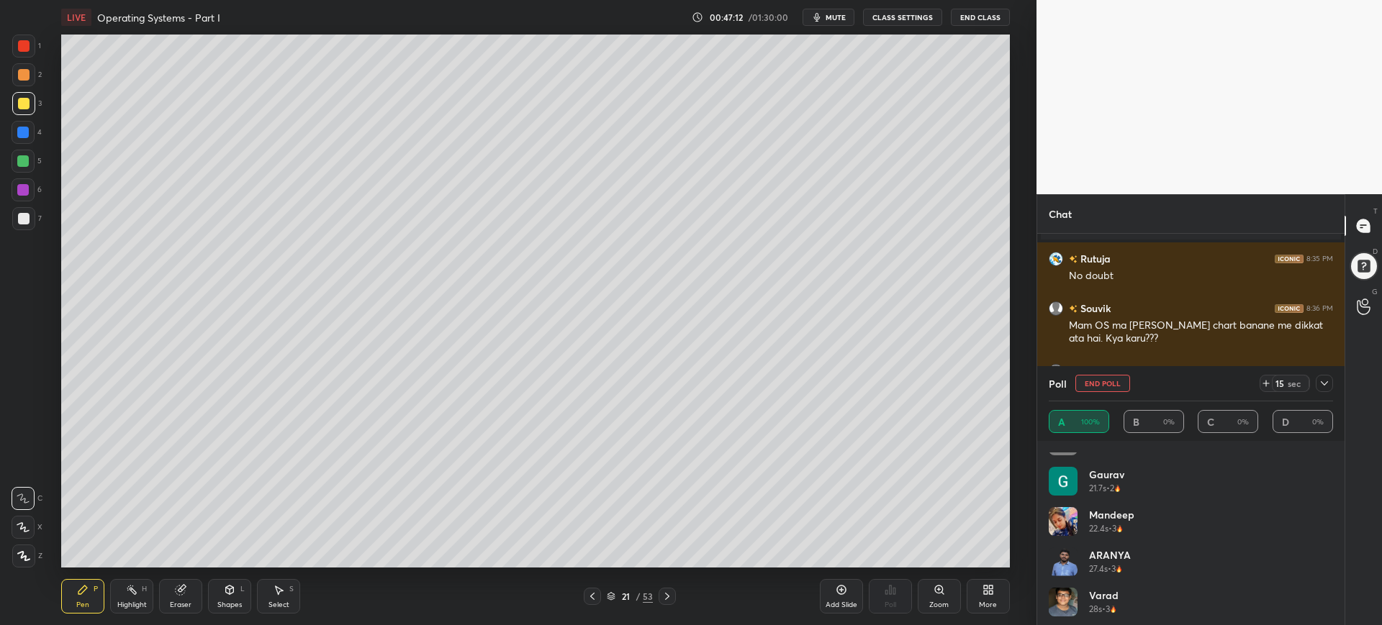
scroll to position [553, 0]
click at [1322, 383] on icon at bounding box center [1324, 383] width 7 height 4
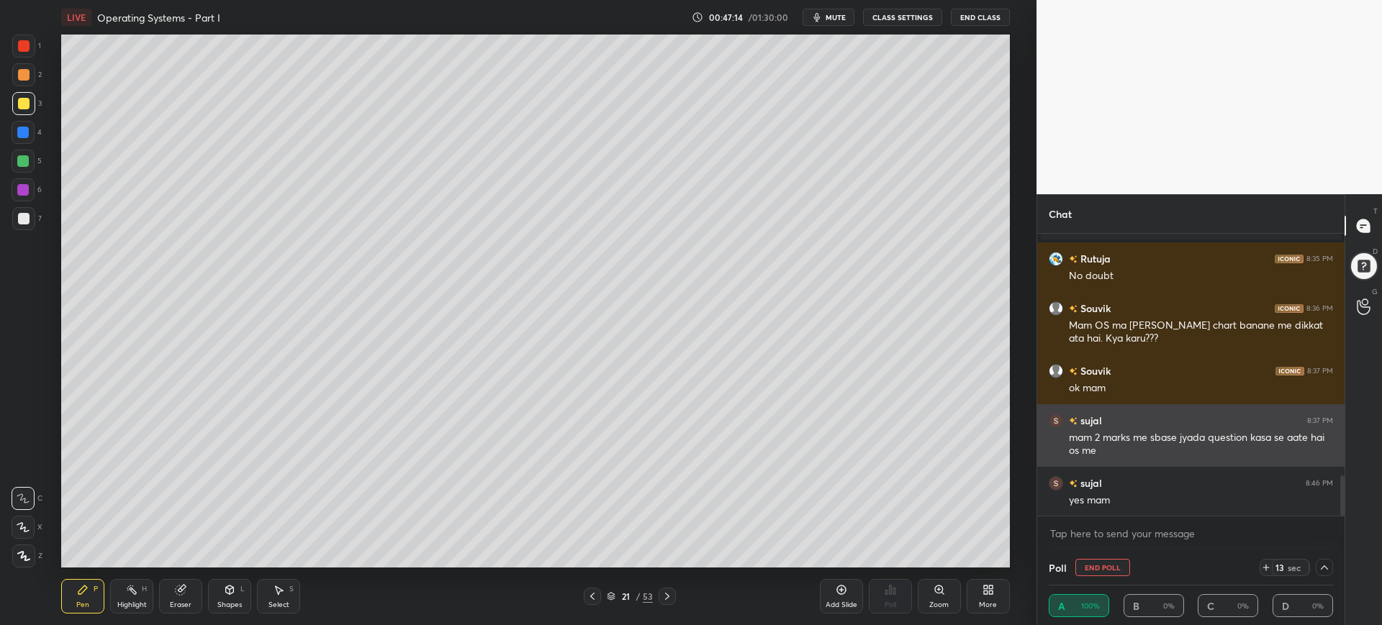
scroll to position [0, 0]
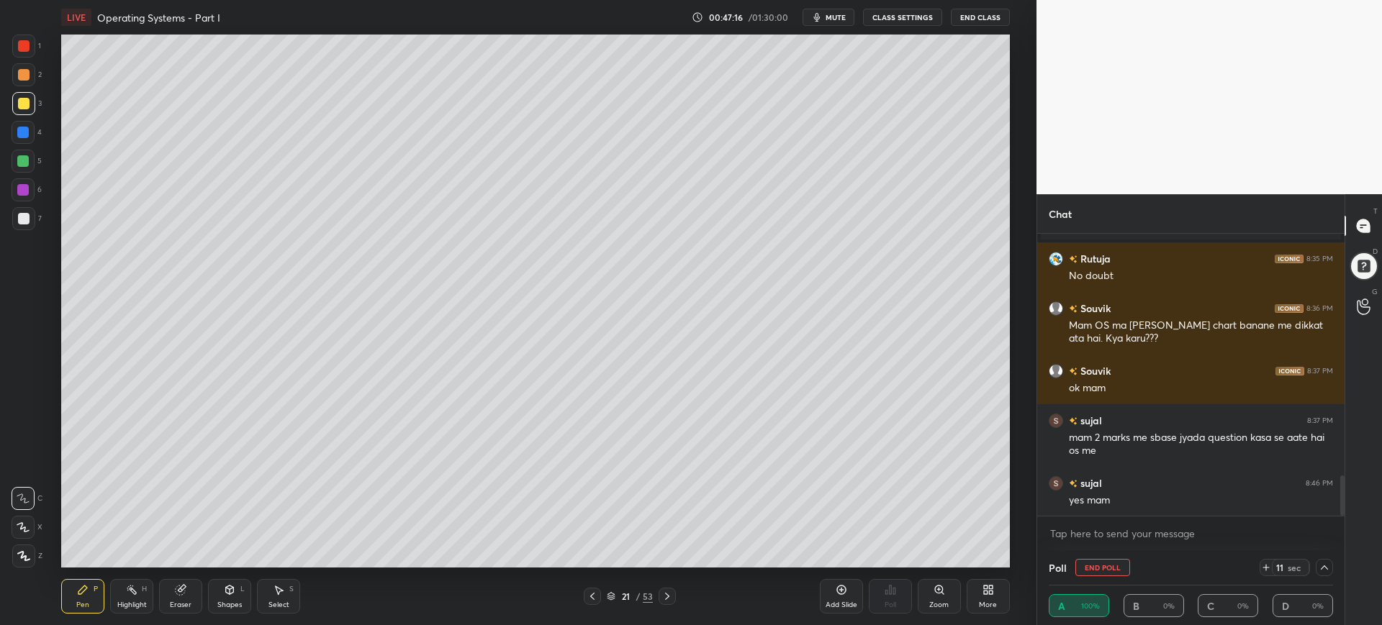
click at [1325, 571] on icon at bounding box center [1325, 568] width 12 height 12
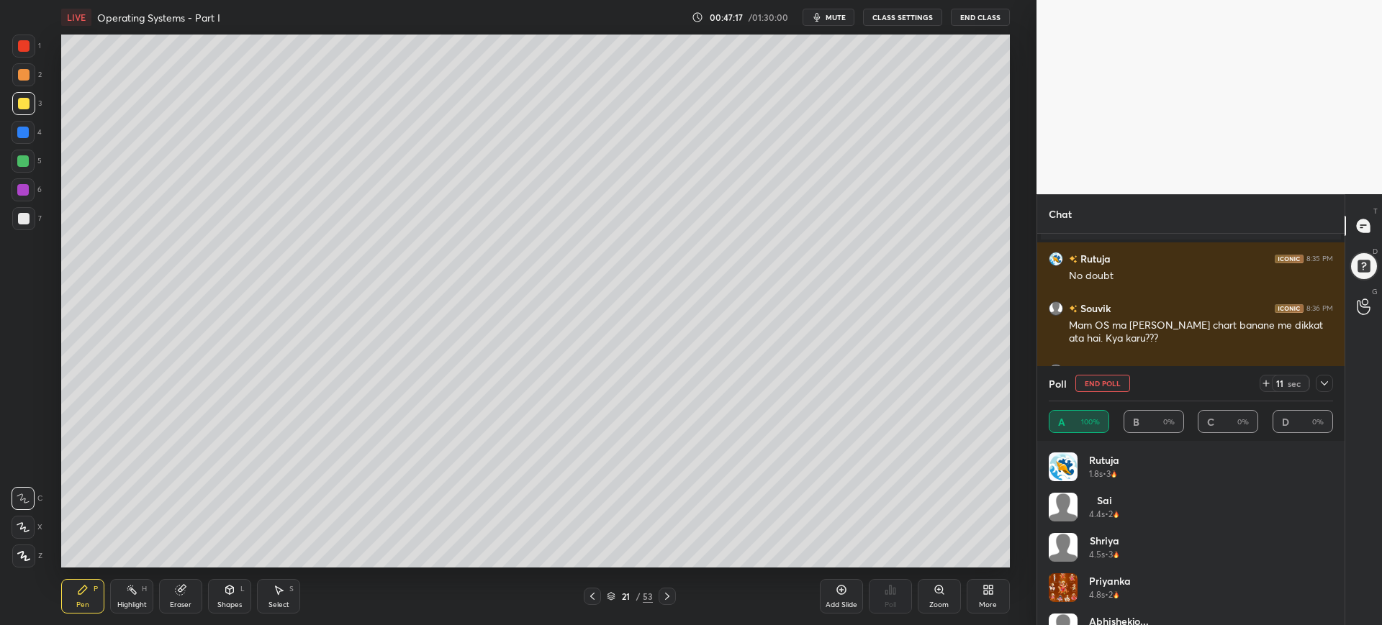
scroll to position [553, 0]
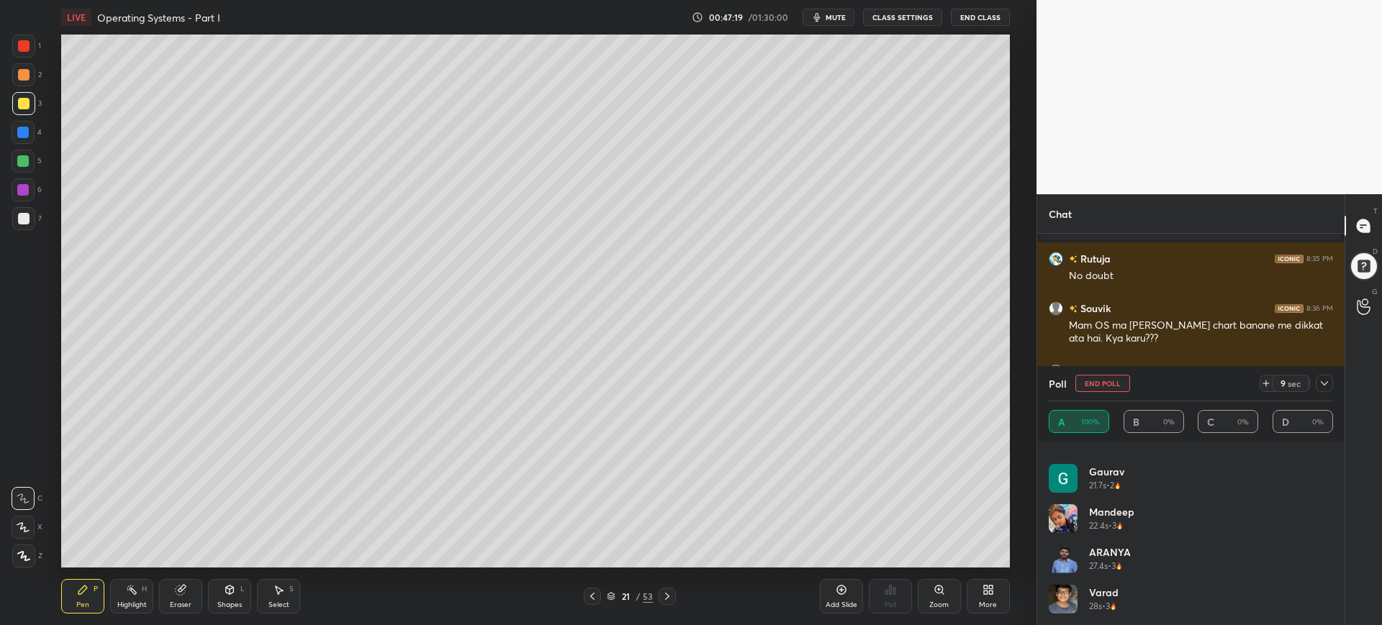
click at [1108, 382] on button "End Poll" at bounding box center [1102, 383] width 55 height 17
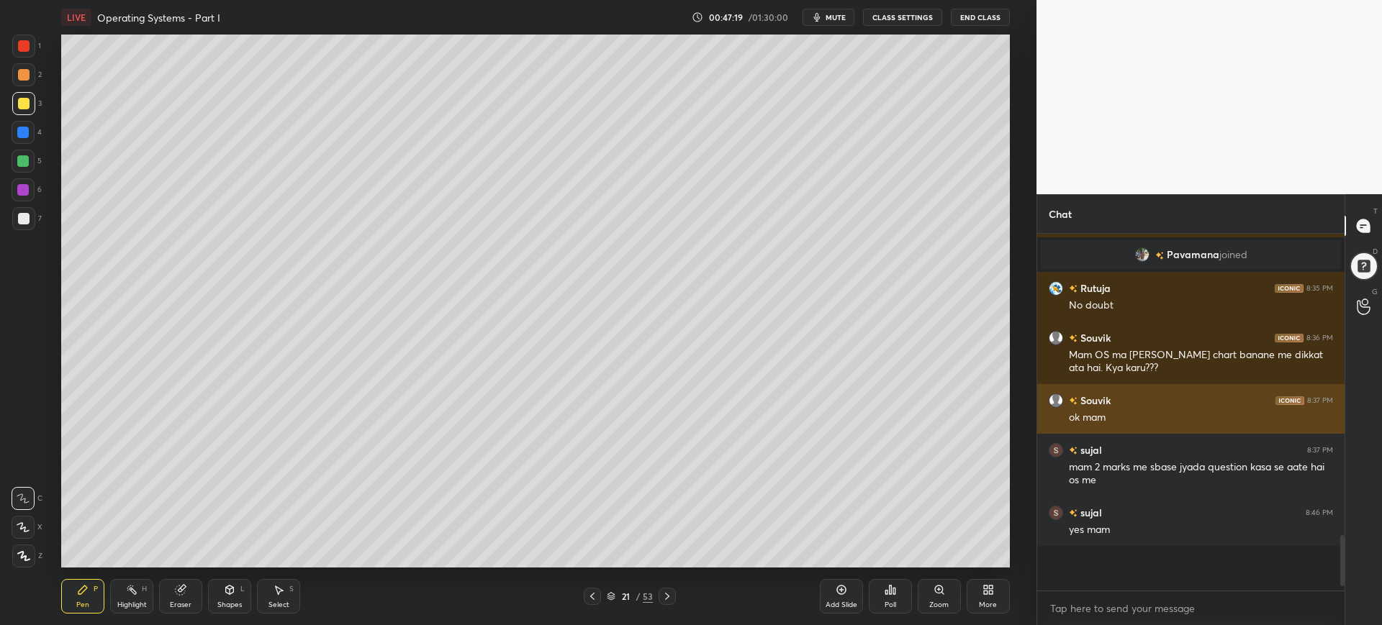
scroll to position [248, 303]
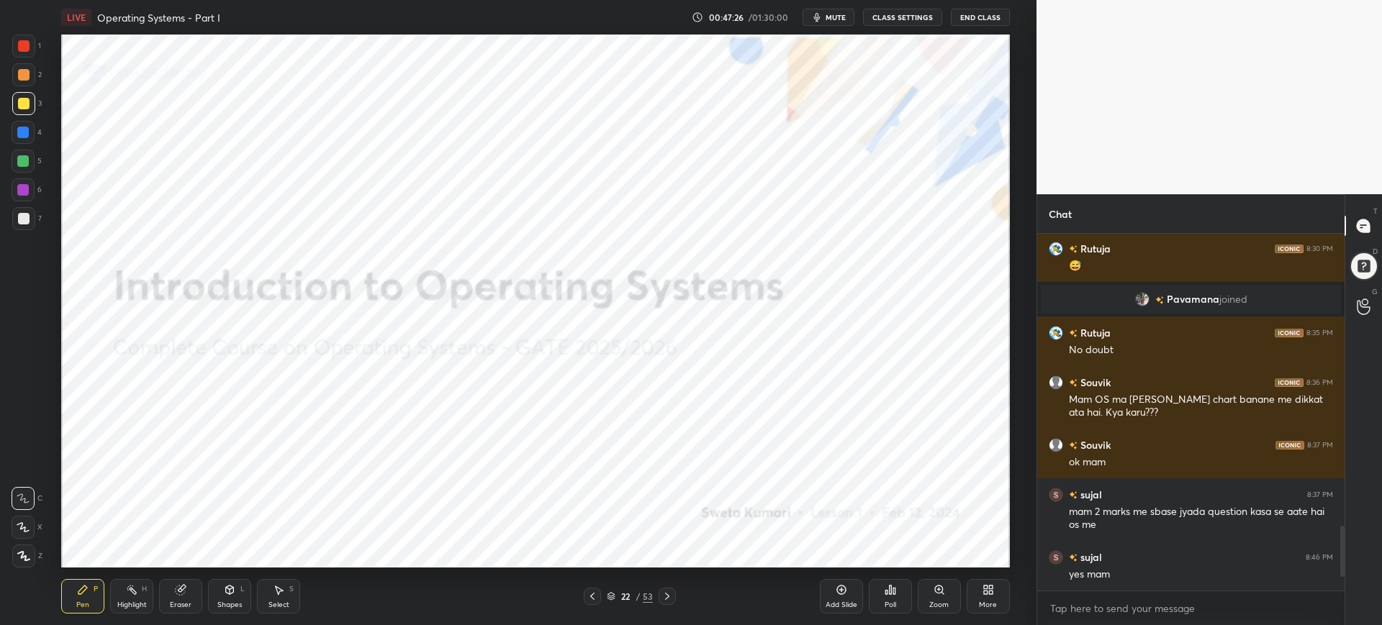
drag, startPoint x: 612, startPoint y: 589, endPoint x: 612, endPoint y: 579, distance: 10.8
click at [613, 590] on div "22 / 53" at bounding box center [630, 596] width 46 height 13
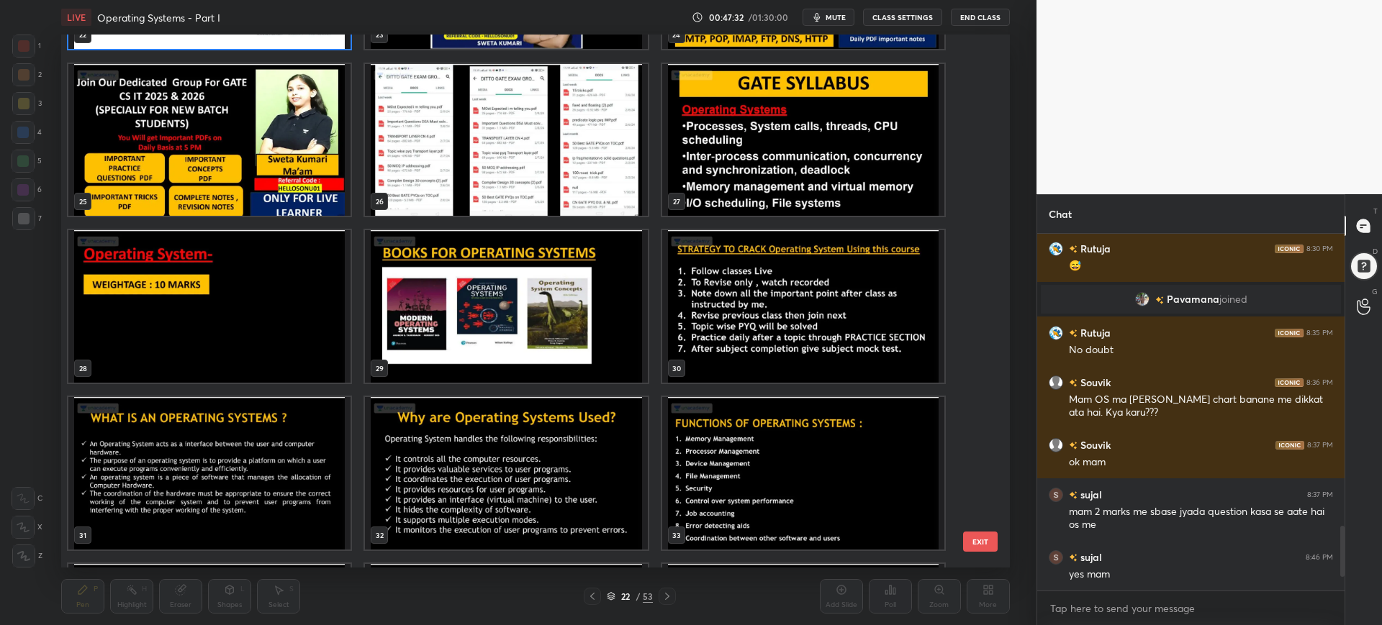
click at [856, 184] on img "grid" at bounding box center [803, 140] width 282 height 153
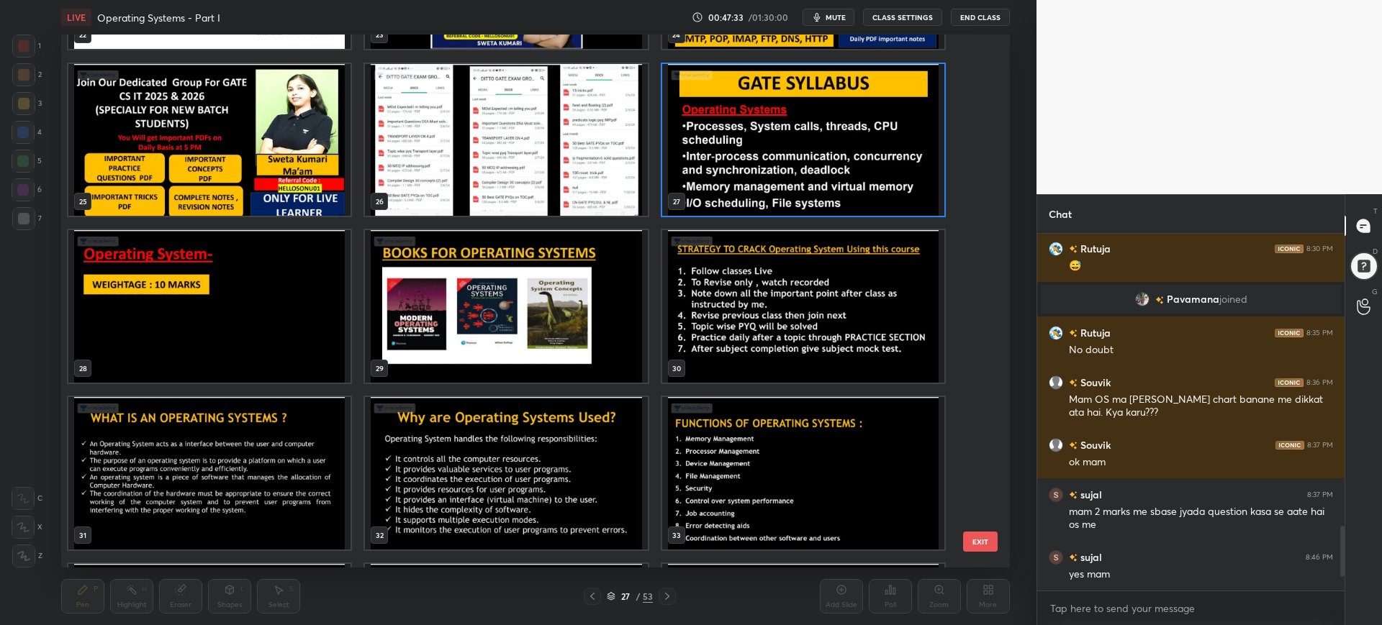
click at [985, 536] on button "EXIT" at bounding box center [980, 542] width 35 height 20
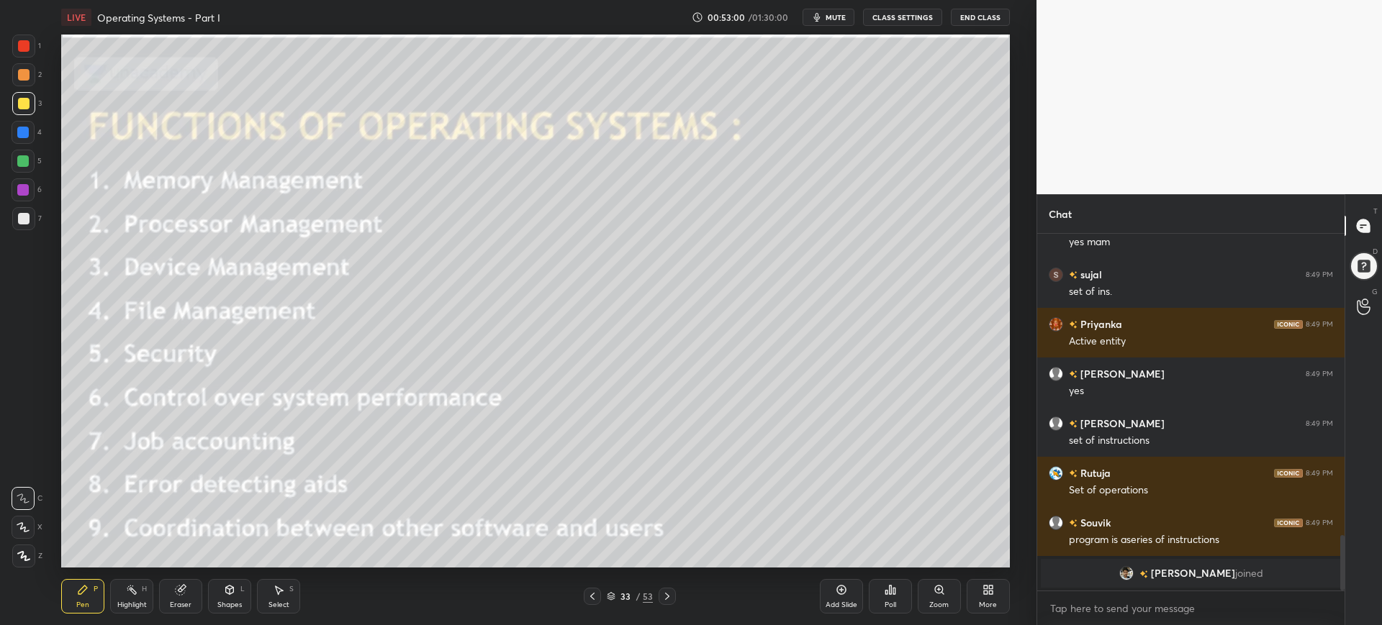
scroll to position [1966, 0]
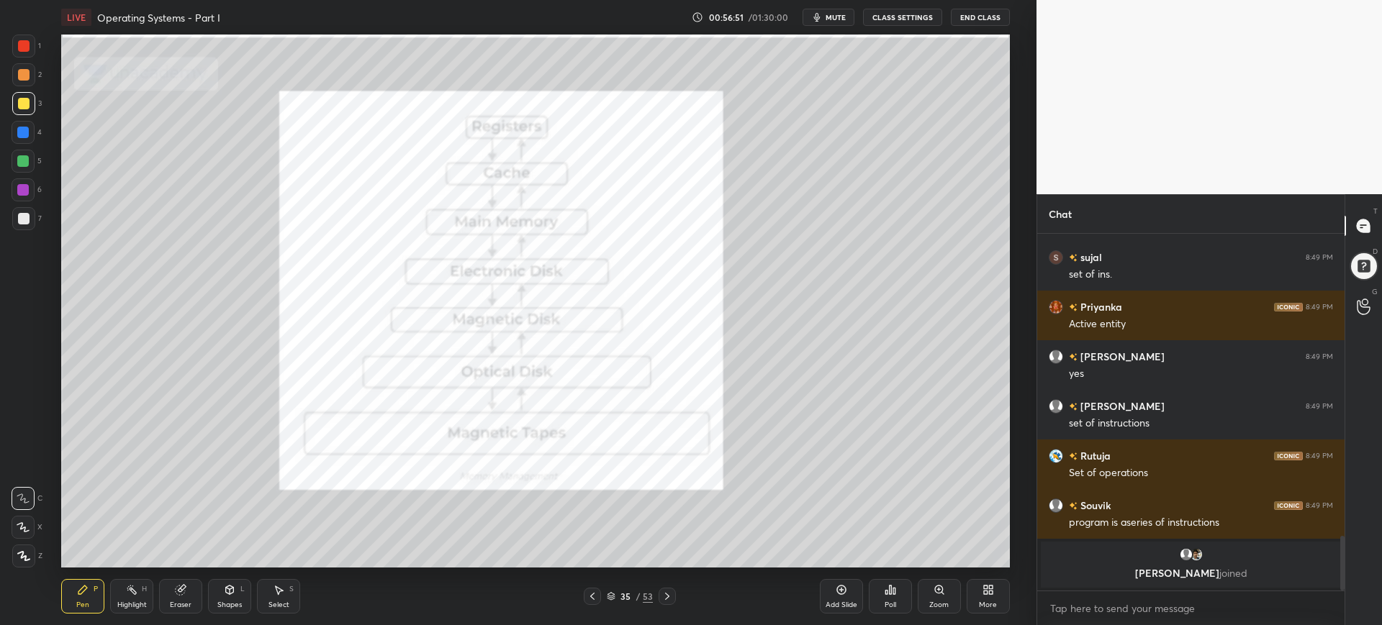
click at [26, 129] on div at bounding box center [23, 133] width 12 height 12
drag, startPoint x: 29, startPoint y: 106, endPoint x: 53, endPoint y: 124, distance: 29.8
click at [29, 107] on div at bounding box center [23, 103] width 23 height 23
click at [663, 602] on div at bounding box center [667, 596] width 17 height 17
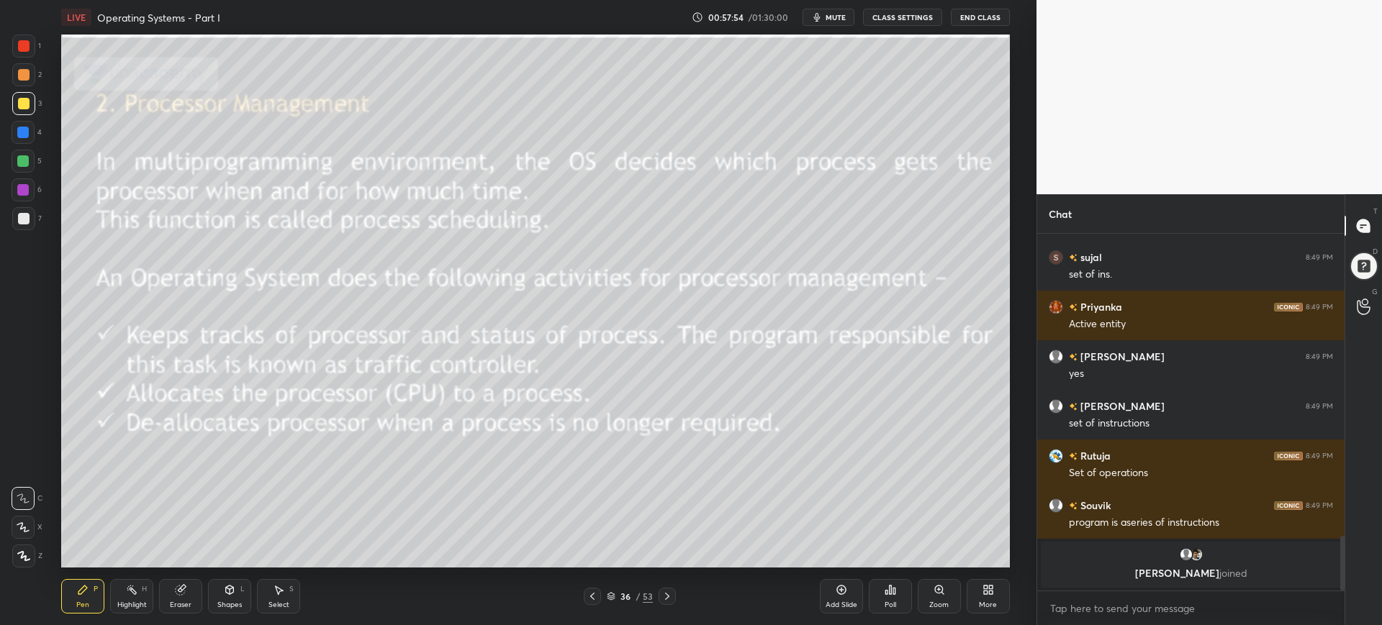
click at [594, 597] on icon at bounding box center [593, 597] width 12 height 12
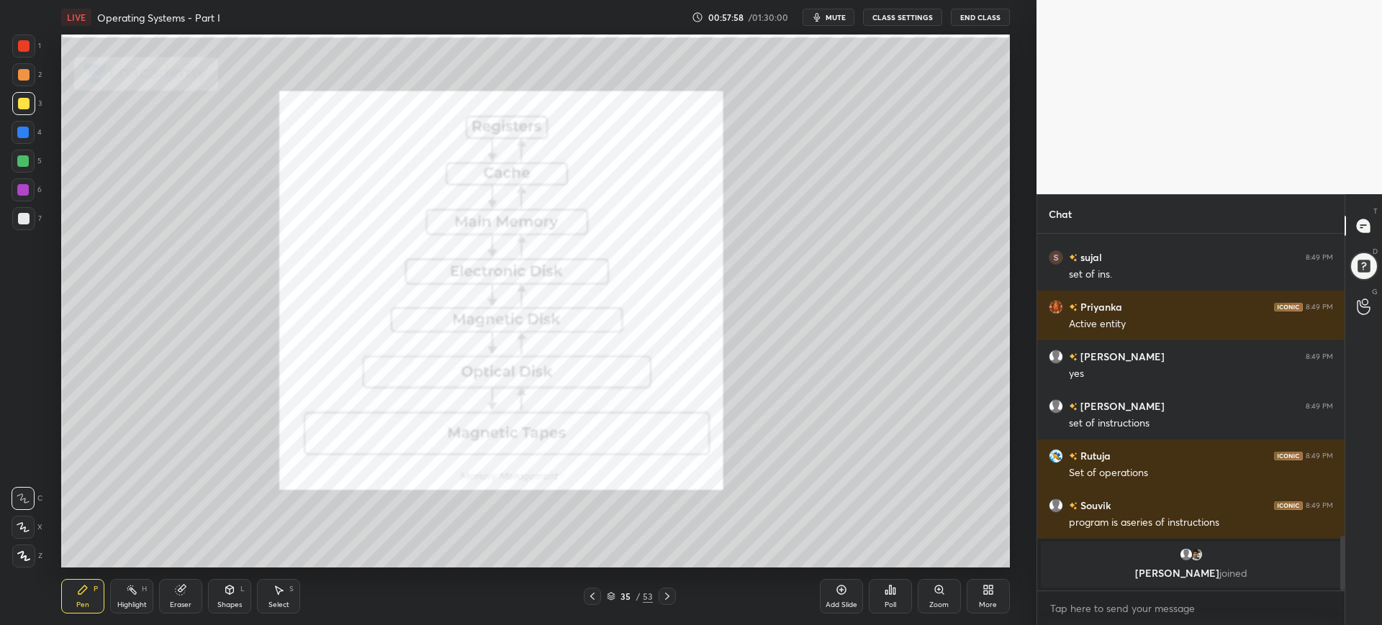
click at [883, 589] on div "Poll" at bounding box center [890, 596] width 43 height 35
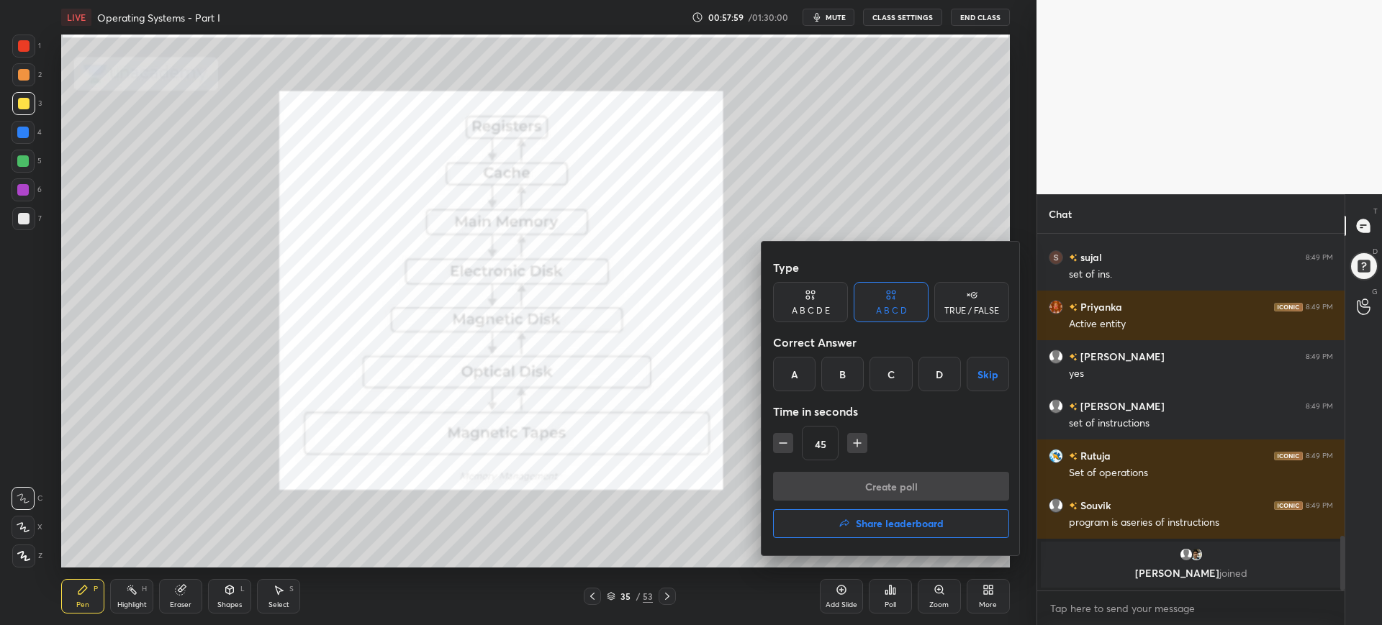
click at [805, 386] on div "A" at bounding box center [794, 374] width 42 height 35
click at [834, 477] on button "Create poll" at bounding box center [891, 486] width 236 height 29
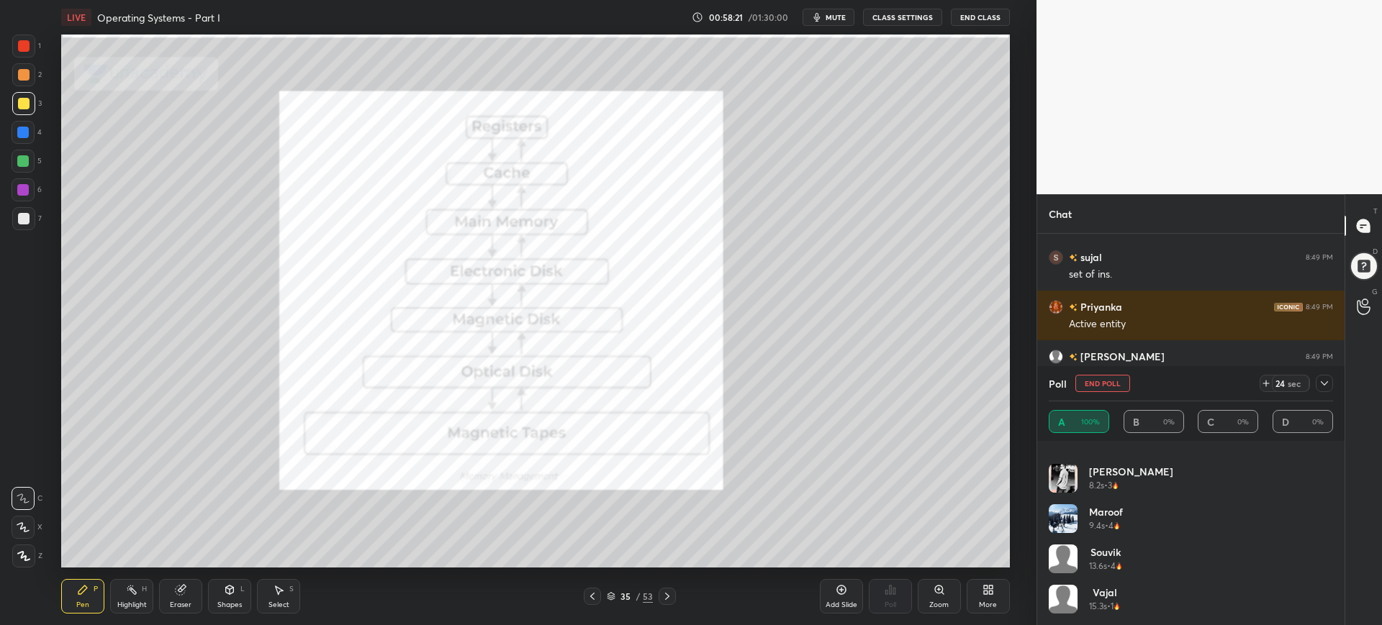
scroll to position [0, 0]
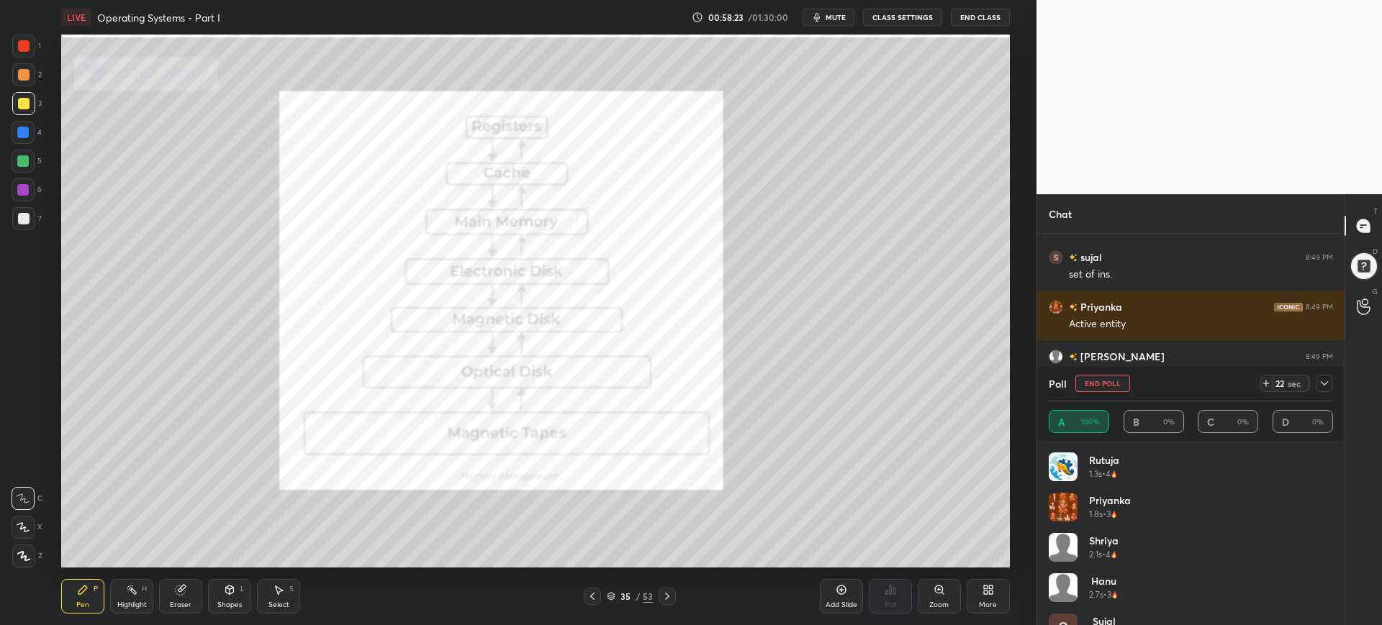
click at [1321, 388] on icon at bounding box center [1325, 384] width 12 height 12
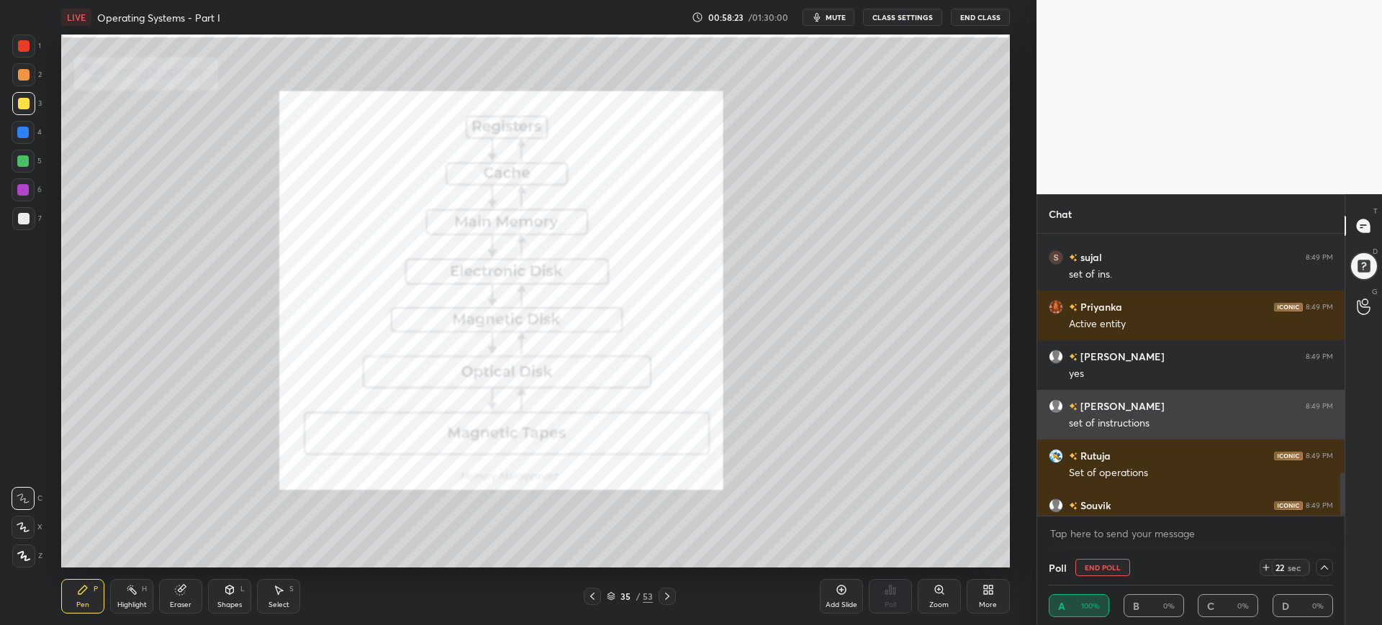
scroll to position [2040, 0]
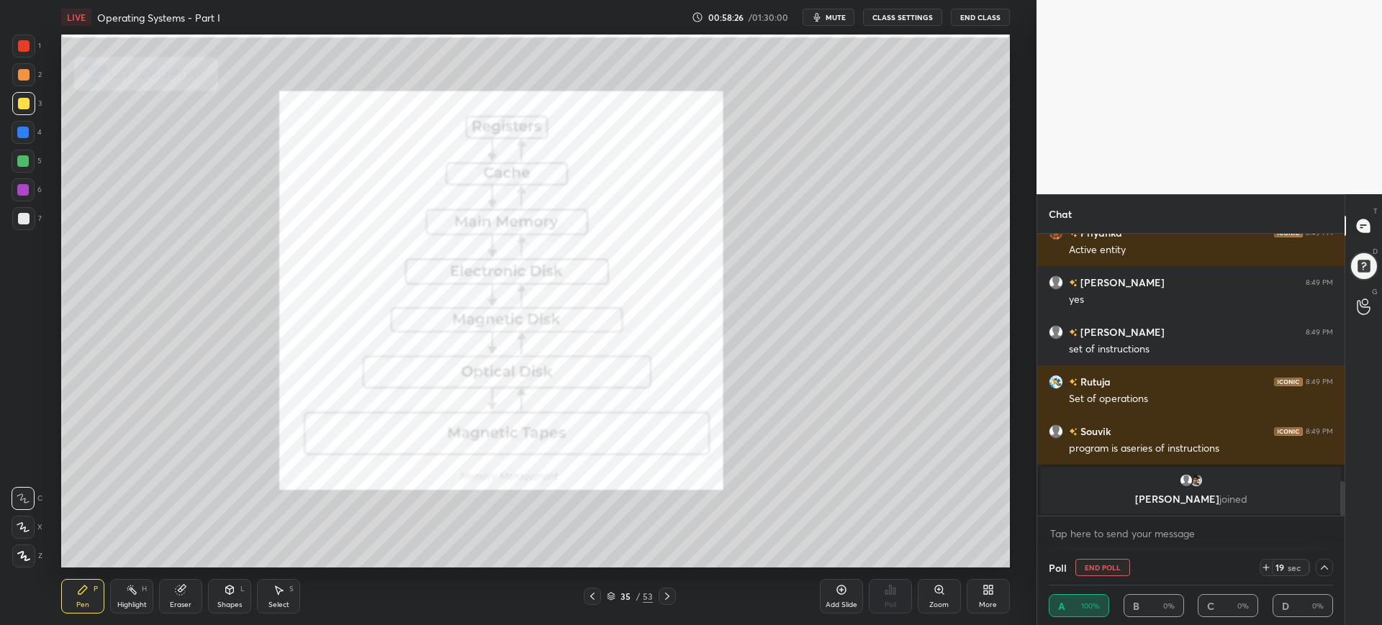
click at [1330, 560] on div at bounding box center [1324, 567] width 17 height 17
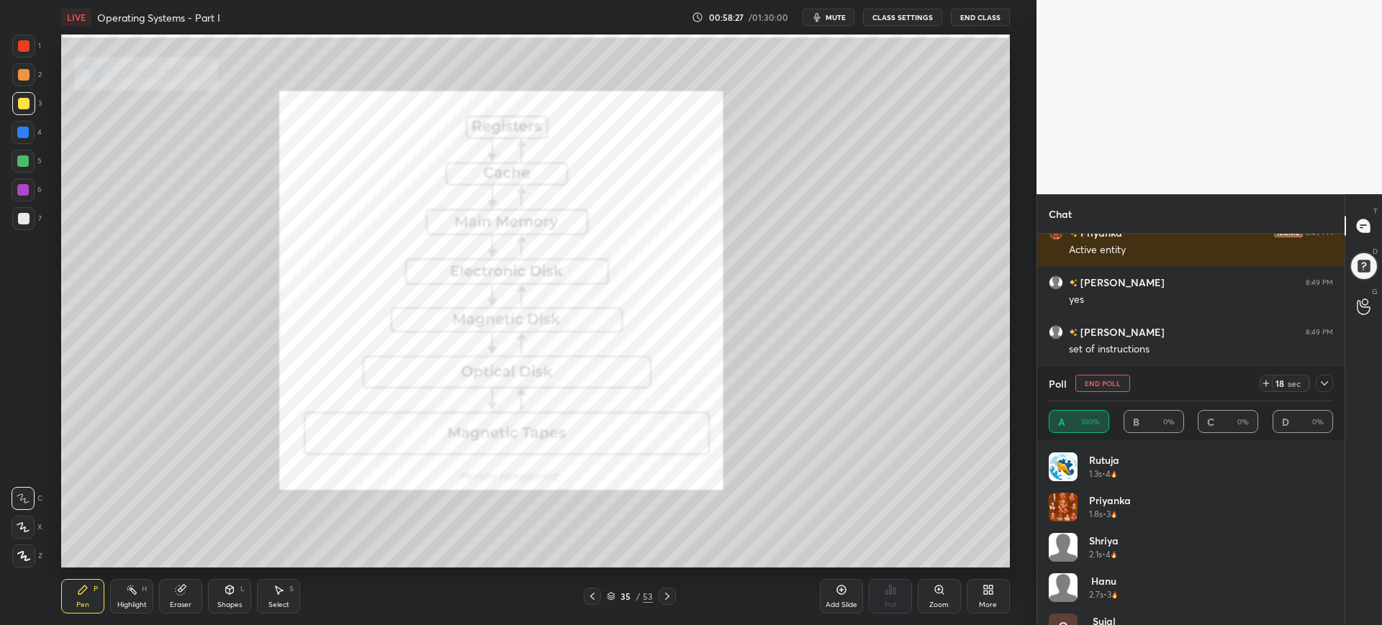
scroll to position [432, 0]
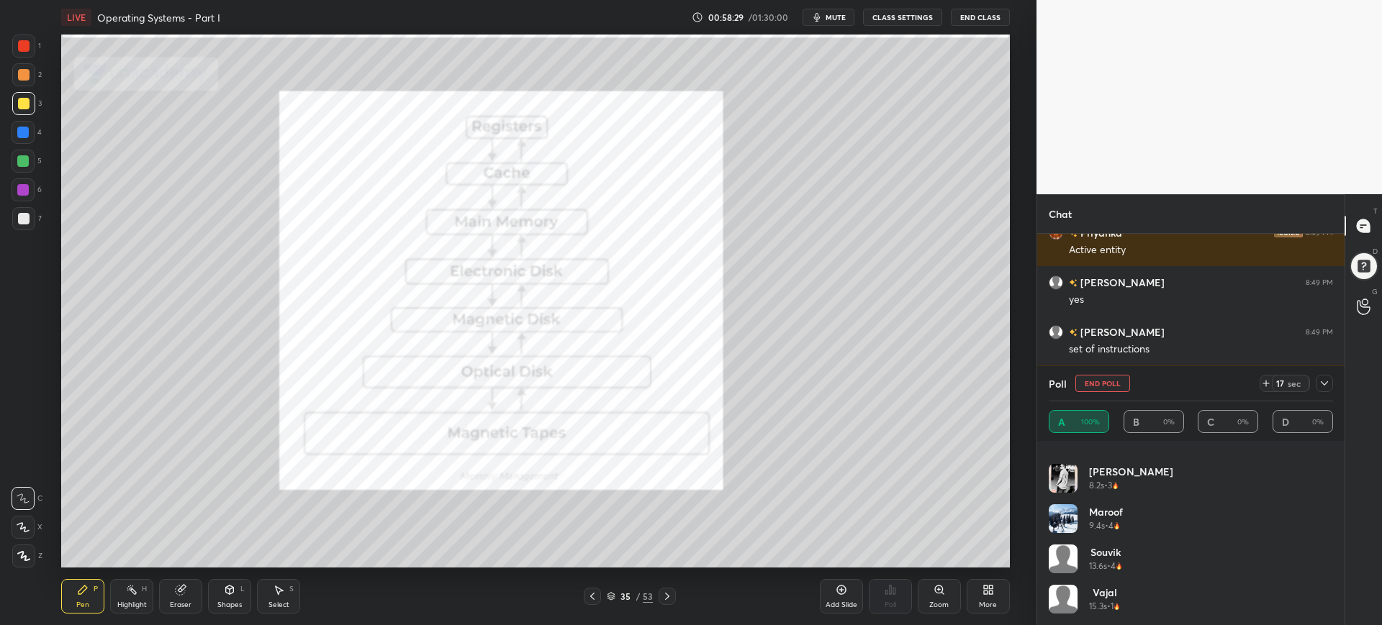
click at [1100, 378] on button "End Poll" at bounding box center [1102, 383] width 55 height 17
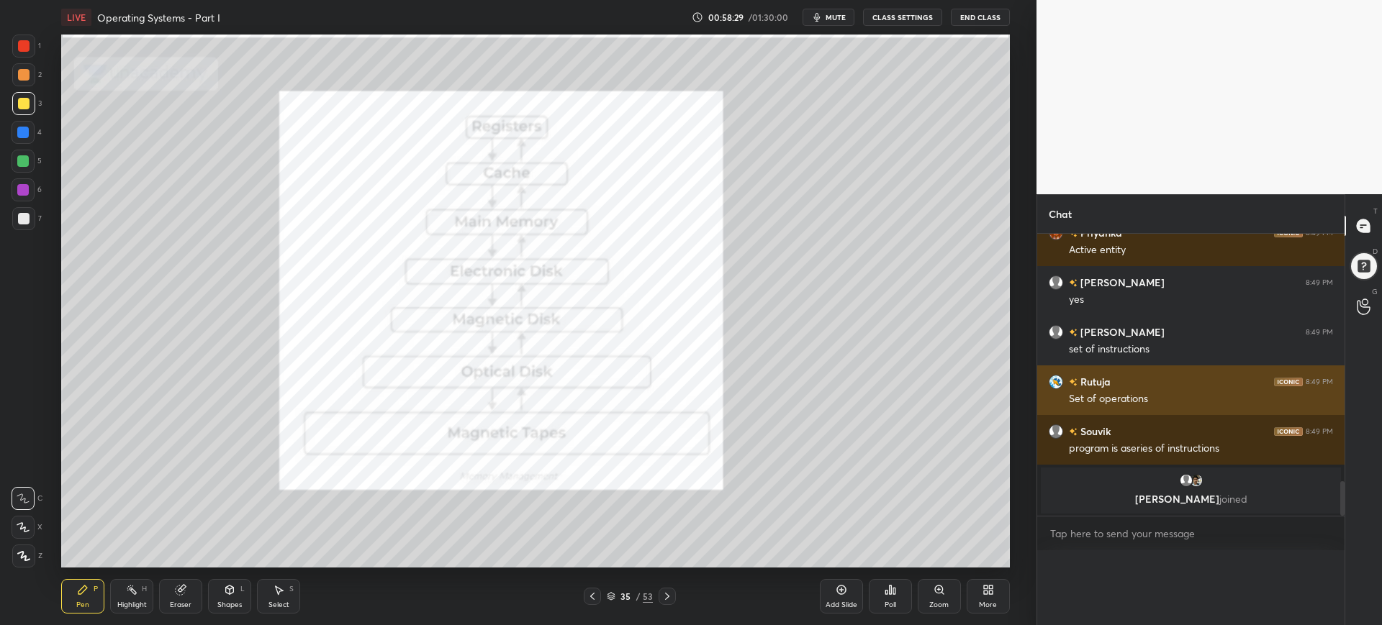
scroll to position [0, 0]
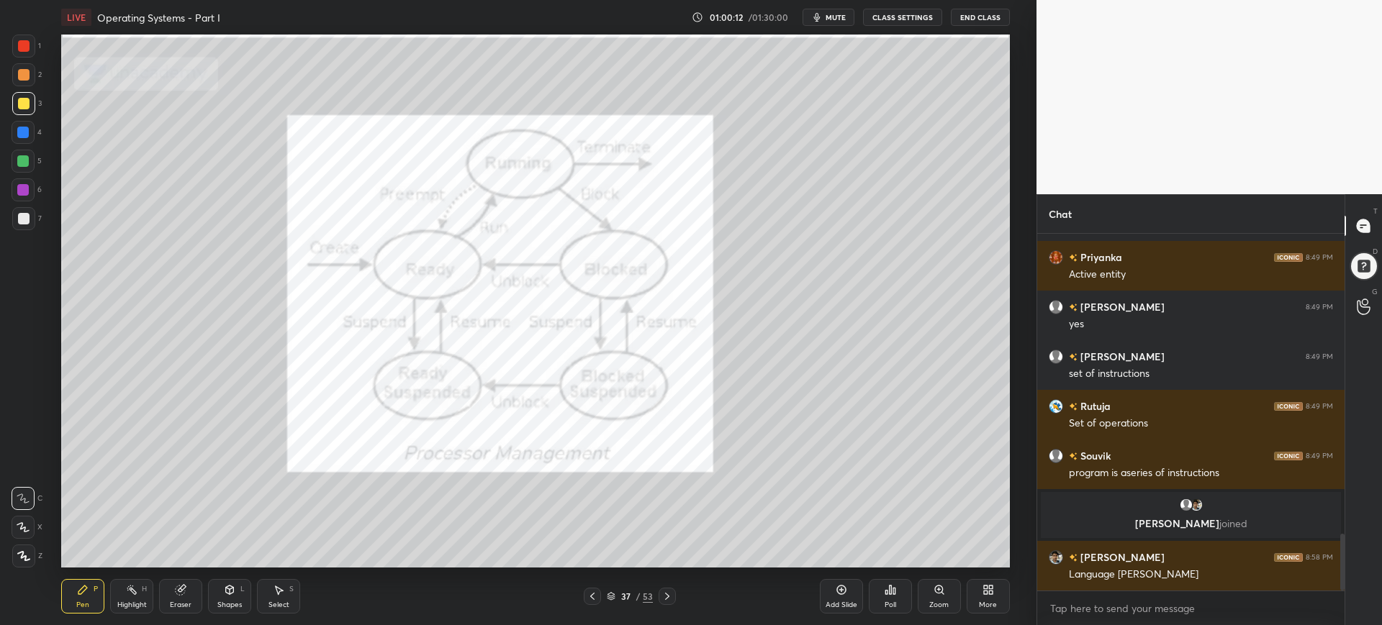
drag, startPoint x: 24, startPoint y: 53, endPoint x: 33, endPoint y: 56, distance: 9.1
click at [24, 53] on div at bounding box center [23, 46] width 23 height 23
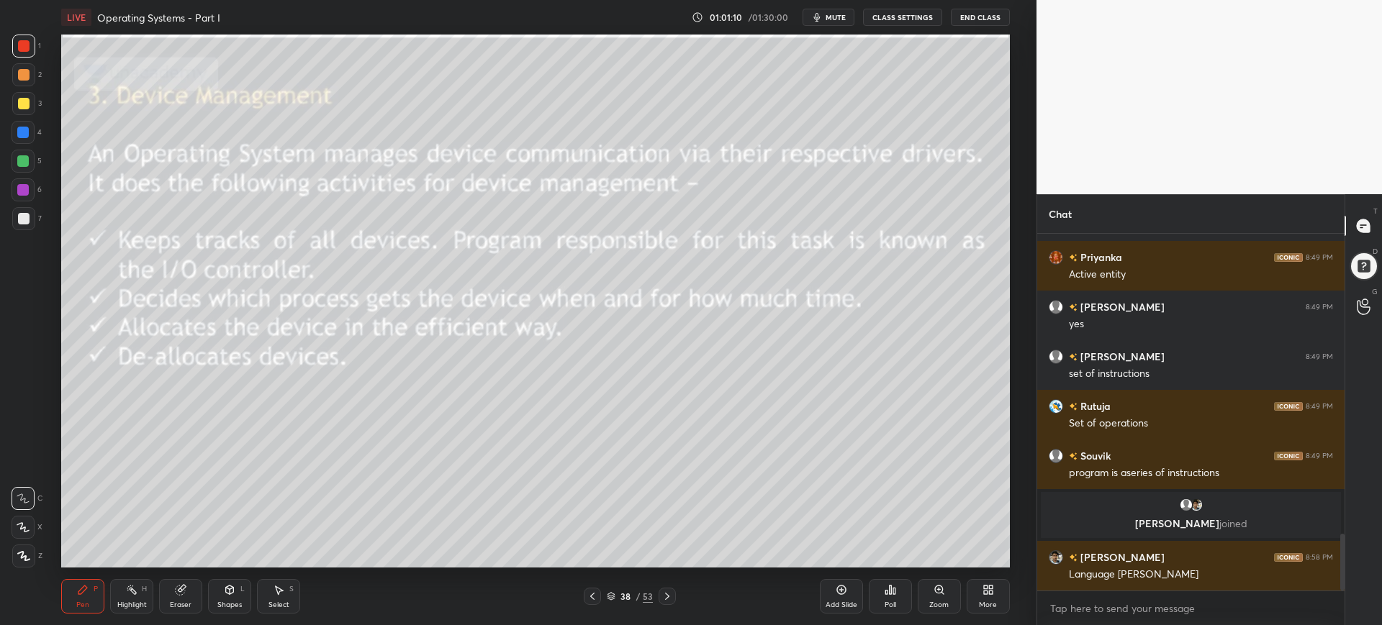
click at [24, 108] on div at bounding box center [24, 104] width 12 height 12
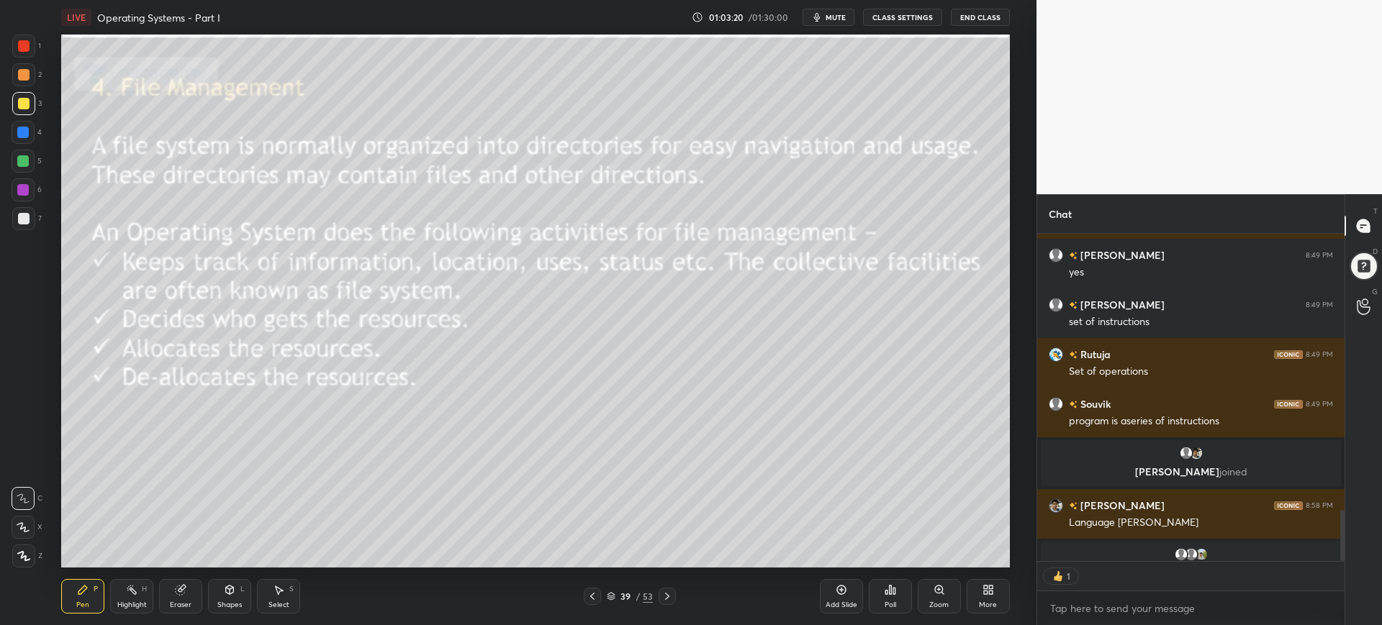
scroll to position [353, 303]
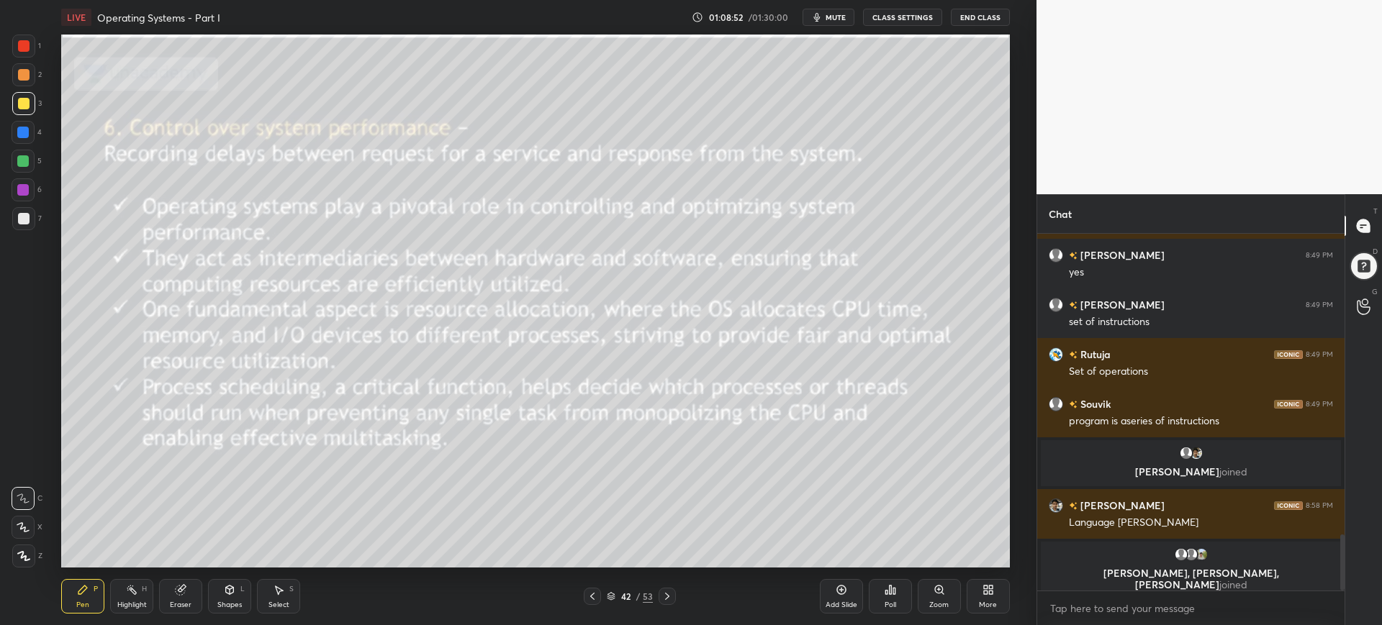
click at [608, 601] on div "42 / 53" at bounding box center [630, 596] width 46 height 13
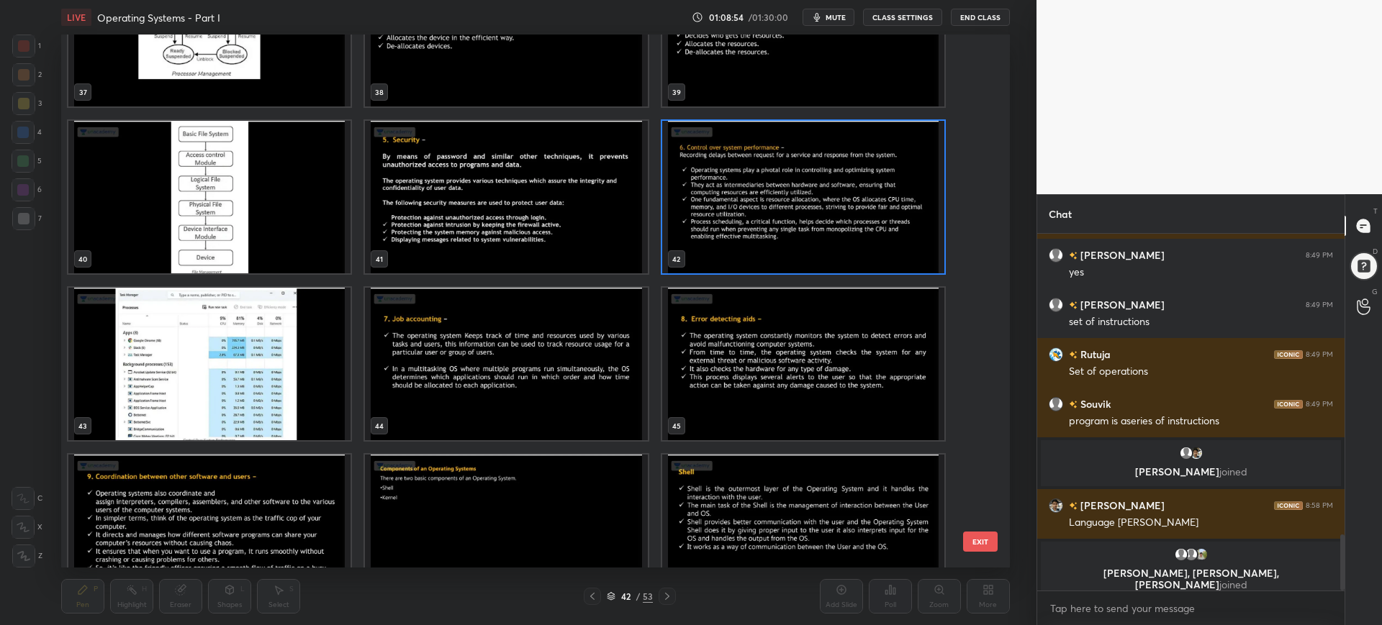
scroll to position [1977, 0]
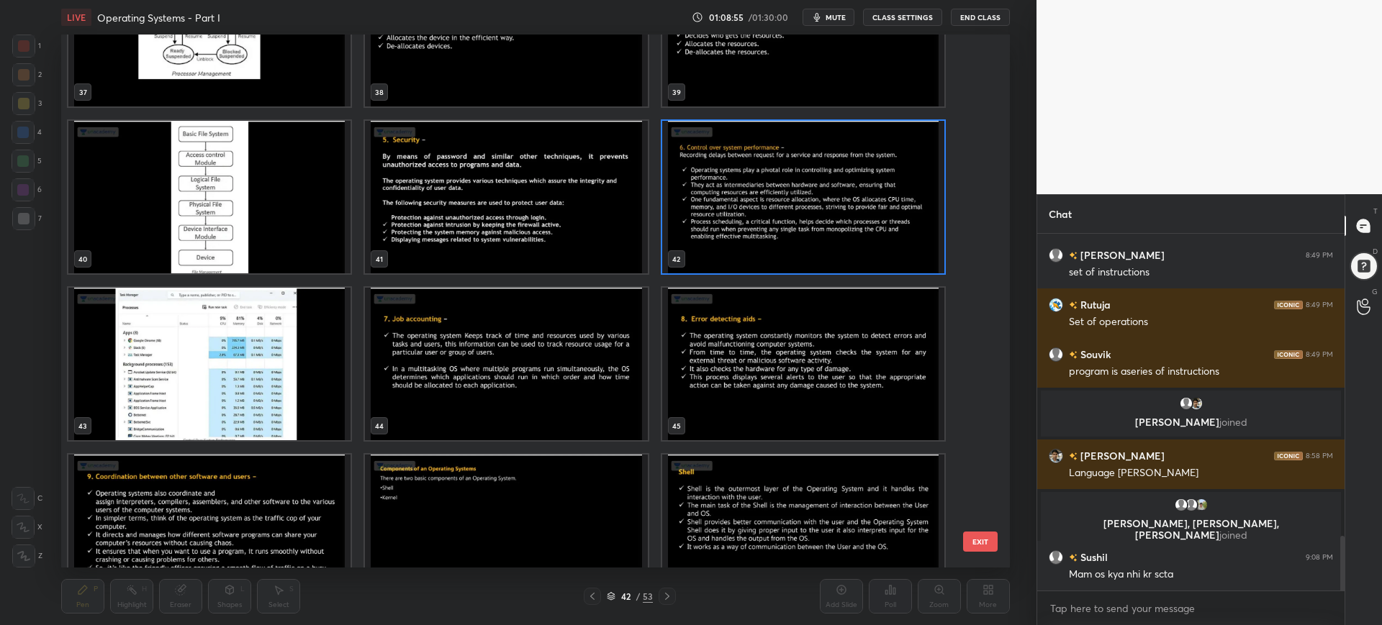
click at [581, 402] on img "grid" at bounding box center [507, 364] width 282 height 153
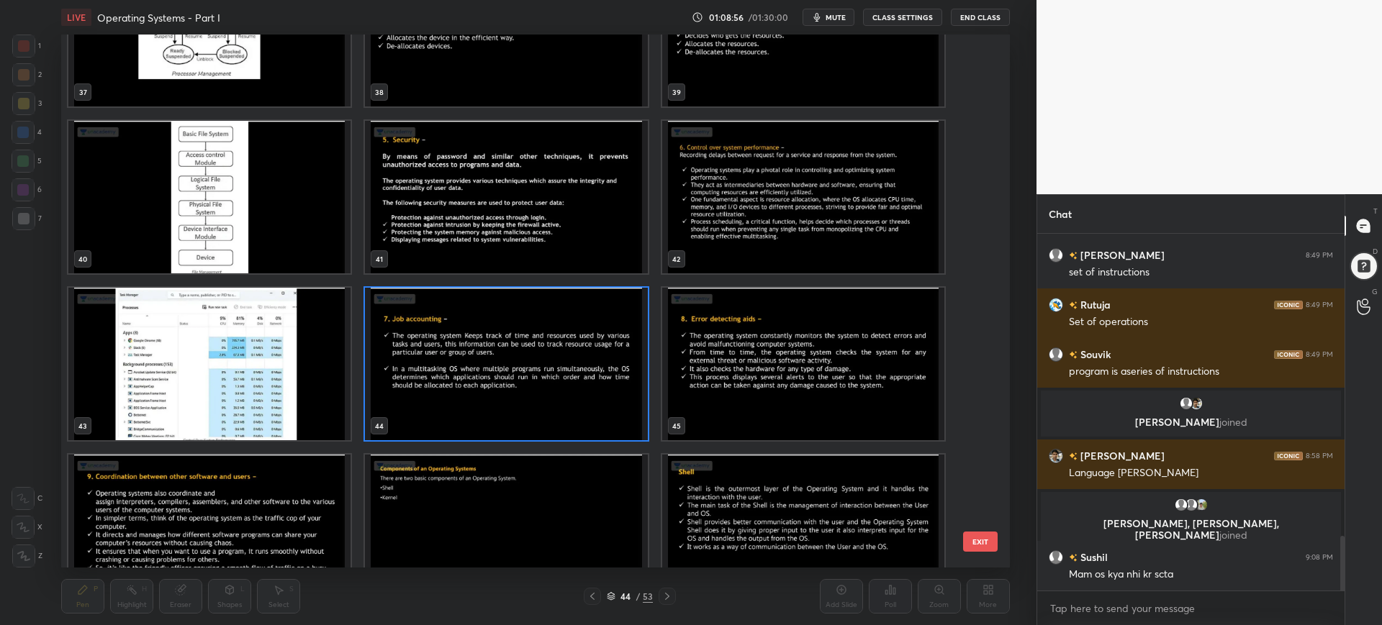
click at [977, 538] on button "EXIT" at bounding box center [980, 542] width 35 height 20
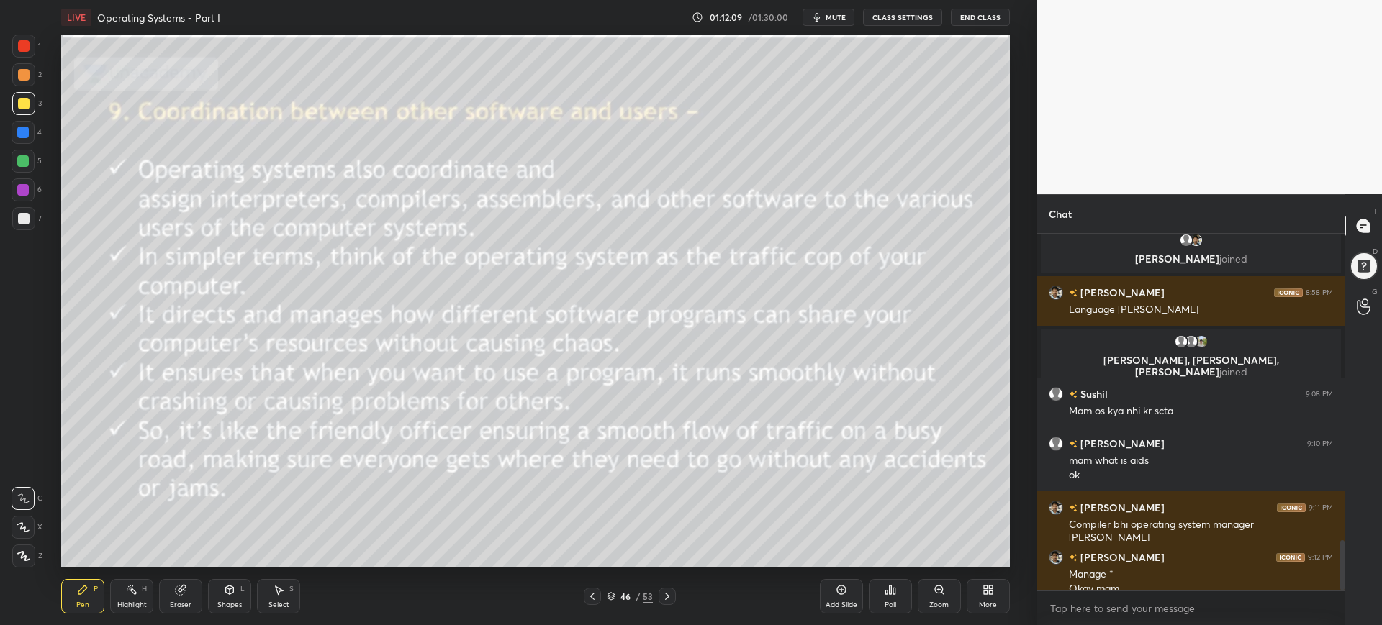
scroll to position [2155, 0]
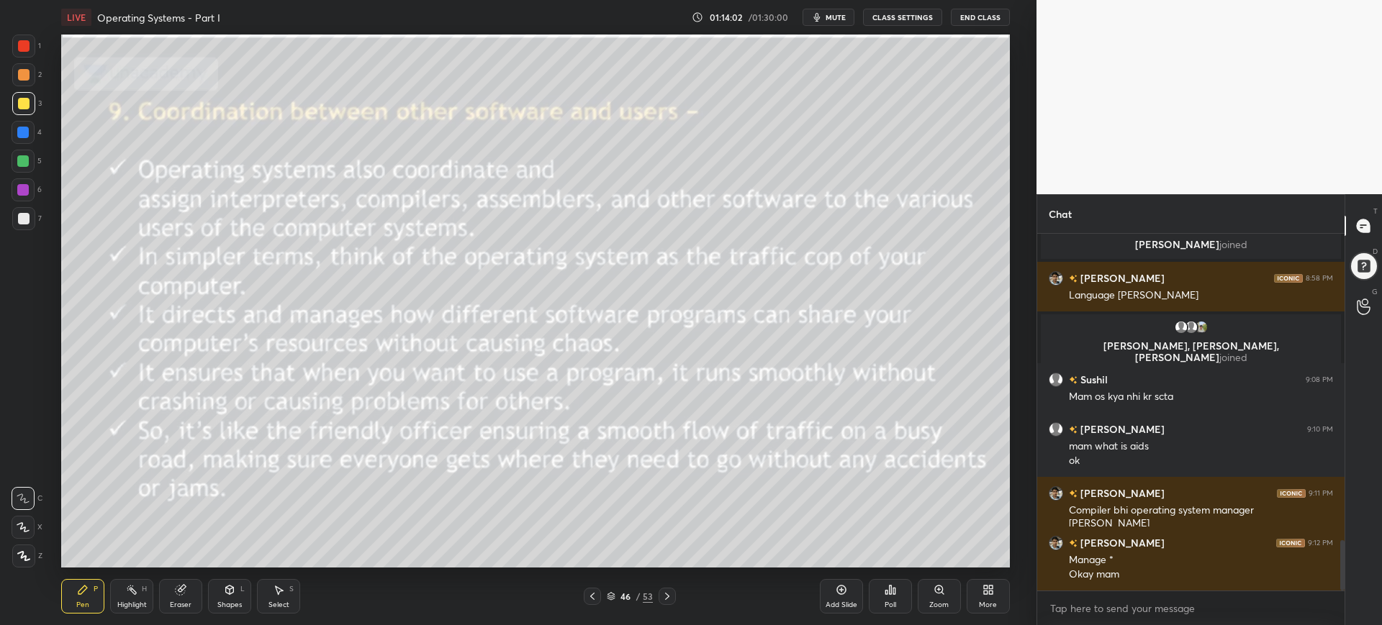
drag, startPoint x: 834, startPoint y: 587, endPoint x: 818, endPoint y: 593, distance: 16.8
click at [833, 587] on div "Add Slide" at bounding box center [841, 596] width 43 height 35
click at [890, 576] on div "Poll" at bounding box center [890, 596] width 43 height 81
click at [890, 581] on div "Poll" at bounding box center [890, 596] width 43 height 35
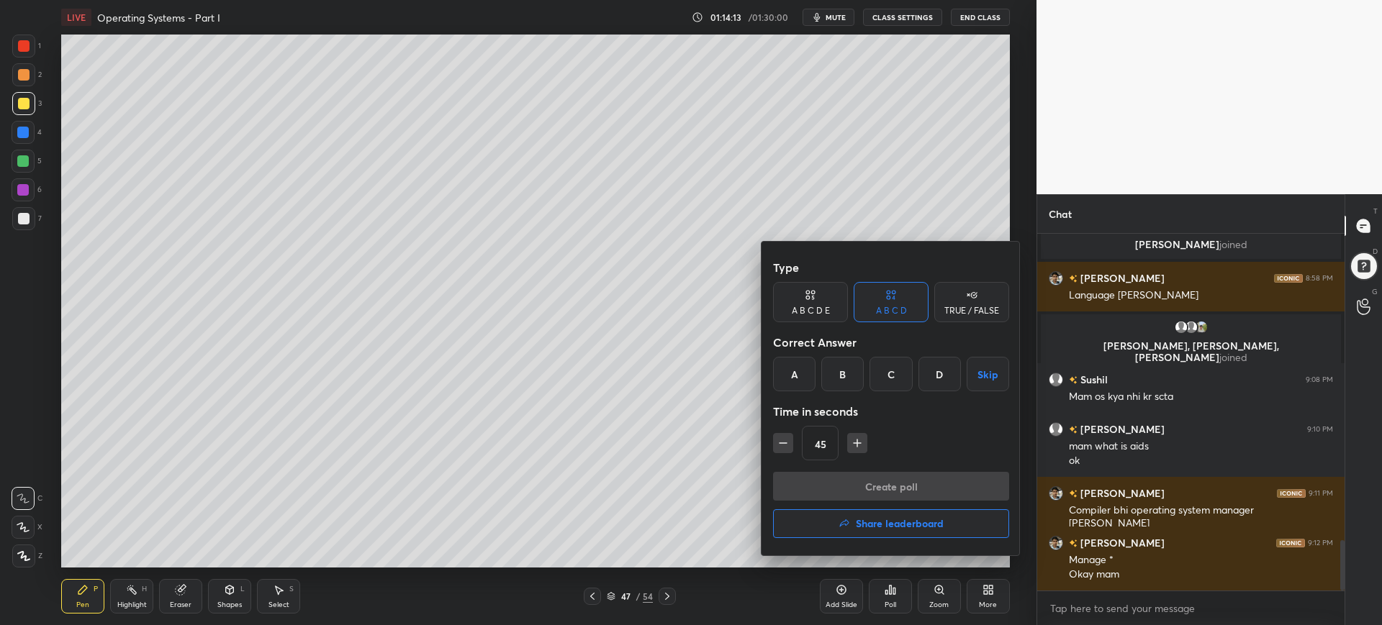
click at [798, 382] on div "A" at bounding box center [794, 374] width 42 height 35
click at [841, 485] on button "Create poll" at bounding box center [891, 486] width 236 height 29
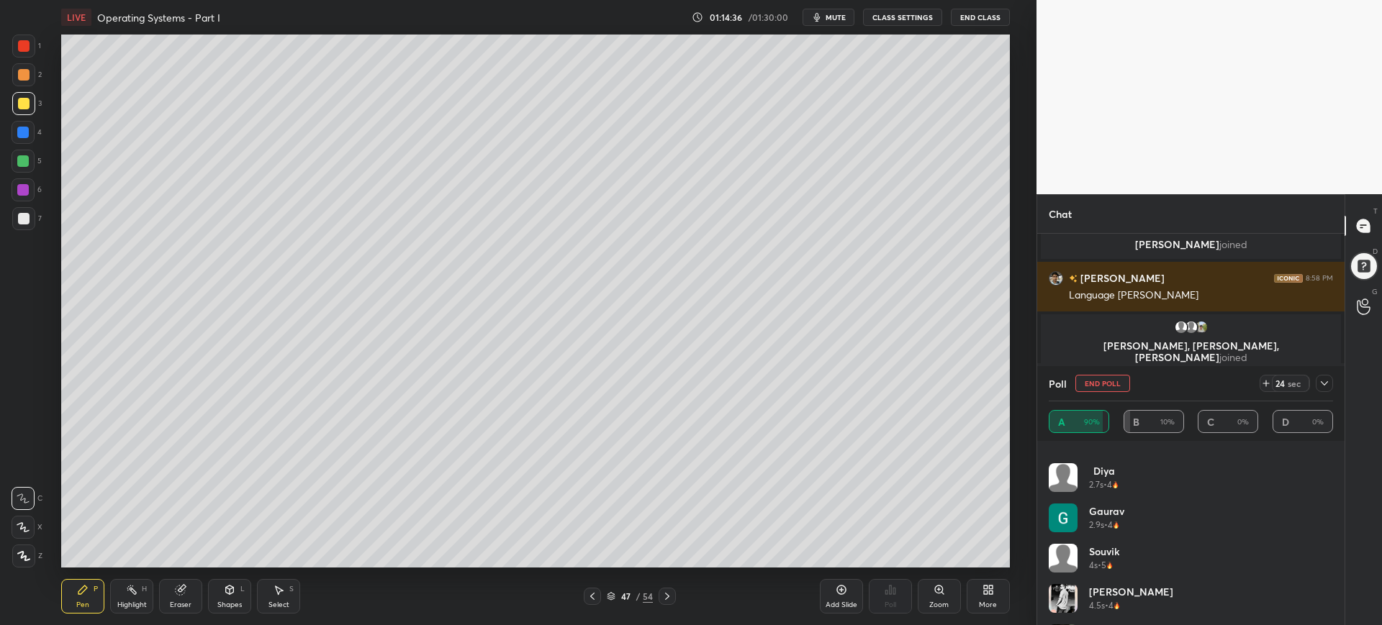
scroll to position [190, 0]
click at [1321, 381] on icon at bounding box center [1325, 384] width 12 height 12
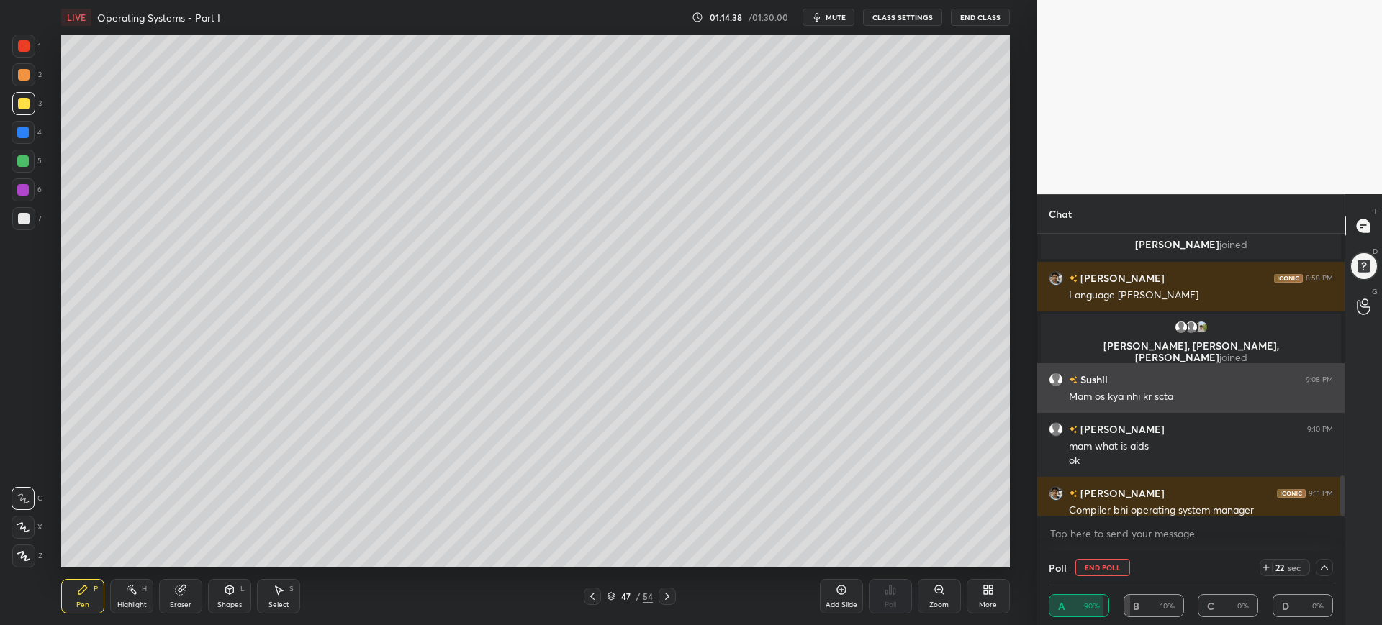
scroll to position [2229, 0]
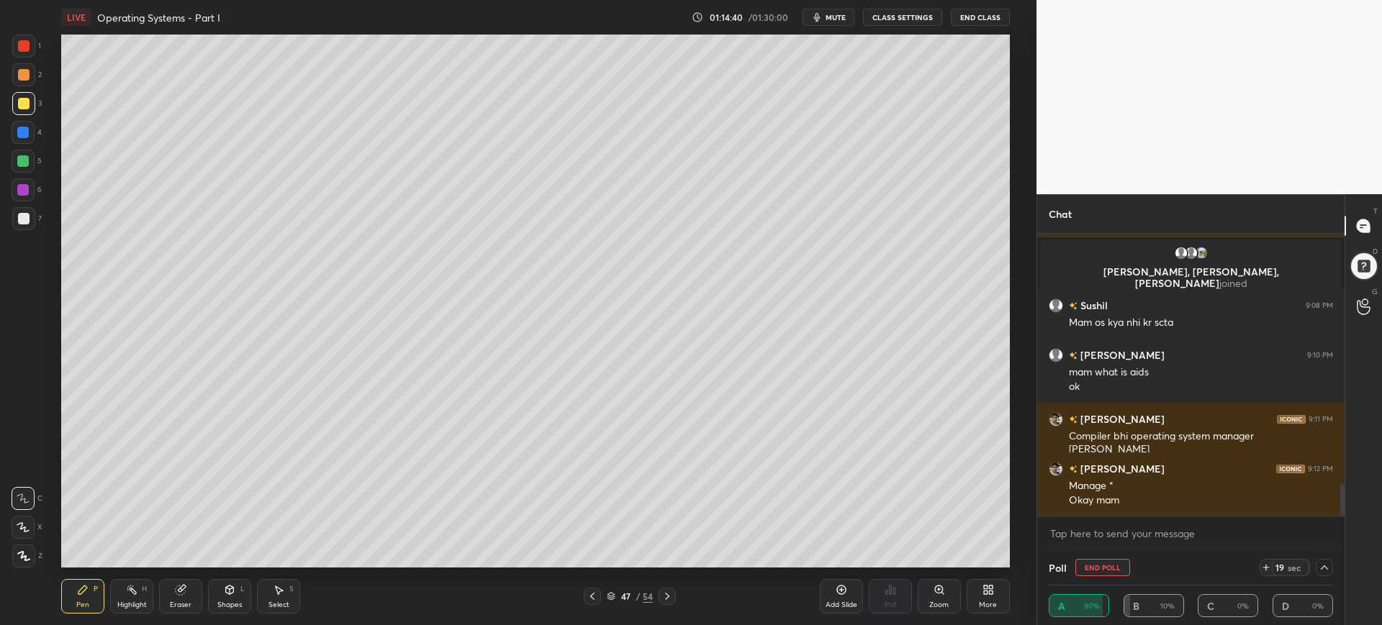
click at [1096, 564] on button "End Poll" at bounding box center [1102, 567] width 55 height 17
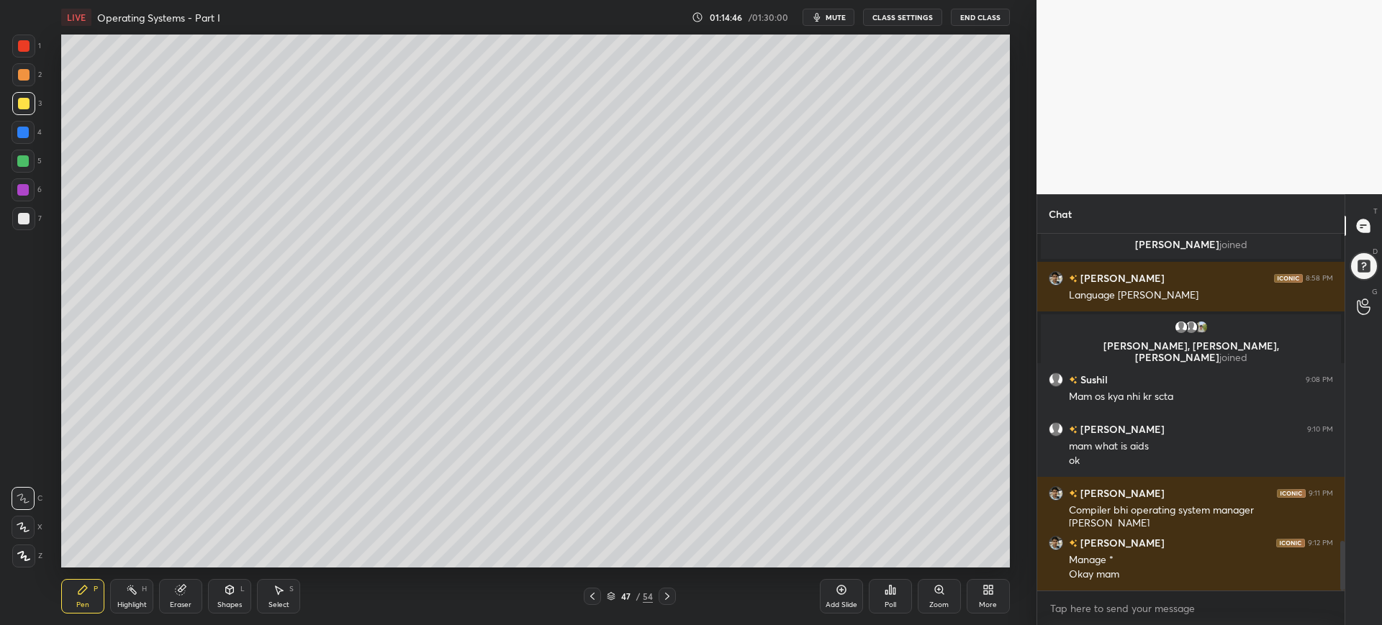
scroll to position [2204, 0]
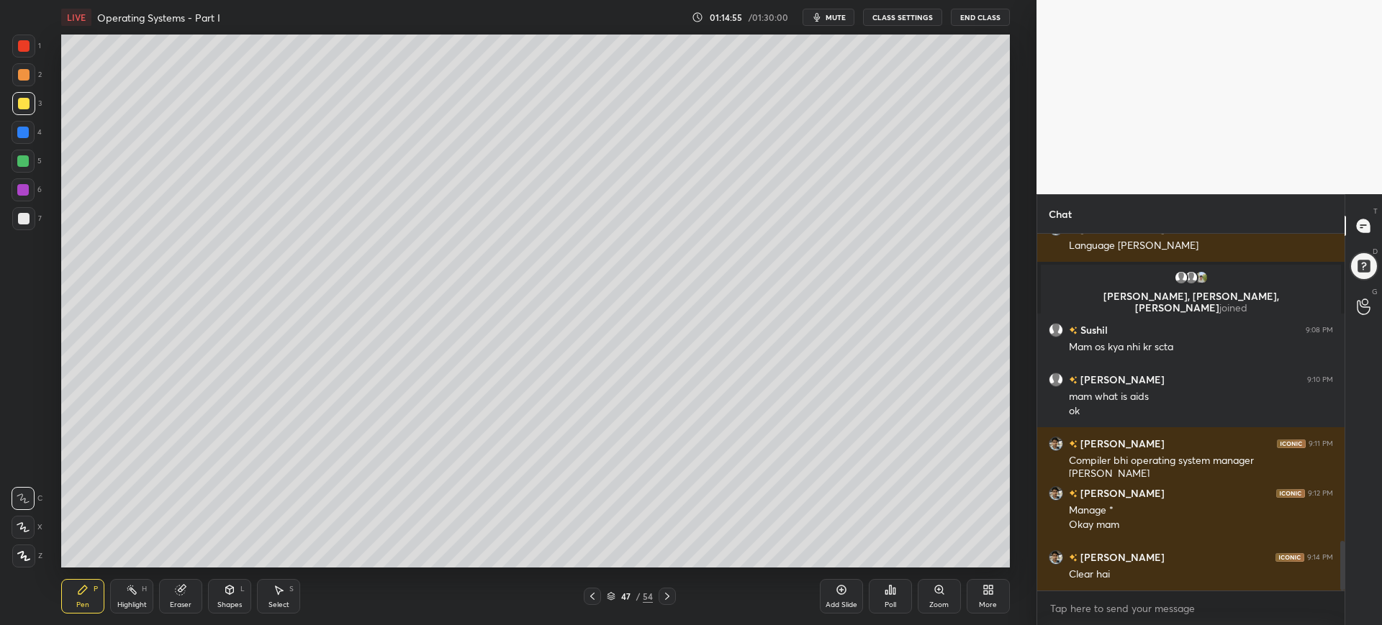
click at [959, 13] on button "End Class" at bounding box center [980, 17] width 59 height 17
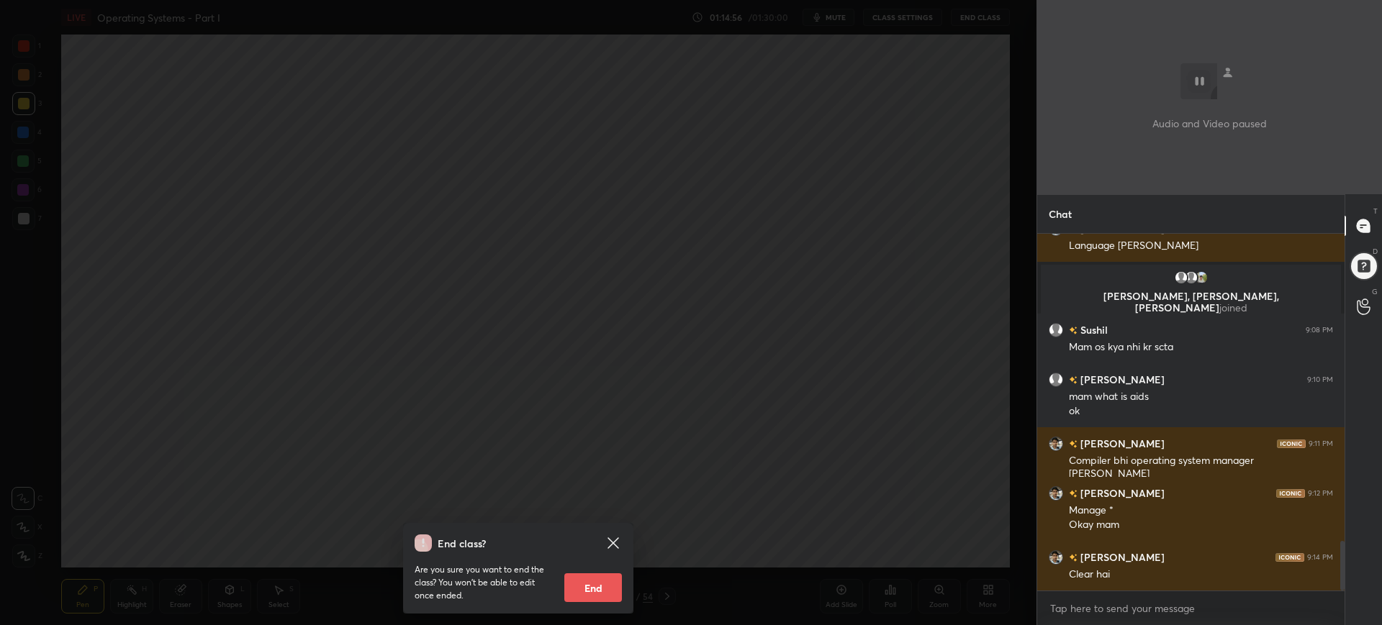
click at [590, 602] on button "End" at bounding box center [593, 588] width 58 height 29
type textarea "x"
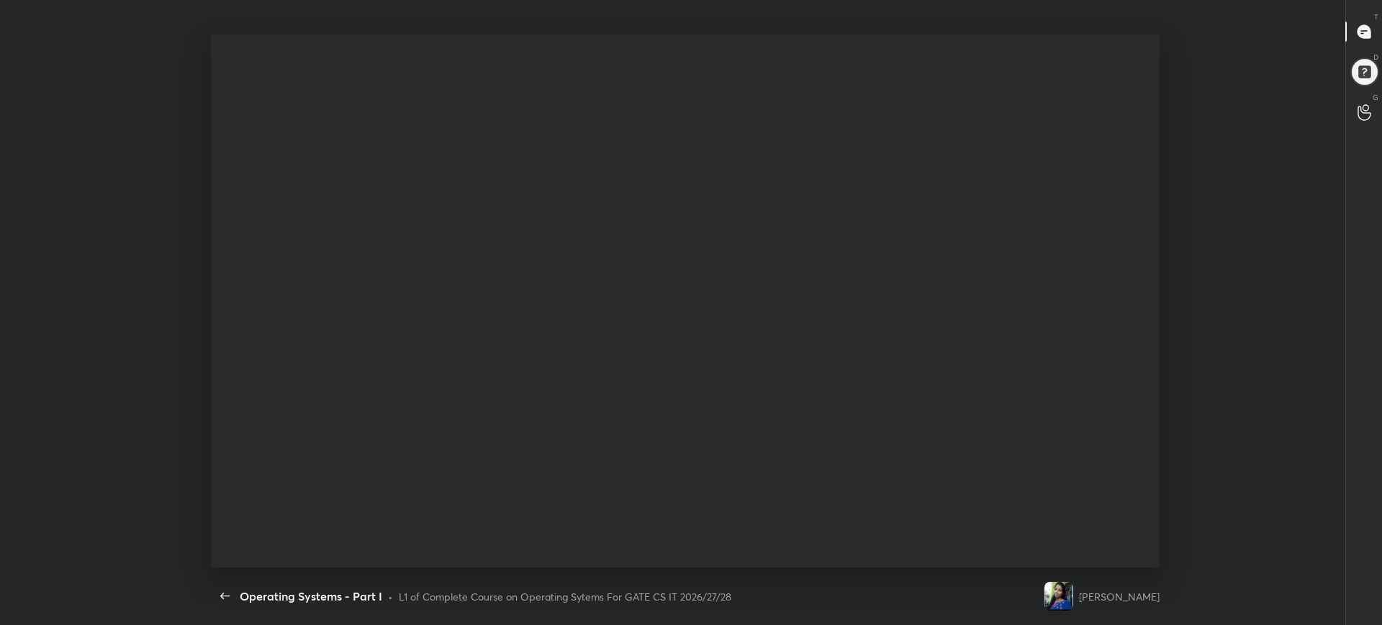
scroll to position [476, 284]
